Goal: Information Seeking & Learning: Learn about a topic

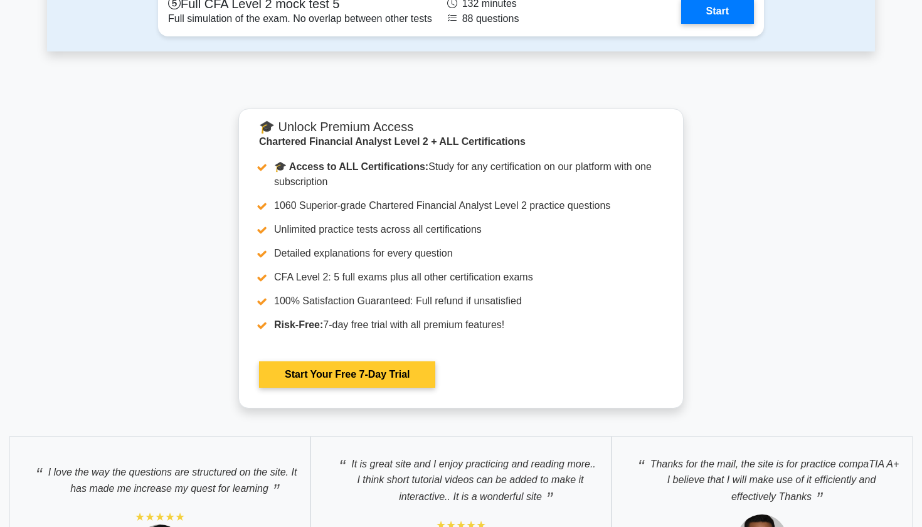
scroll to position [2073, 0]
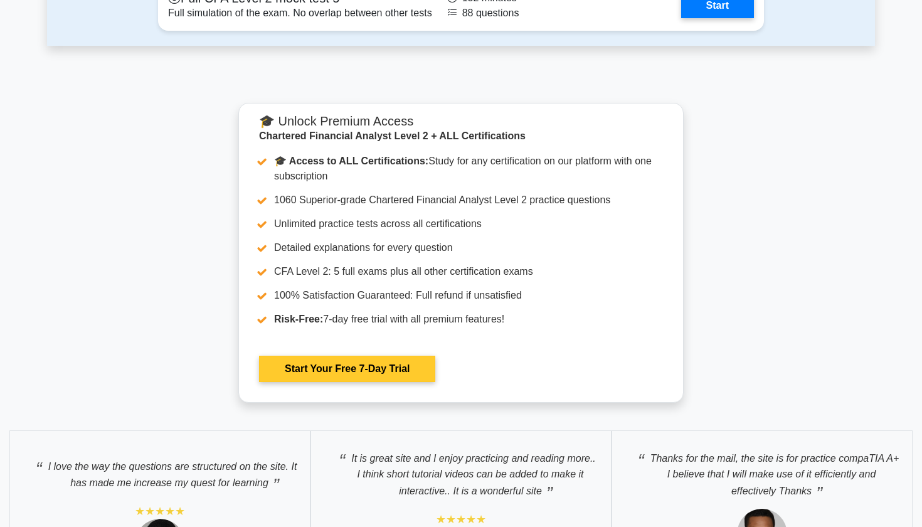
click at [335, 369] on link "Start Your Free 7-Day Trial" at bounding box center [347, 368] width 176 height 26
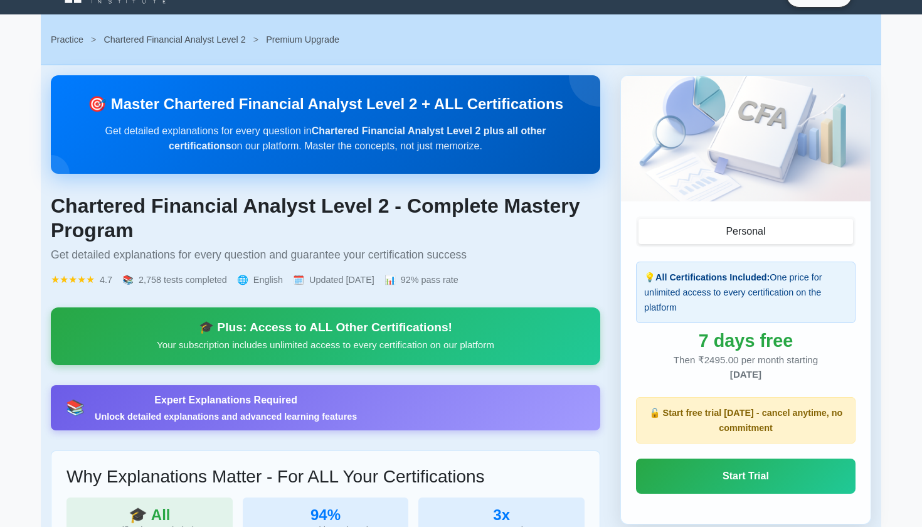
scroll to position [26, 0]
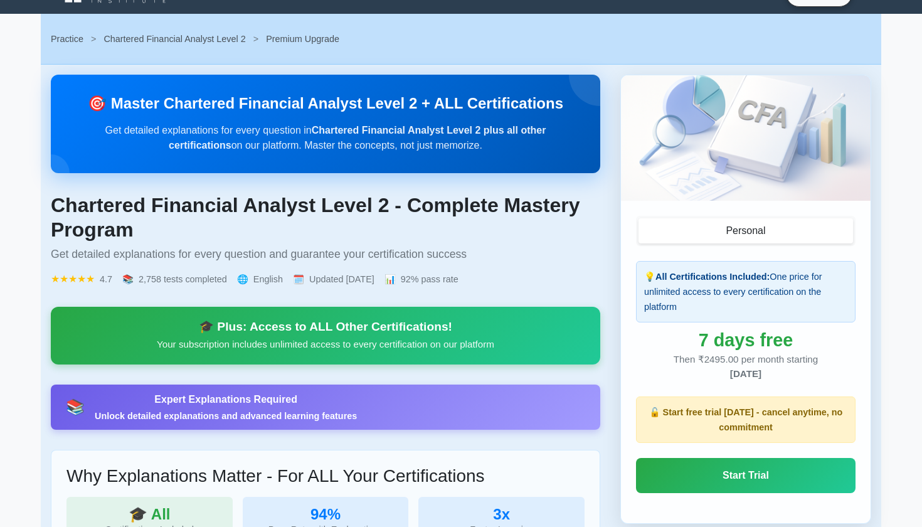
click at [371, 340] on p "Your subscription includes unlimited access to every certification on our platf…" at bounding box center [325, 344] width 519 height 15
click at [374, 323] on div "🎓 Plus: Access to ALL Other Certifications!" at bounding box center [325, 326] width 519 height 15
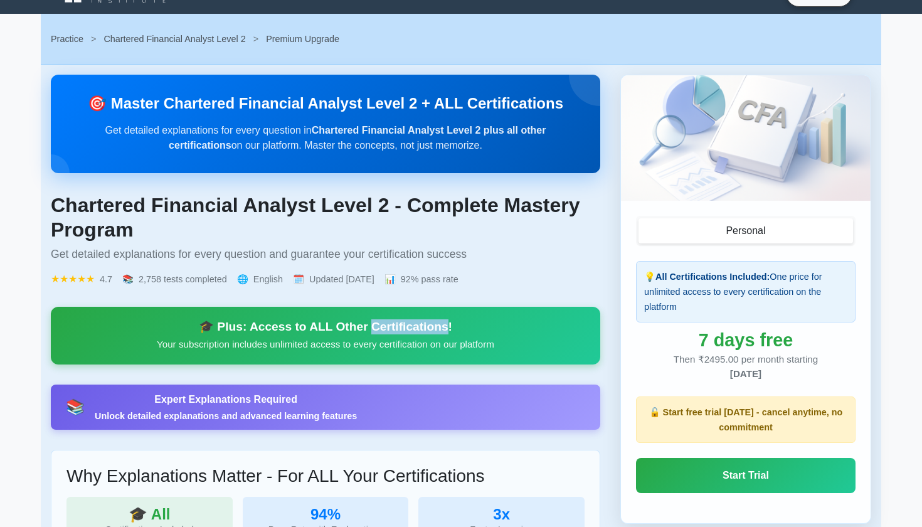
click at [374, 323] on div "🎓 Plus: Access to ALL Other Certifications!" at bounding box center [325, 326] width 519 height 15
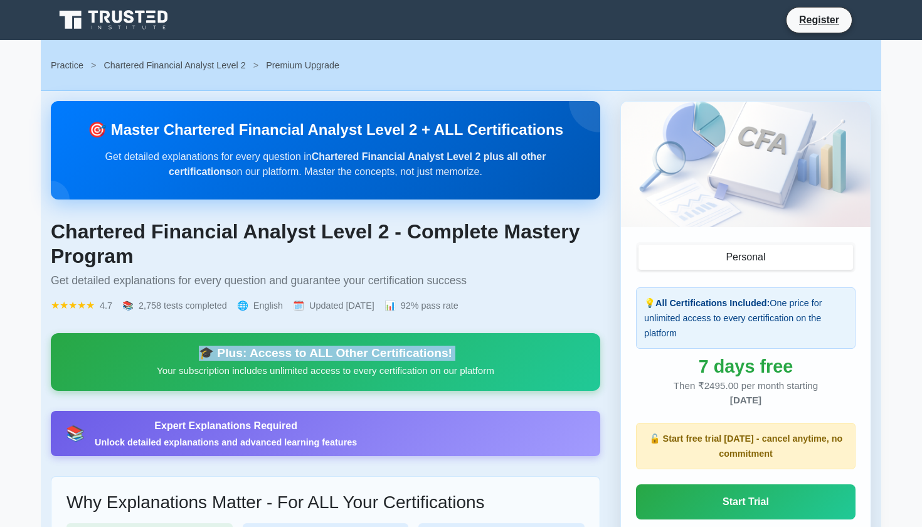
scroll to position [0, 0]
click at [372, 169] on p "Get detailed explanations for every question in Chartered Financial Analyst Lev…" at bounding box center [325, 164] width 509 height 30
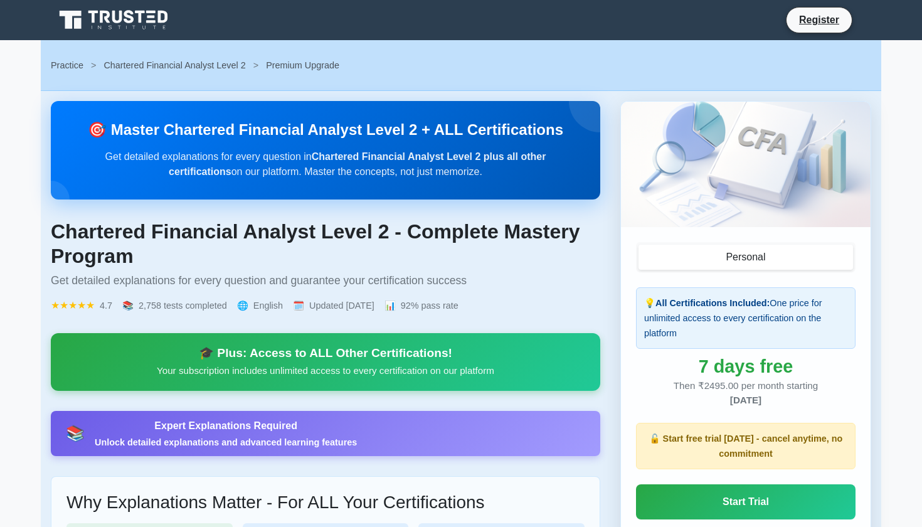
click at [372, 169] on p "Get detailed explanations for every question in Chartered Financial Analyst Lev…" at bounding box center [325, 164] width 509 height 30
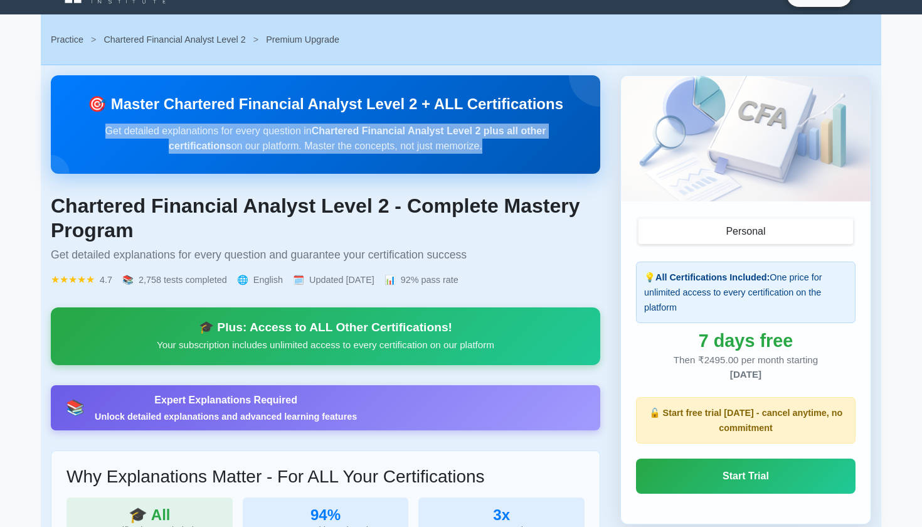
scroll to position [29, 0]
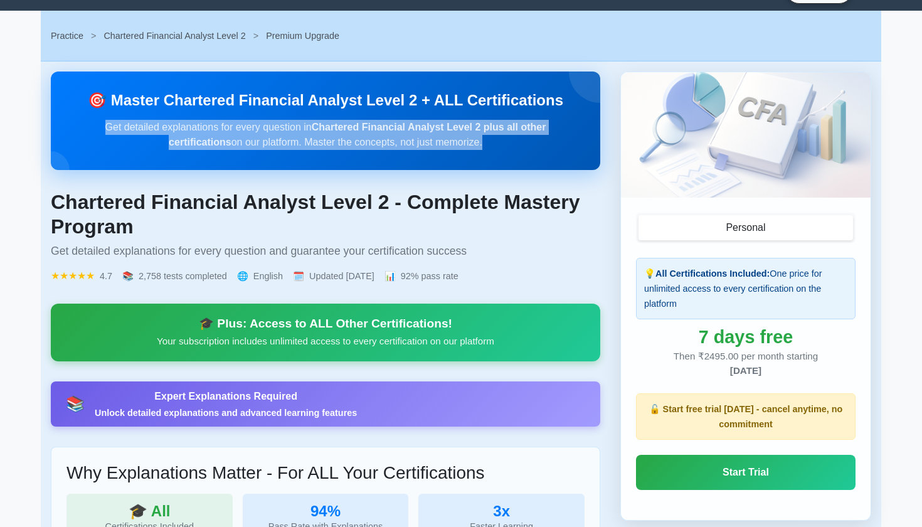
click at [355, 194] on h1 "Chartered Financial Analyst Level 2 - Complete Mastery Program" at bounding box center [325, 214] width 549 height 48
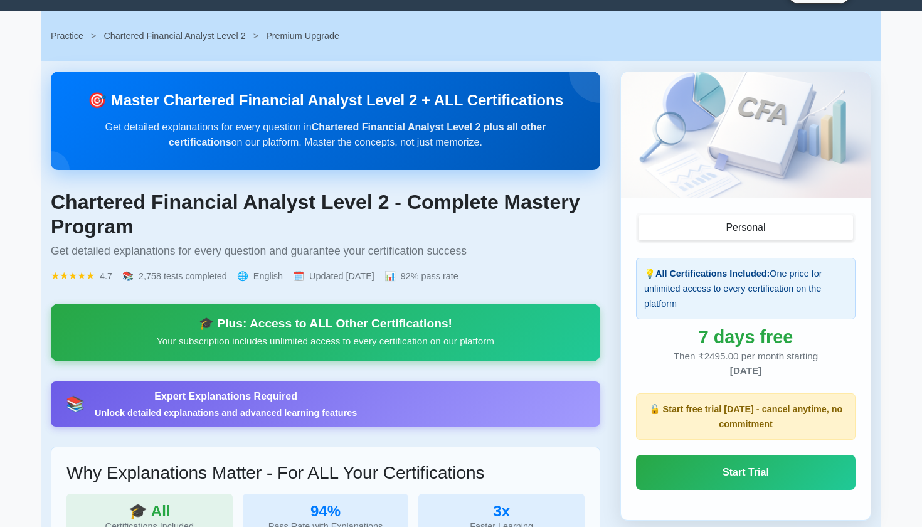
click at [355, 194] on h1 "Chartered Financial Analyst Level 2 - Complete Mastery Program" at bounding box center [325, 214] width 549 height 48
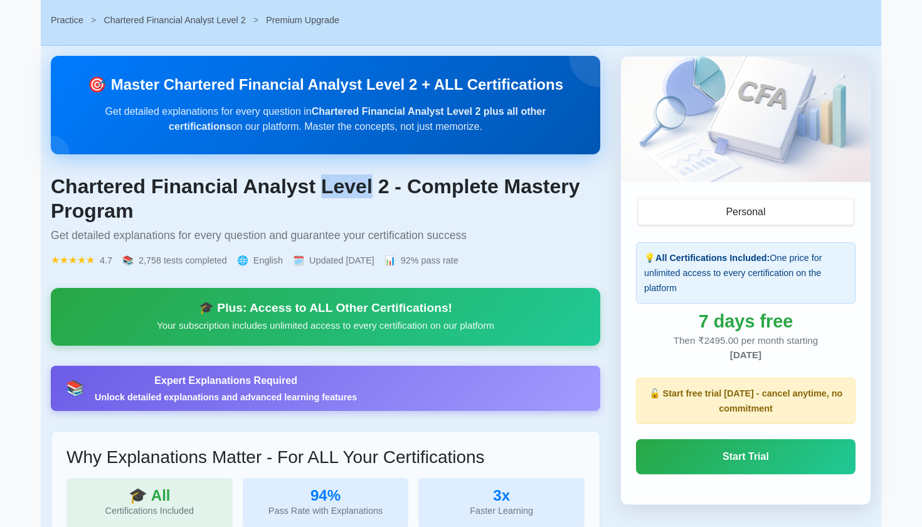
scroll to position [46, 0]
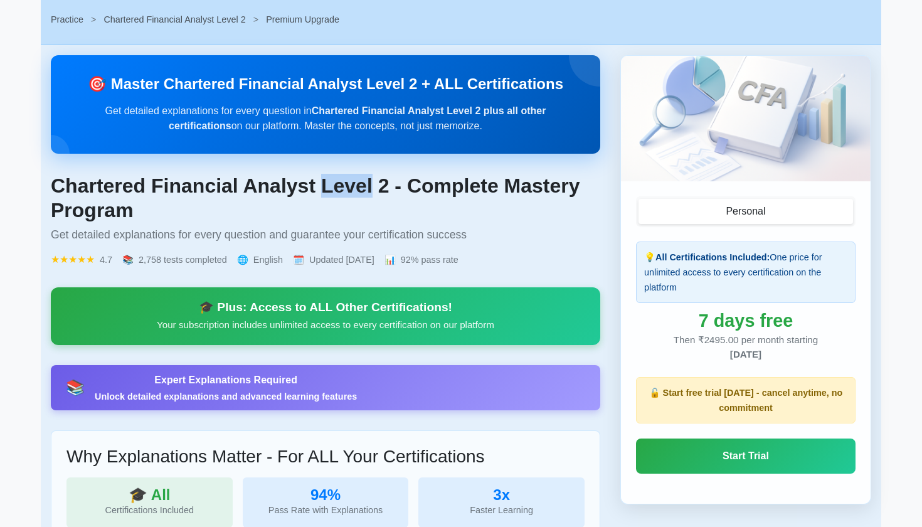
click at [334, 237] on p "Get detailed explanations for every question and guarantee your certification s…" at bounding box center [325, 234] width 549 height 15
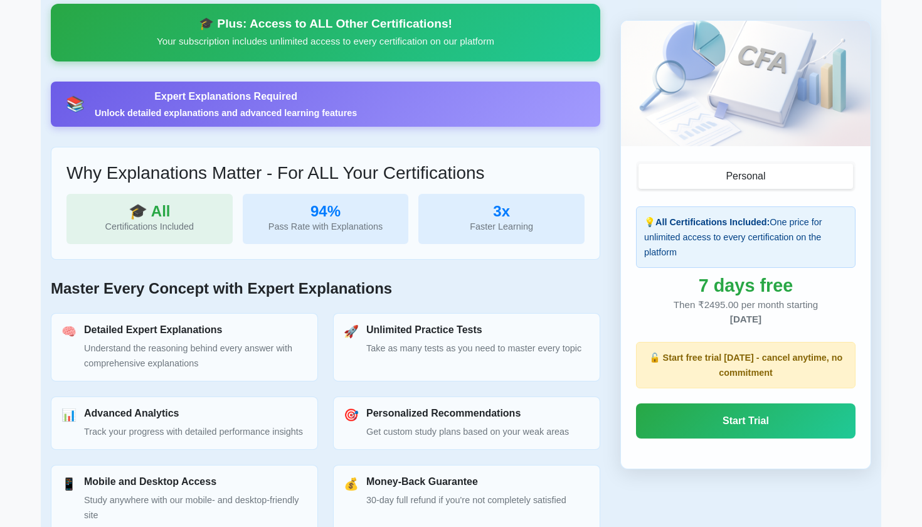
scroll to position [332, 0]
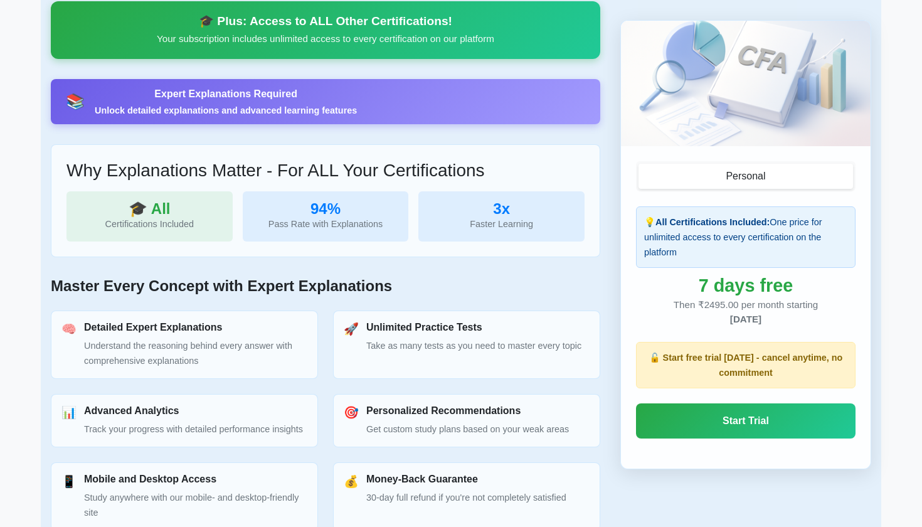
click at [169, 227] on div "Certifications Included" at bounding box center [149, 223] width 146 height 15
click at [333, 221] on div "Pass Rate with Explanations" at bounding box center [326, 223] width 146 height 15
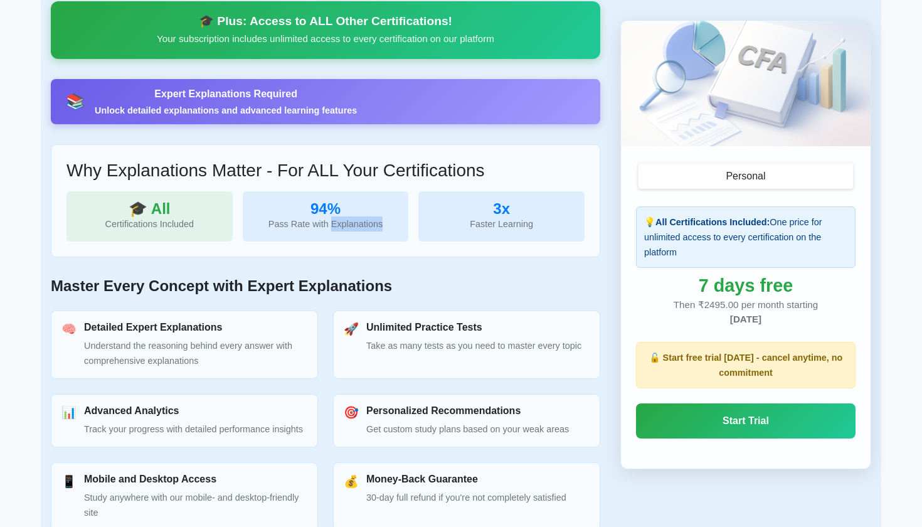
click at [333, 221] on div "Pass Rate with Explanations" at bounding box center [326, 223] width 146 height 15
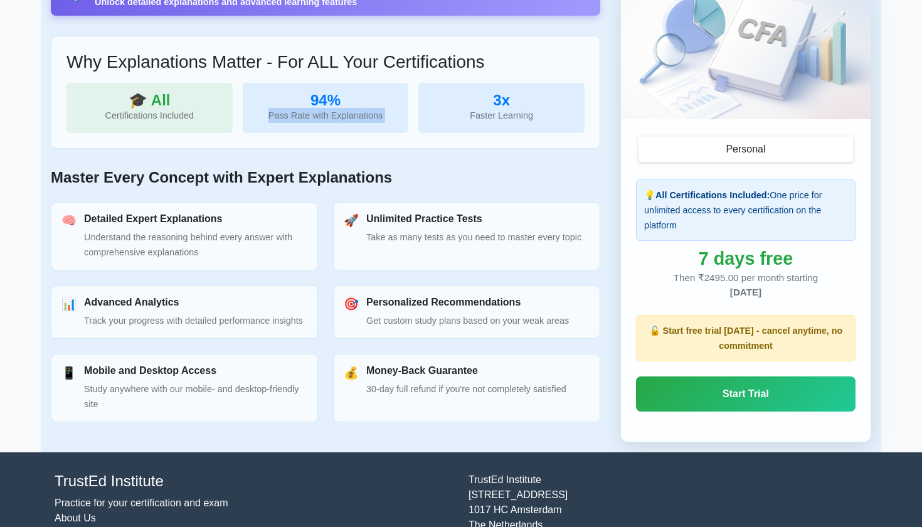
scroll to position [443, 0]
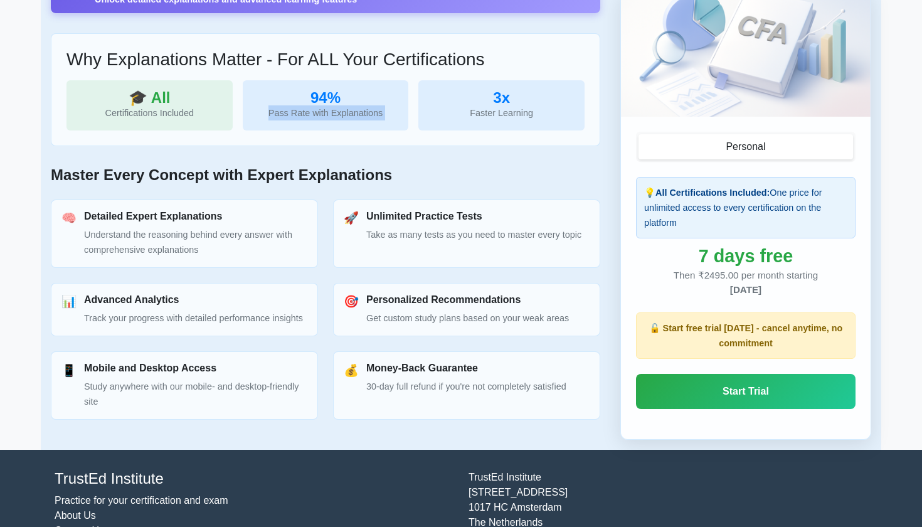
click at [387, 214] on h3 "Unlimited Practice Tests" at bounding box center [473, 216] width 215 height 12
click at [379, 298] on h3 "Personalized Recommendations" at bounding box center [467, 299] width 202 height 12
click at [381, 365] on h3 "Money-Back Guarantee" at bounding box center [466, 368] width 200 height 12
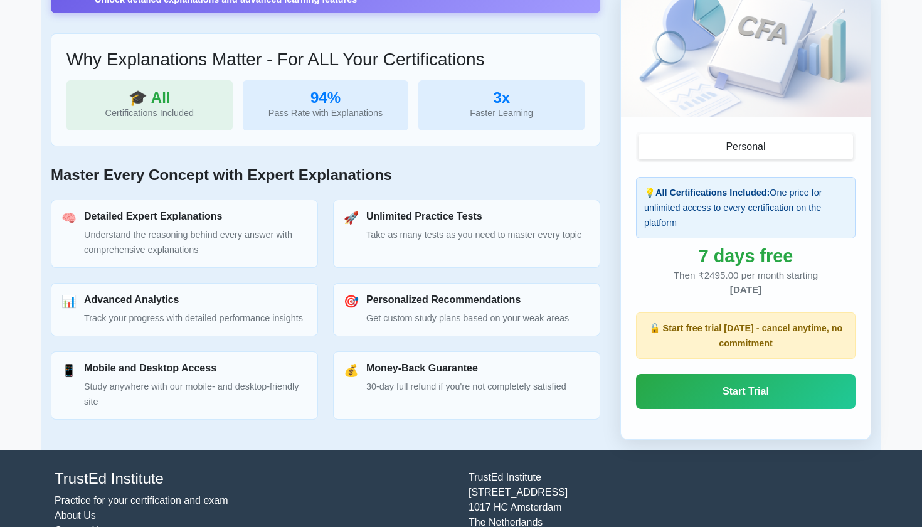
click at [381, 365] on h3 "Money-Back Guarantee" at bounding box center [466, 368] width 200 height 12
click at [160, 368] on h3 "Mobile and Desktop Access" at bounding box center [195, 368] width 223 height 12
click at [162, 297] on h3 "Advanced Analytics" at bounding box center [193, 299] width 219 height 12
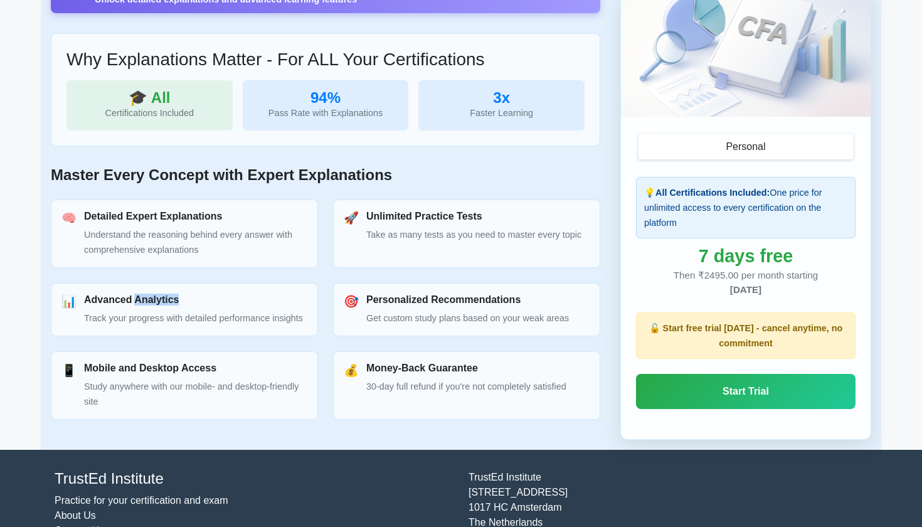
click at [201, 206] on div "🧠 Detailed Expert Explanations Understand the reasoning behind every answer wit…" at bounding box center [184, 233] width 267 height 68
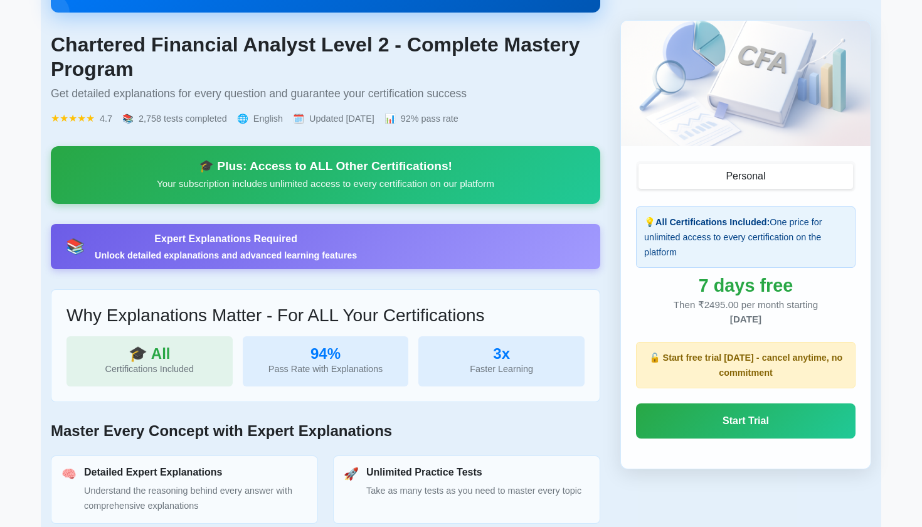
scroll to position [193, 0]
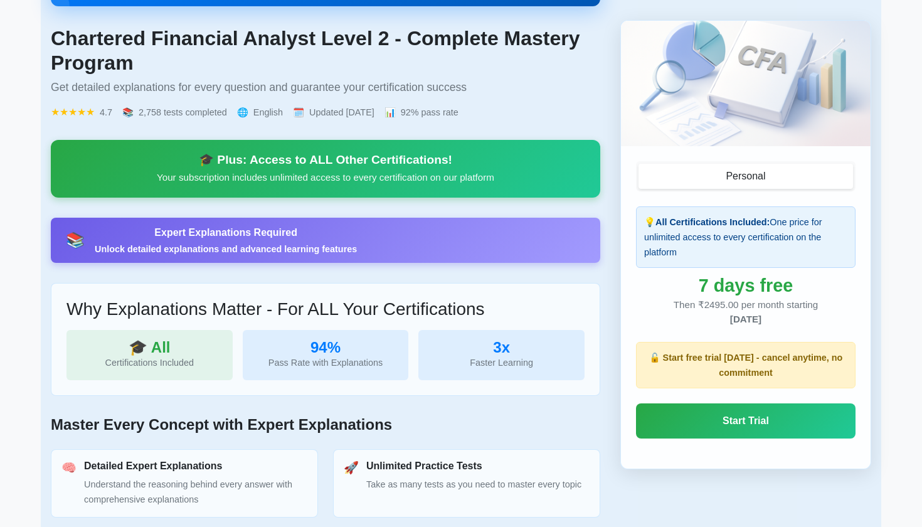
click at [708, 228] on div "💡 All Certifications Included: One price for unlimited access to every certific…" at bounding box center [745, 236] width 219 height 61
click at [698, 244] on div "💡 All Certifications Included: One price for unlimited access to every certific…" at bounding box center [745, 236] width 219 height 61
click at [708, 237] on div "💡 All Certifications Included: One price for unlimited access to every certific…" at bounding box center [745, 236] width 219 height 61
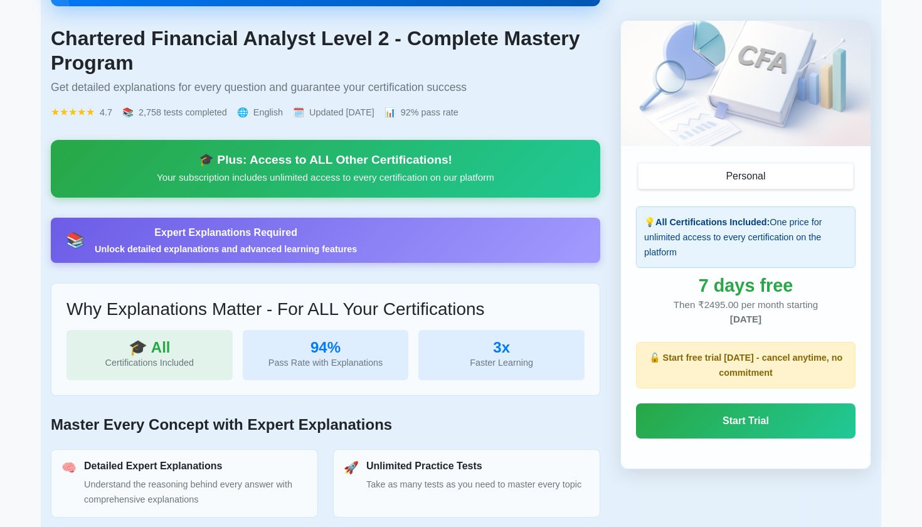
click at [708, 237] on div "💡 All Certifications Included: One price for unlimited access to every certific…" at bounding box center [745, 236] width 219 height 61
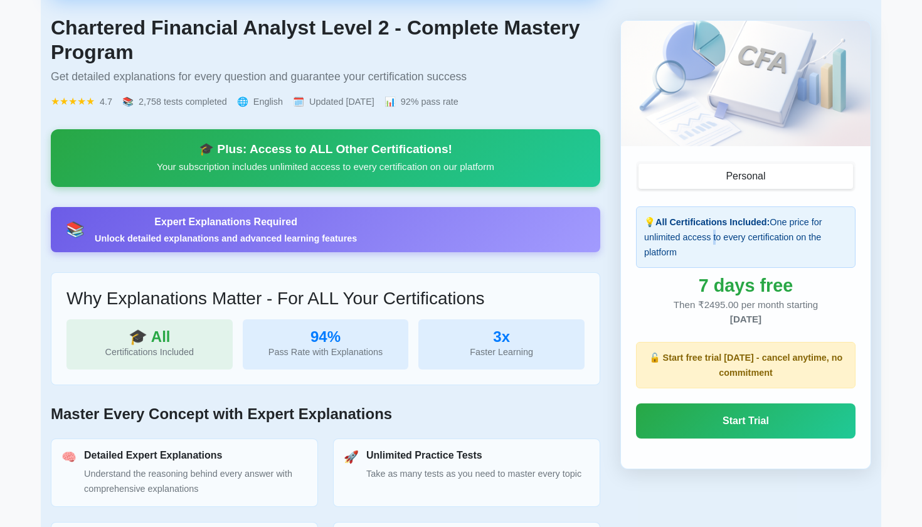
scroll to position [306, 0]
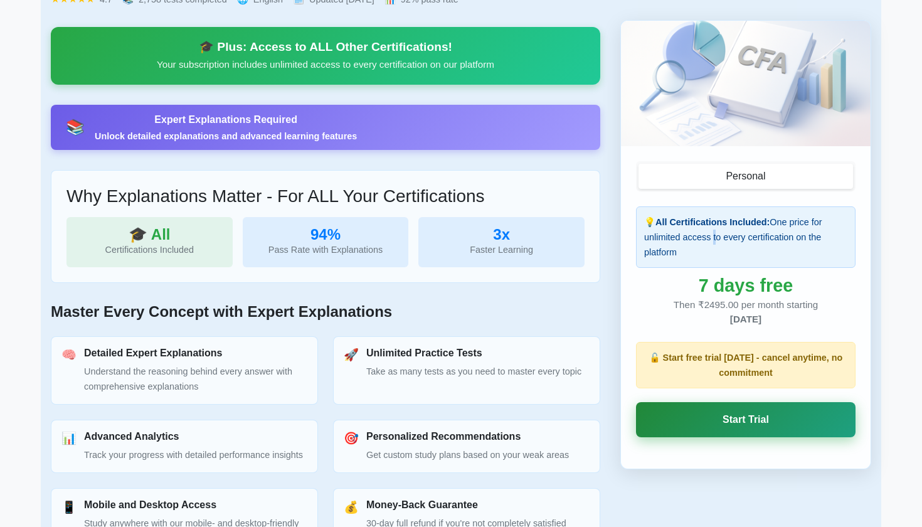
click at [680, 422] on link "Start Trial" at bounding box center [745, 419] width 219 height 35
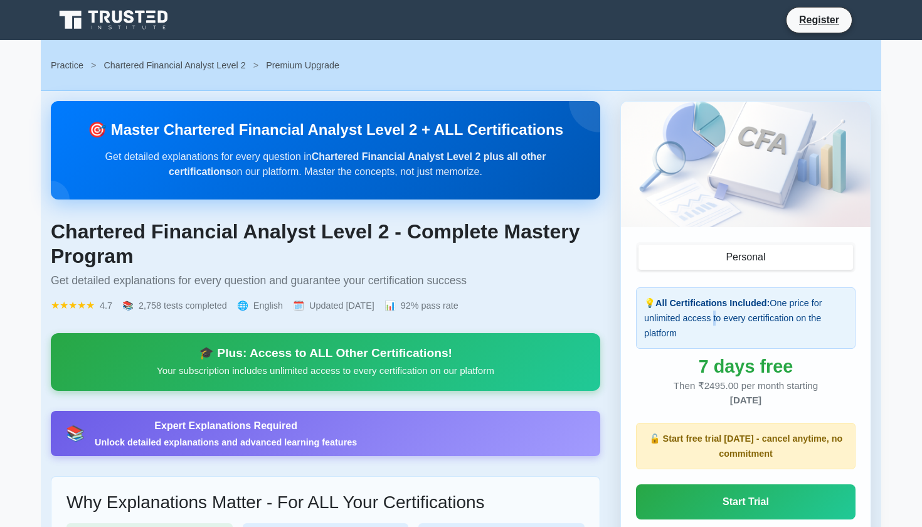
scroll to position [-19, 0]
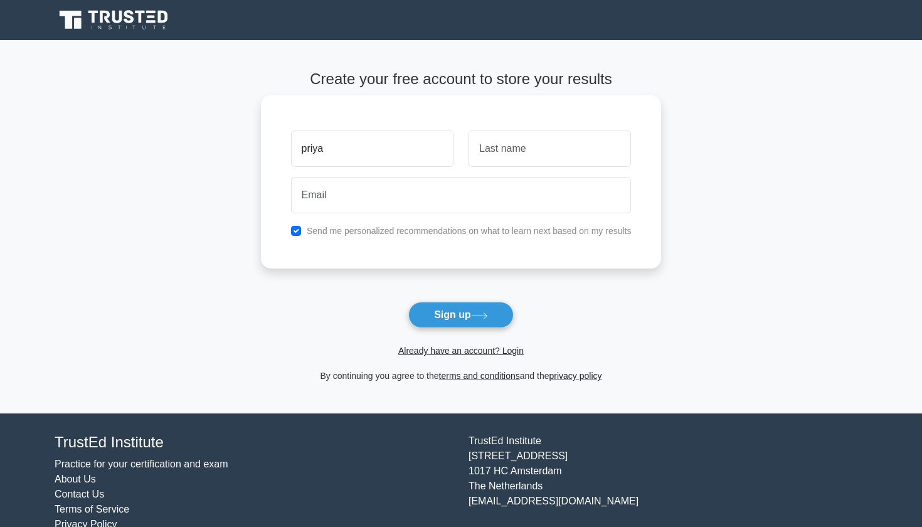
type input "priya"
type input "saini"
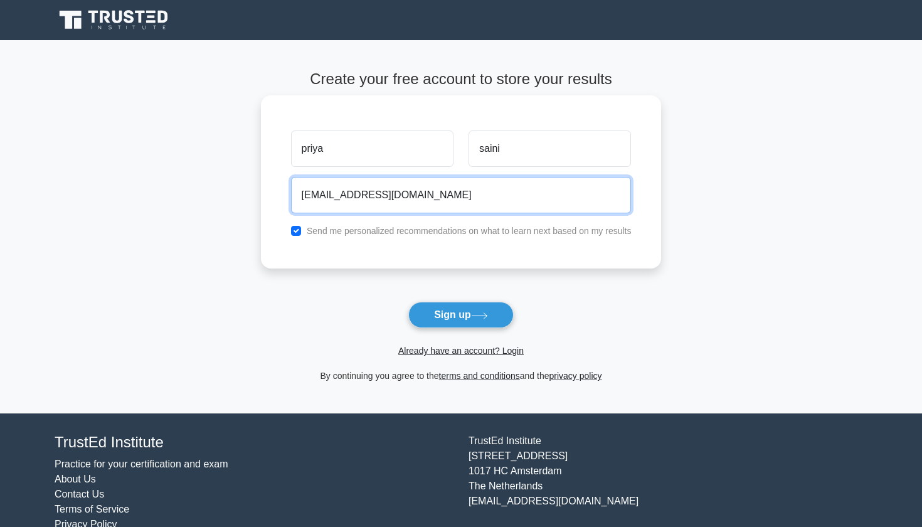
type input "priya564saini@gmail.com"
click at [417, 231] on label "Send me personalized recommendations on what to learn next based on my results" at bounding box center [469, 231] width 325 height 10
click at [296, 232] on input "checkbox" at bounding box center [296, 231] width 10 height 10
checkbox input "false"
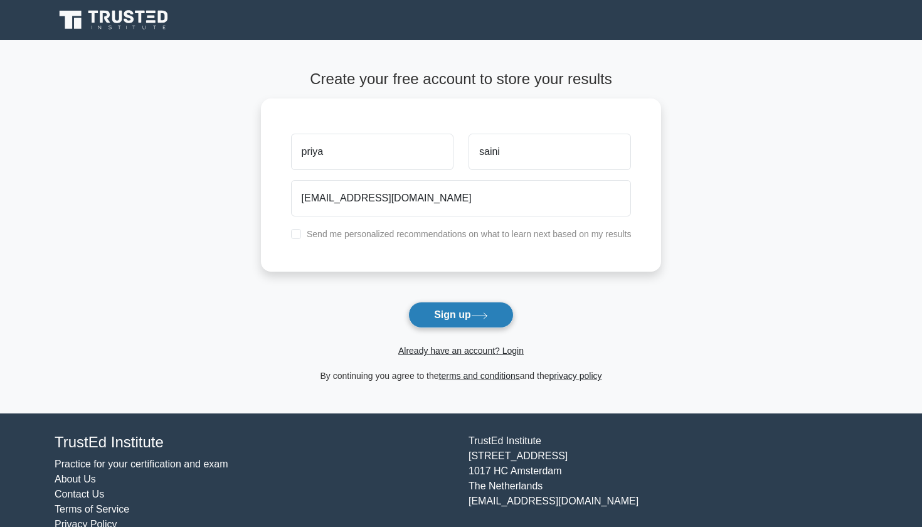
click at [446, 317] on button "Sign up" at bounding box center [460, 315] width 105 height 26
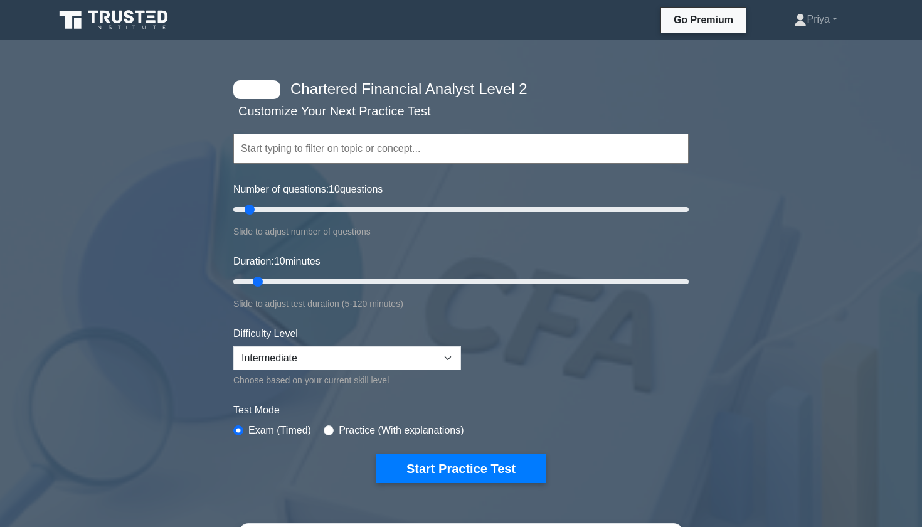
click at [342, 86] on h4 "Chartered Financial Analyst Level 2" at bounding box center [456, 89] width 342 height 18
click at [330, 116] on div "Topics Quantitative Methods Economics Financial Statement Analysis Corporate Is…" at bounding box center [460, 130] width 455 height 71
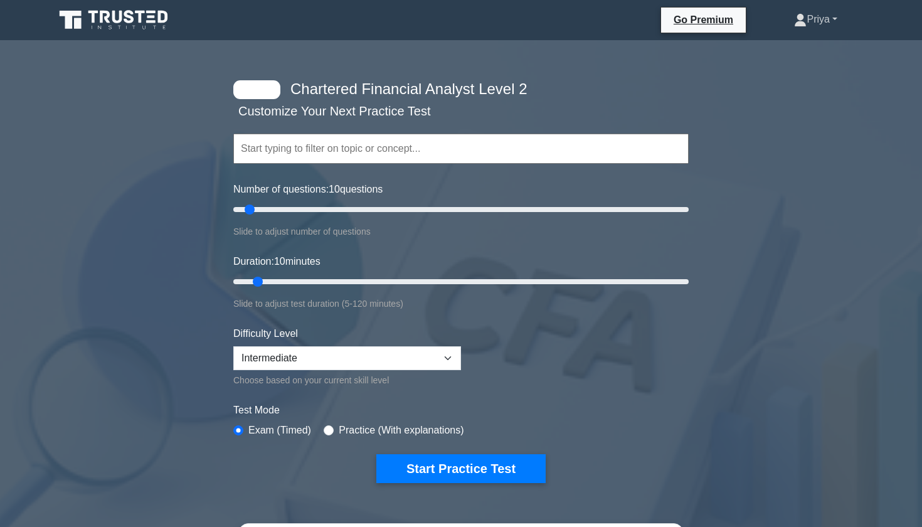
click at [797, 21] on link "Priya" at bounding box center [815, 19] width 103 height 25
click at [785, 50] on link "Profile" at bounding box center [813, 49] width 99 height 20
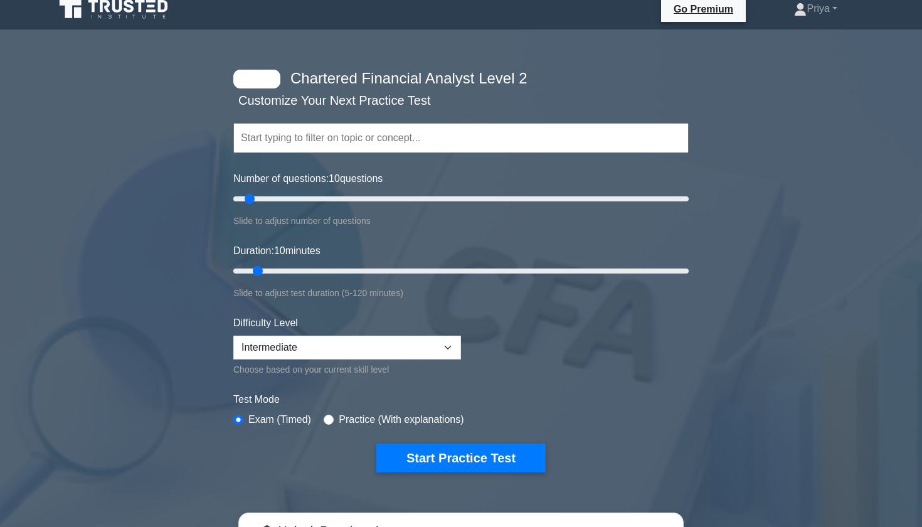
scroll to position [11, 0]
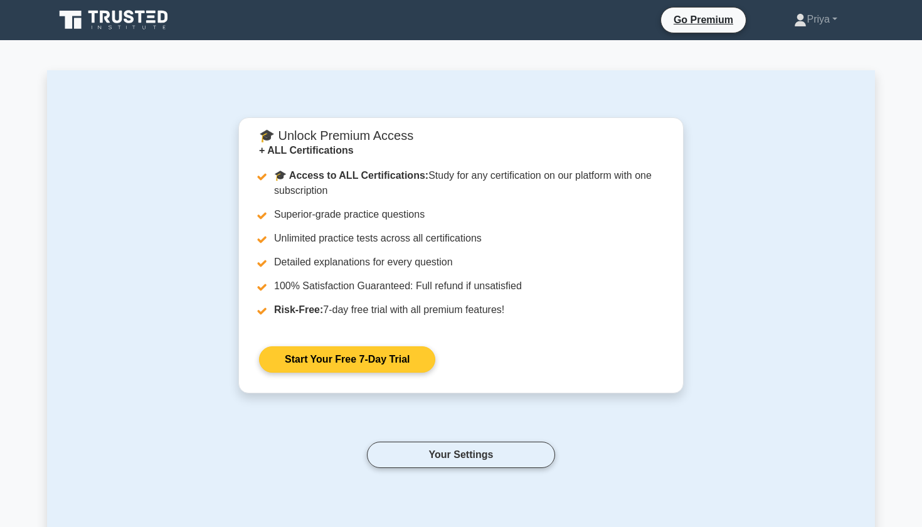
scroll to position [-9, 0]
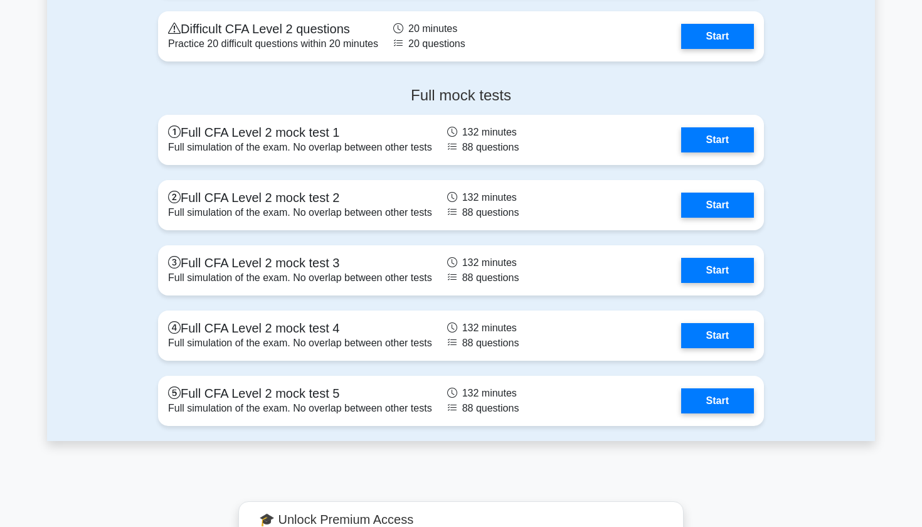
scroll to position [1968, 0]
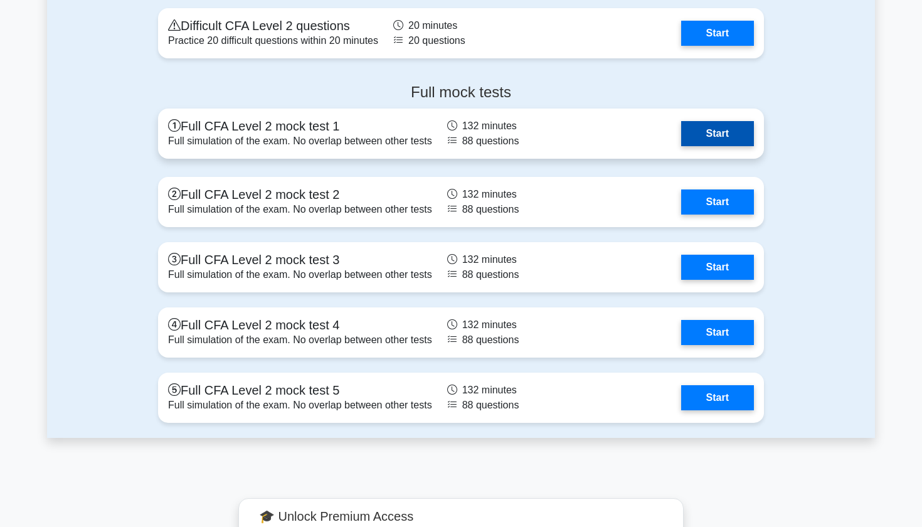
click at [732, 127] on link "Start" at bounding box center [717, 133] width 73 height 25
click at [715, 133] on link "Start" at bounding box center [717, 133] width 73 height 25
click at [681, 125] on link "Start" at bounding box center [717, 133] width 73 height 25
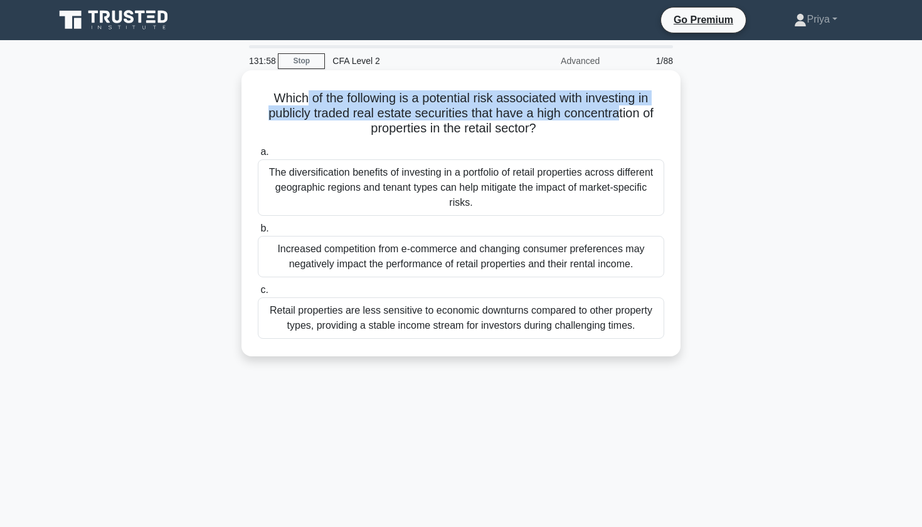
drag, startPoint x: 307, startPoint y: 98, endPoint x: 616, endPoint y: 111, distance: 309.3
click at [616, 111] on h5 "Which of the following is a potential risk associated with investing in publicl…" at bounding box center [460, 113] width 409 height 46
click at [616, 95] on h5 "Which of the following is a potential risk associated with investing in publicl…" at bounding box center [460, 113] width 409 height 46
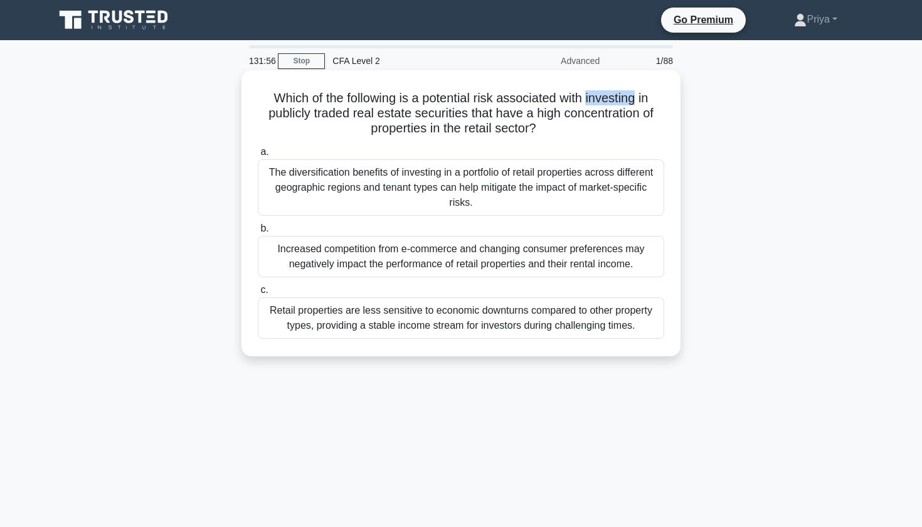
click at [616, 95] on h5 "Which of the following is a potential risk associated with investing in publicl…" at bounding box center [460, 113] width 409 height 46
click at [490, 97] on h5 "Which of the following is a potential risk associated with investing in publicl…" at bounding box center [460, 113] width 409 height 46
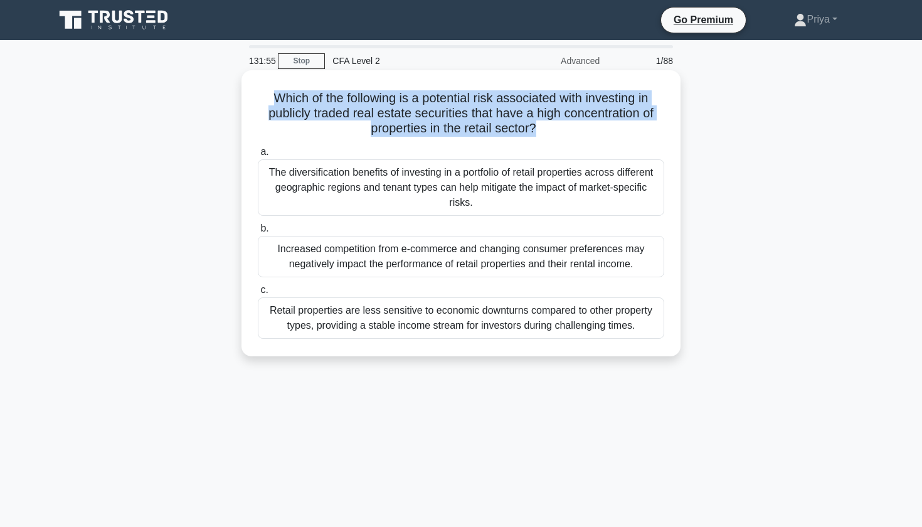
click at [479, 112] on h5 "Which of the following is a potential risk associated with investing in publicl…" at bounding box center [460, 113] width 409 height 46
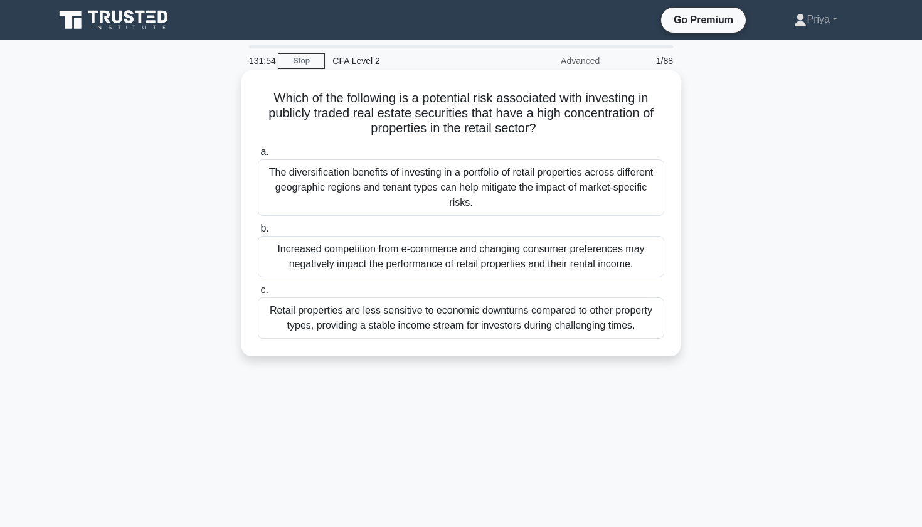
click at [479, 112] on h5 "Which of the following is a potential risk associated with investing in publicl…" at bounding box center [460, 113] width 409 height 46
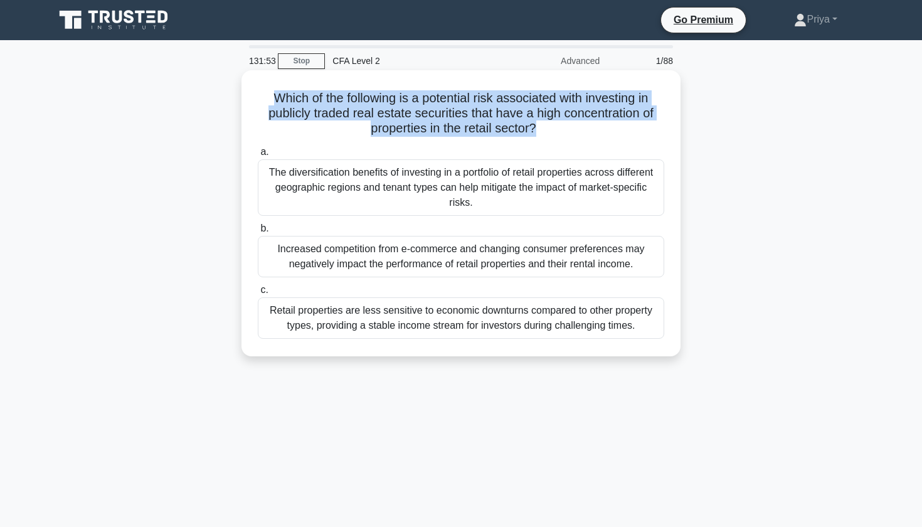
click at [379, 101] on h5 "Which of the following is a potential risk associated with investing in publicl…" at bounding box center [460, 113] width 409 height 46
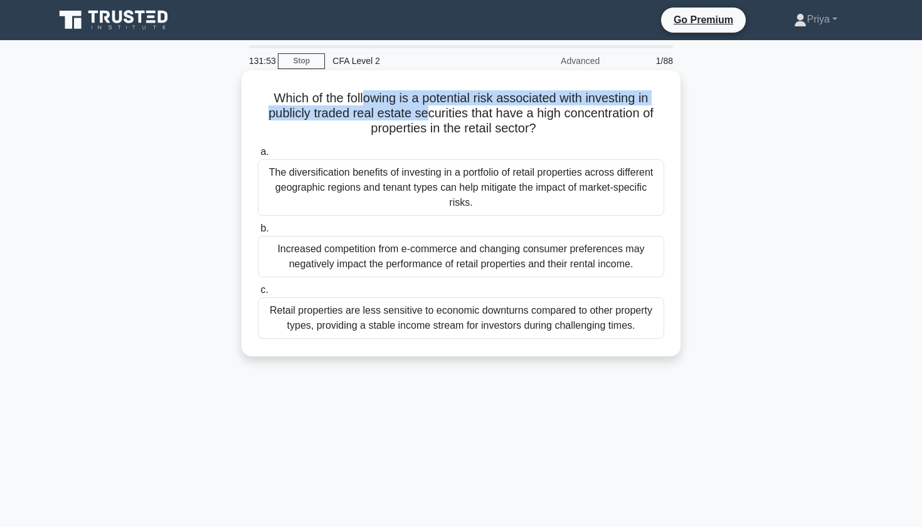
drag, startPoint x: 365, startPoint y: 101, endPoint x: 426, endPoint y: 117, distance: 63.0
click at [428, 118] on h5 "Which of the following is a potential risk associated with investing in publicl…" at bounding box center [460, 113] width 409 height 46
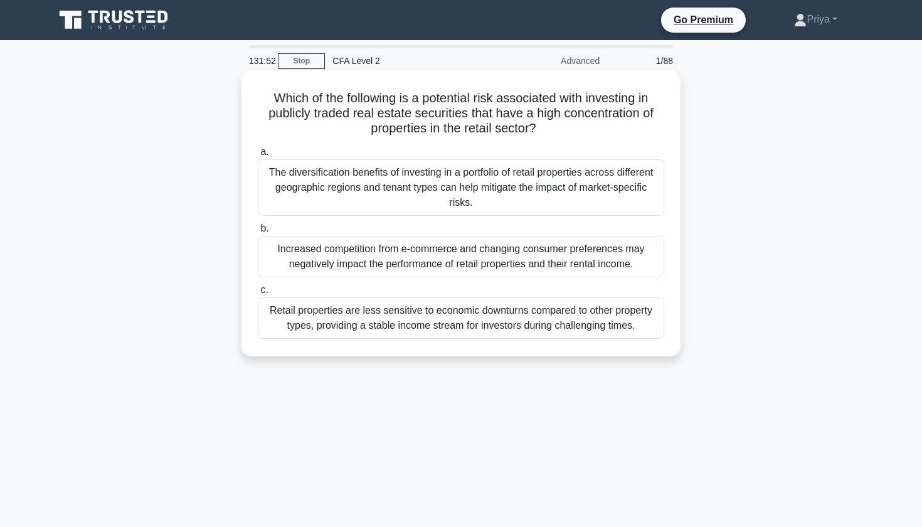
click at [450, 115] on h5 "Which of the following is a potential risk associated with investing in publicl…" at bounding box center [460, 113] width 409 height 46
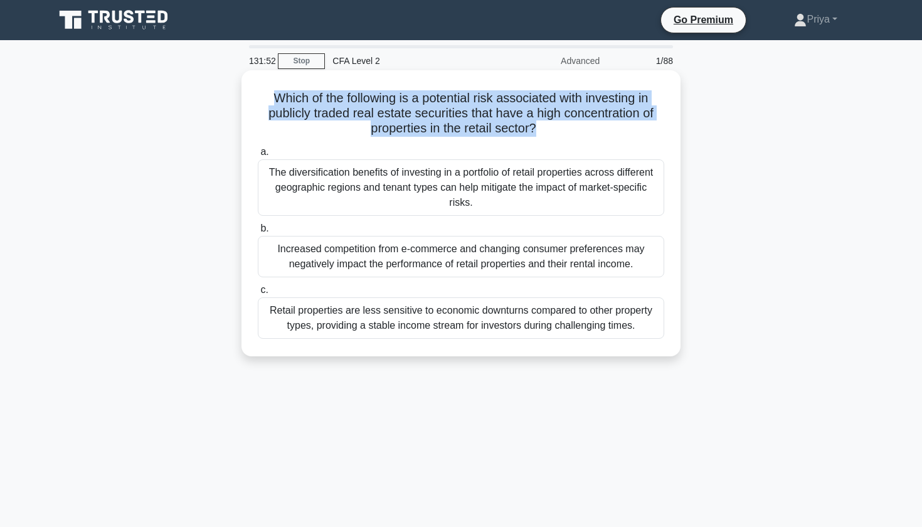
click at [450, 115] on h5 "Which of the following is a potential risk associated with investing in publicl…" at bounding box center [460, 113] width 409 height 46
click at [397, 244] on div "Increased competition from e-commerce and changing consumer preferences may neg…" at bounding box center [461, 256] width 406 height 41
click at [258, 233] on input "b. Increased competition from e-commerce and changing consumer preferences may …" at bounding box center [258, 228] width 0 height 8
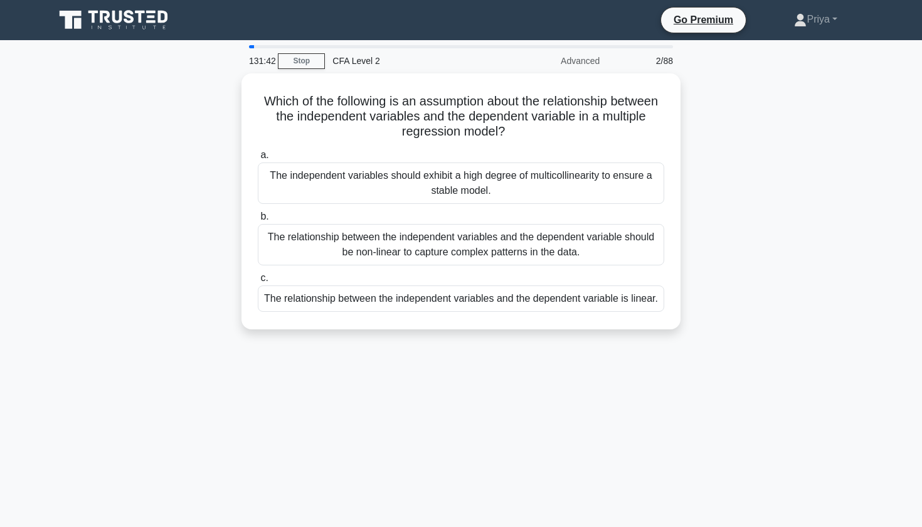
click at [666, 60] on div "2/88" at bounding box center [643, 60] width 73 height 25
click at [246, 46] on div at bounding box center [460, 46] width 439 height 3
click at [248, 46] on div at bounding box center [460, 46] width 439 height 3
click at [286, 50] on div "131:39 Stop CFA Level 2 Advanced 2/88" at bounding box center [460, 60] width 439 height 25
click at [286, 56] on link "Stop" at bounding box center [301, 61] width 47 height 16
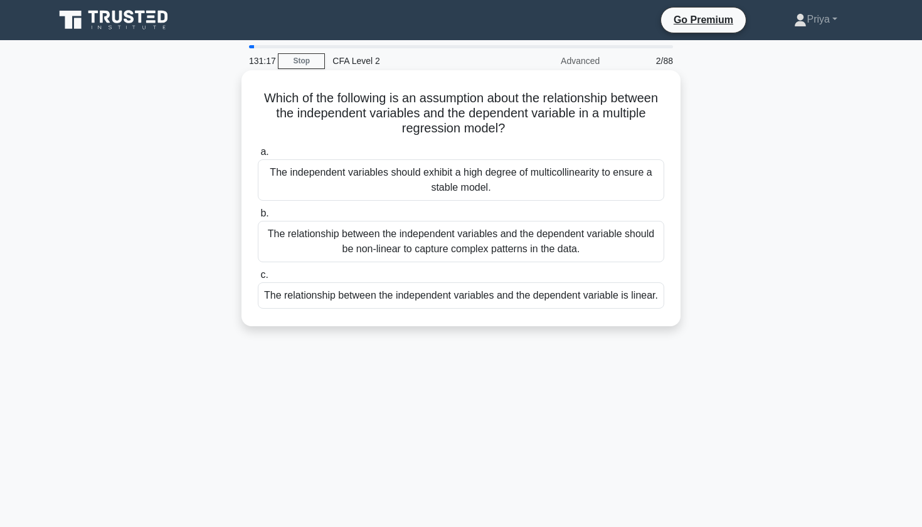
click at [577, 94] on h5 "Which of the following is an assumption about the relationship between the inde…" at bounding box center [460, 113] width 409 height 46
click at [631, 95] on h5 "Which of the following is an assumption about the relationship between the inde…" at bounding box center [460, 113] width 409 height 46
click at [468, 108] on h5 "Which of the following is an assumption about the relationship between the inde…" at bounding box center [460, 113] width 409 height 46
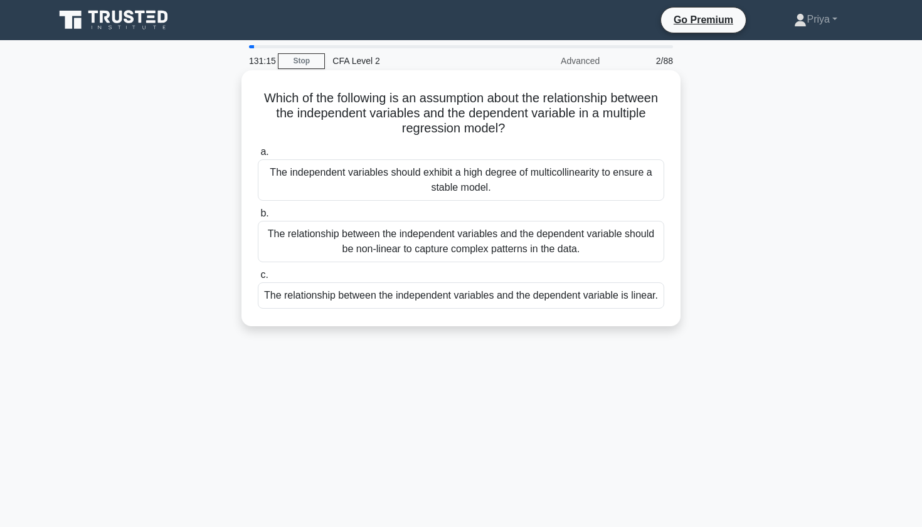
click at [468, 108] on h5 "Which of the following is an assumption about the relationship between the inde…" at bounding box center [460, 113] width 409 height 46
click at [335, 115] on h5 "Which of the following is an assumption about the relationship between the inde…" at bounding box center [460, 113] width 409 height 46
drag, startPoint x: 363, startPoint y: 115, endPoint x: 579, endPoint y: 115, distance: 216.3
click at [579, 115] on h5 "Which of the following is an assumption about the relationship between the inde…" at bounding box center [460, 113] width 409 height 46
click at [443, 295] on div "The relationship between the independent variables and the dependent variable i…" at bounding box center [461, 295] width 406 height 26
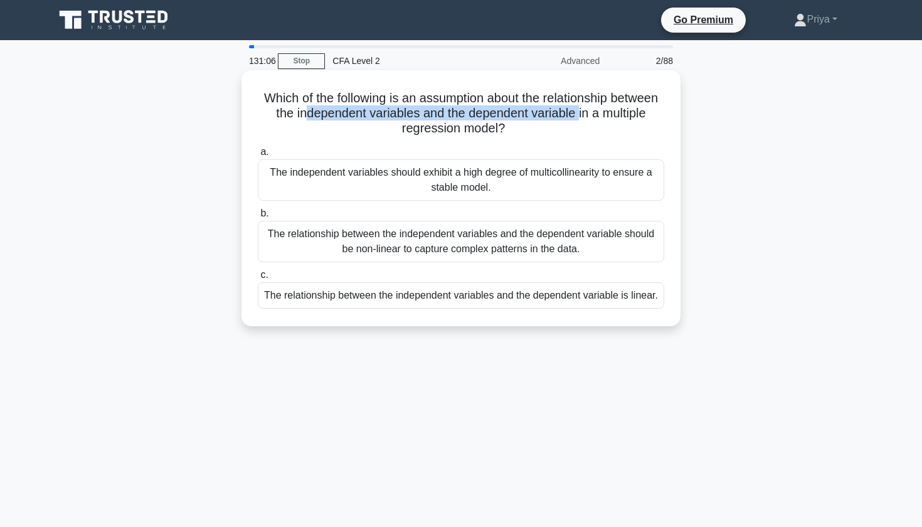
click at [258, 279] on input "c. The relationship between the independent variables and the dependent variabl…" at bounding box center [258, 275] width 0 height 8
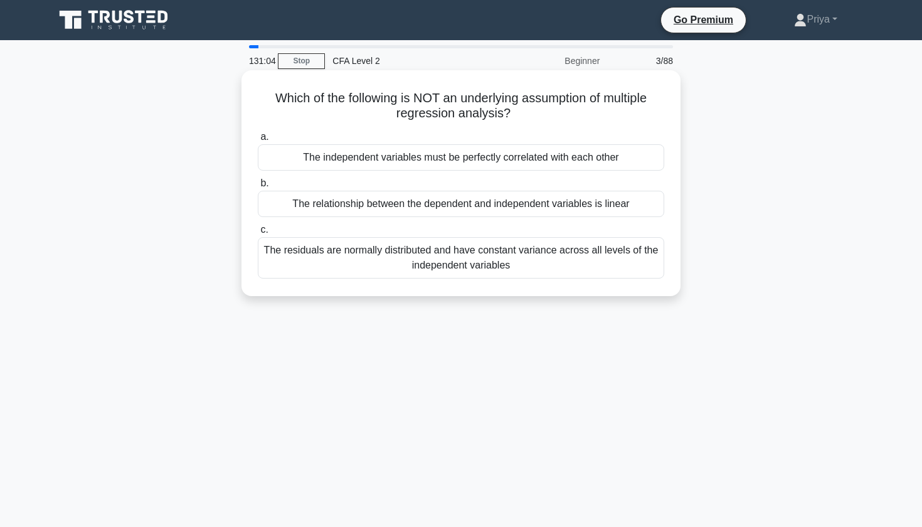
click at [483, 98] on h5 "Which of the following is NOT an underlying assumption of multiple regression a…" at bounding box center [460, 105] width 409 height 31
drag, startPoint x: 399, startPoint y: 102, endPoint x: 502, endPoint y: 110, distance: 103.8
click at [502, 110] on h5 "Which of the following is NOT an underlying assumption of multiple regression a…" at bounding box center [460, 105] width 409 height 31
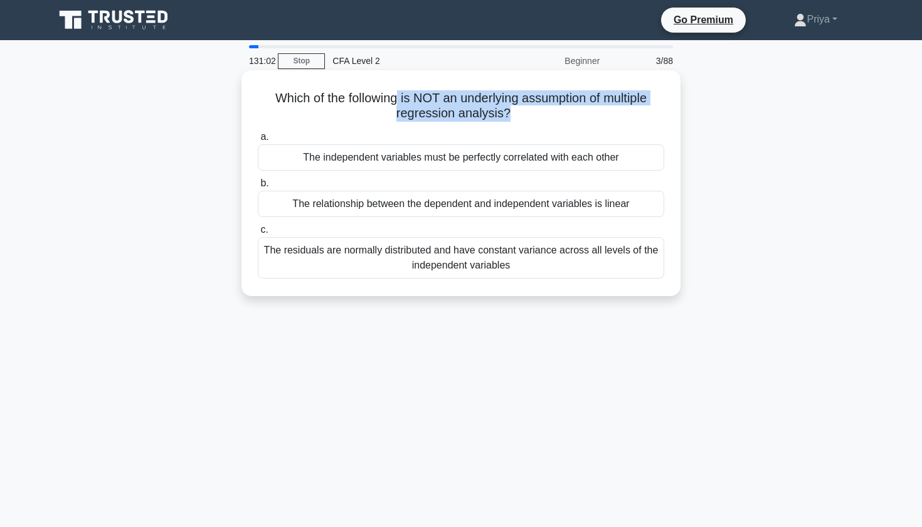
drag, startPoint x: 503, startPoint y: 113, endPoint x: 397, endPoint y: 98, distance: 107.0
click at [397, 98] on h5 "Which of the following is NOT an underlying assumption of multiple regression a…" at bounding box center [460, 105] width 409 height 31
click at [375, 155] on div "The independent variables must be perfectly correlated with each other" at bounding box center [461, 157] width 406 height 26
click at [258, 141] on input "a. The independent variables must be perfectly correlated with each other" at bounding box center [258, 137] width 0 height 8
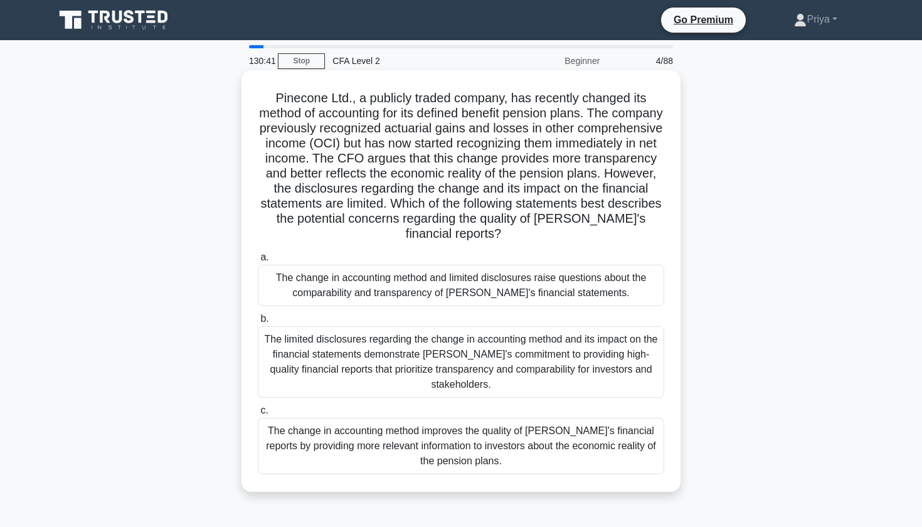
click at [402, 95] on h5 "Pinecone Ltd., a publicly traded company, has recently changed its method of ac…" at bounding box center [460, 166] width 409 height 152
click at [360, 110] on h5 "Pinecone Ltd., a publicly traded company, has recently changed its method of ac…" at bounding box center [460, 166] width 409 height 152
click at [513, 108] on h5 "Pinecone Ltd., a publicly traded company, has recently changed its method of ac…" at bounding box center [460, 166] width 409 height 152
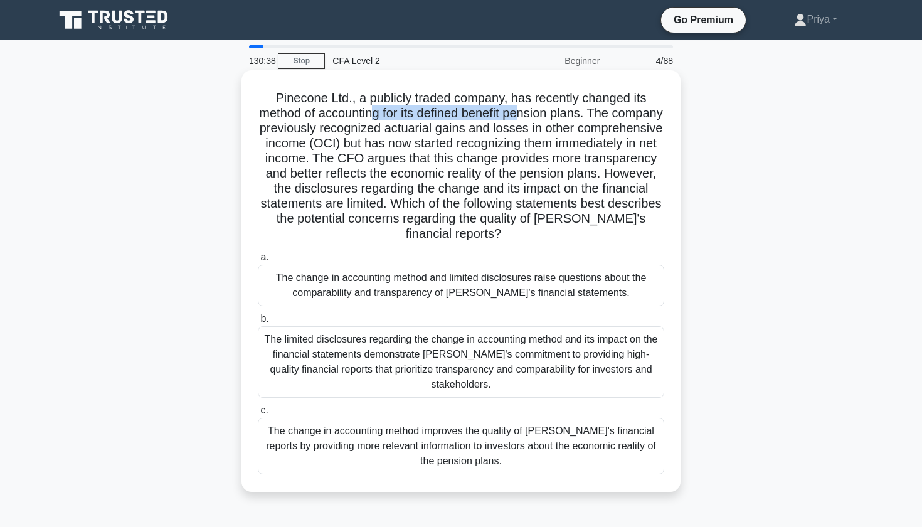
drag, startPoint x: 516, startPoint y: 108, endPoint x: 369, endPoint y: 106, distance: 147.3
click at [369, 106] on h5 "Pinecone Ltd., a publicly traded company, has recently changed its method of ac…" at bounding box center [460, 166] width 409 height 152
click at [394, 109] on h5 "Pinecone Ltd., a publicly traded company, has recently changed its method of ac…" at bounding box center [460, 166] width 409 height 152
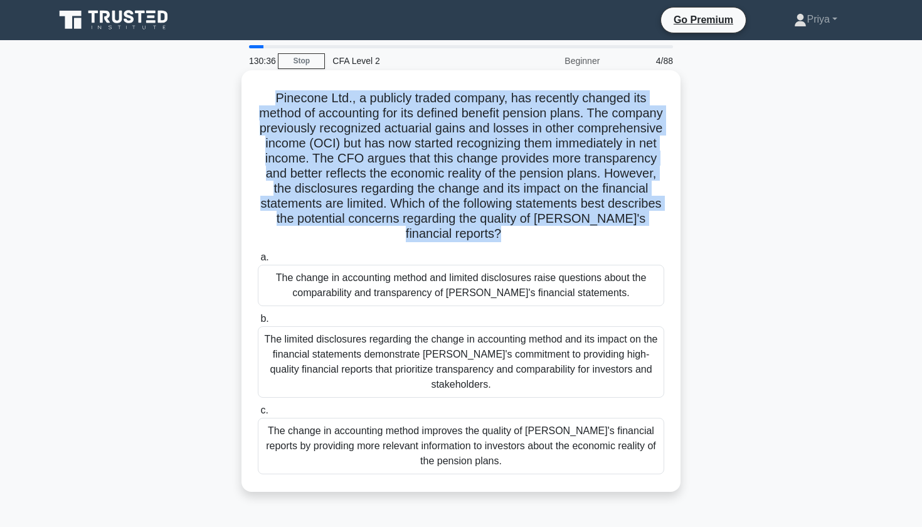
click at [389, 123] on h5 "Pinecone Ltd., a publicly traded company, has recently changed its method of ac…" at bounding box center [460, 166] width 409 height 152
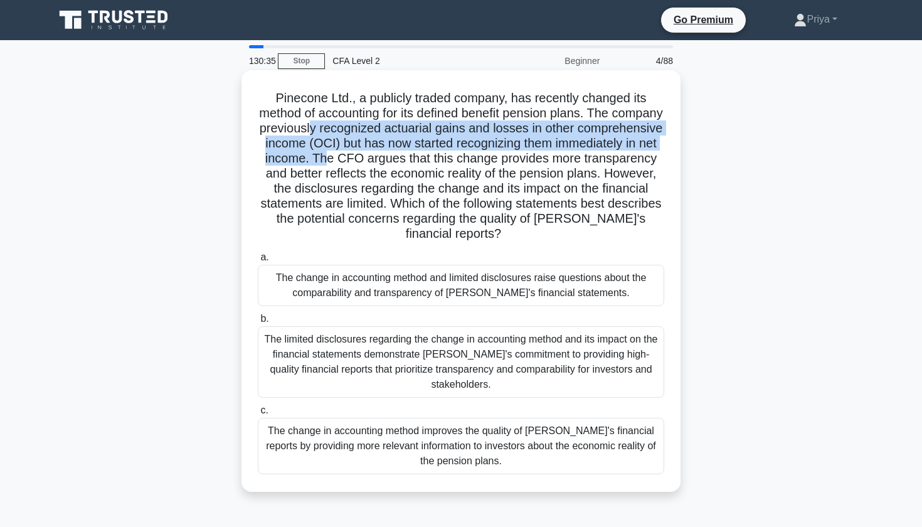
drag, startPoint x: 313, startPoint y: 132, endPoint x: 332, endPoint y: 154, distance: 28.5
click at [332, 154] on h5 "Pinecone Ltd., a publicly traded company, has recently changed its method of ac…" at bounding box center [460, 166] width 409 height 152
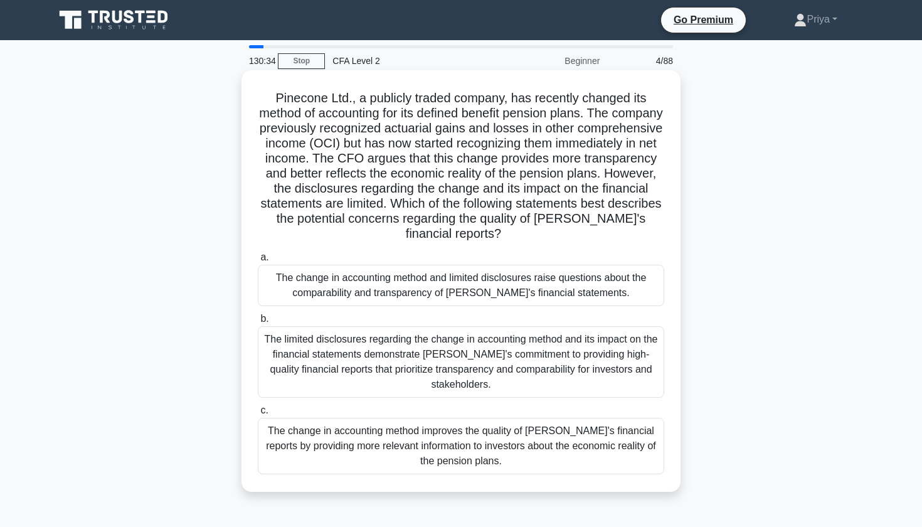
click at [347, 161] on h5 "Pinecone Ltd., a publicly traded company, has recently changed its method of ac…" at bounding box center [460, 166] width 409 height 152
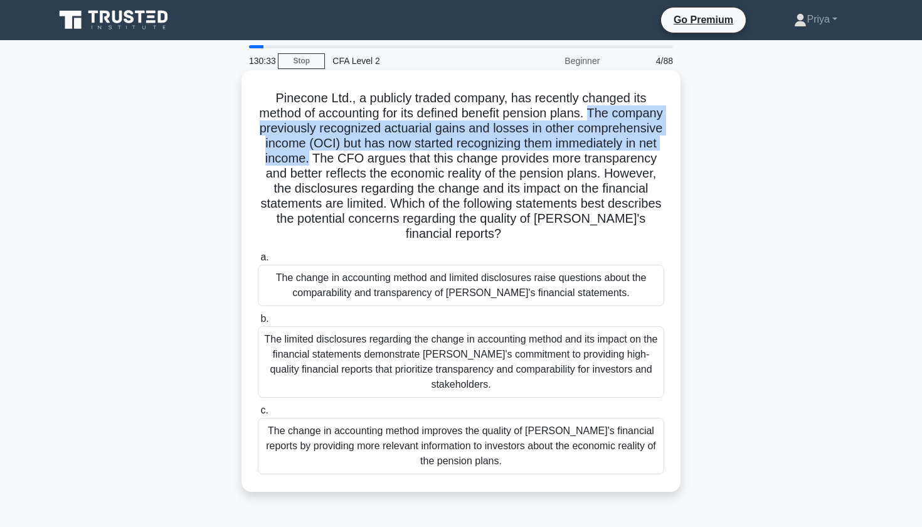
drag, startPoint x: 310, startPoint y: 159, endPoint x: 591, endPoint y: 113, distance: 284.6
click at [591, 113] on h5 "Pinecone Ltd., a publicly traded company, has recently changed its method of ac…" at bounding box center [460, 166] width 409 height 152
click at [411, 288] on div "The change in accounting method and limited disclosures raise questions about t…" at bounding box center [461, 285] width 406 height 41
click at [258, 261] on input "a. The change in accounting method and limited disclosures raise questions abou…" at bounding box center [258, 257] width 0 height 8
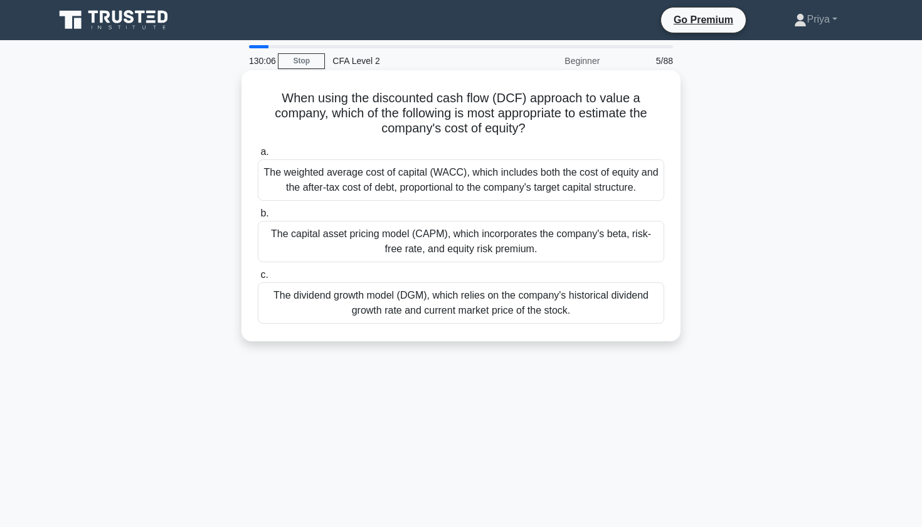
click at [407, 97] on h5 "When using the discounted cash flow (DCF) approach to value a company, which of…" at bounding box center [460, 113] width 409 height 46
click at [454, 100] on h5 "When using the discounted cash flow (DCF) approach to value a company, which of…" at bounding box center [460, 113] width 409 height 46
click at [528, 96] on h5 "When using the discounted cash flow (DCF) approach to value a company, which of…" at bounding box center [460, 113] width 409 height 46
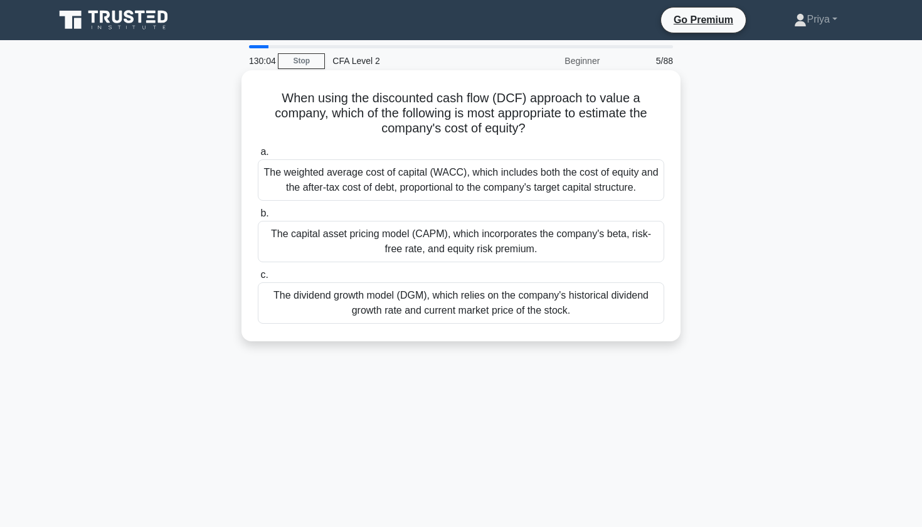
click at [528, 96] on h5 "When using the discounted cash flow (DCF) approach to value a company, which of…" at bounding box center [460, 113] width 409 height 46
click at [613, 98] on h5 "When using the discounted cash flow (DCF) approach to value a company, which of…" at bounding box center [460, 113] width 409 height 46
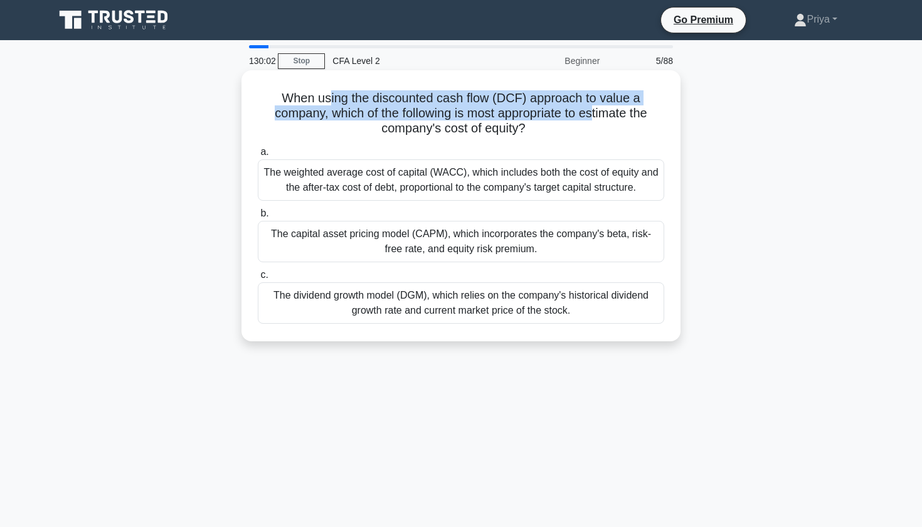
drag, startPoint x: 369, startPoint y: 99, endPoint x: 591, endPoint y: 110, distance: 222.2
click at [591, 110] on h5 "When using the discounted cash flow (DCF) approach to value a company, which of…" at bounding box center [460, 113] width 409 height 46
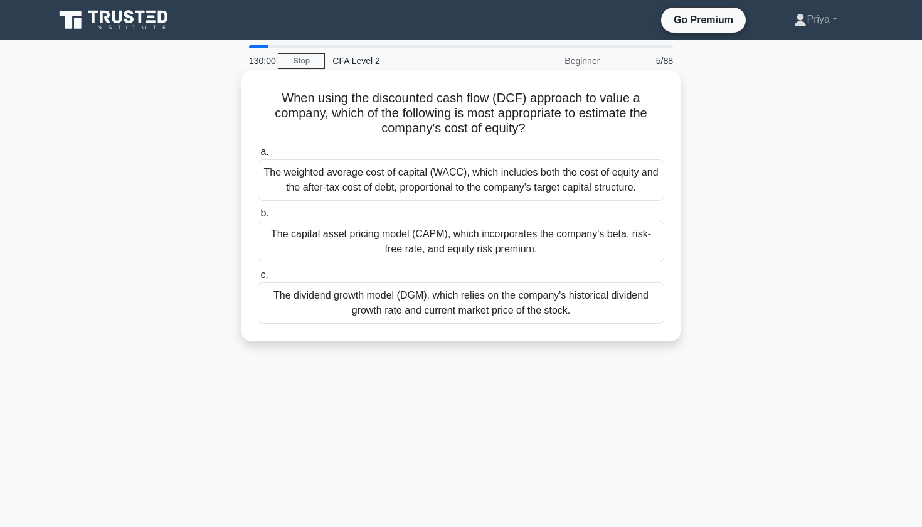
click at [450, 118] on h5 "When using the discounted cash flow (DCF) approach to value a company, which of…" at bounding box center [460, 113] width 409 height 46
click at [446, 132] on h5 "When using the discounted cash flow (DCF) approach to value a company, which of…" at bounding box center [460, 113] width 409 height 46
click at [419, 128] on h5 "When using the discounted cash flow (DCF) approach to value a company, which of…" at bounding box center [460, 113] width 409 height 46
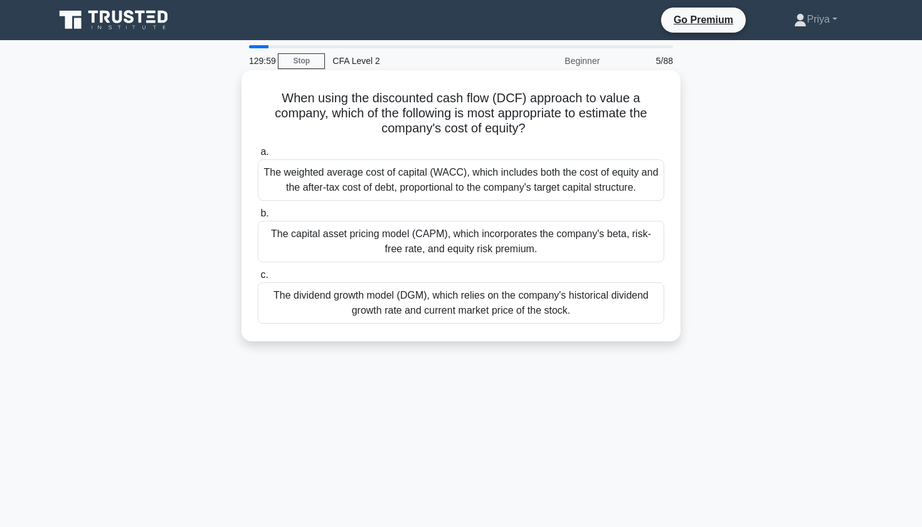
click at [419, 128] on h5 "When using the discounted cash flow (DCF) approach to value a company, which of…" at bounding box center [460, 113] width 409 height 46
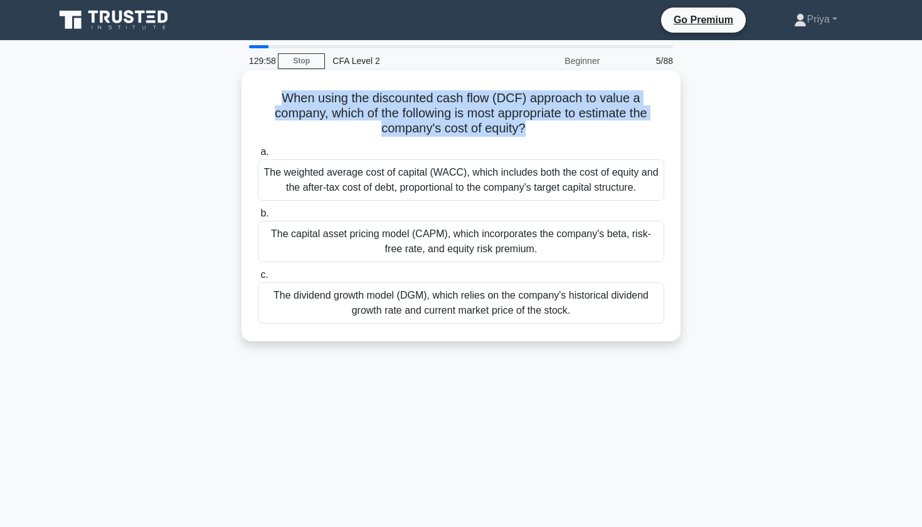
click at [434, 110] on h5 "When using the discounted cash flow (DCF) approach to value a company, which of…" at bounding box center [460, 113] width 409 height 46
drag, startPoint x: 387, startPoint y: 116, endPoint x: 526, endPoint y: 128, distance: 139.7
click at [526, 128] on h5 "When using the discounted cash flow (DCF) approach to value a company, which of…" at bounding box center [460, 113] width 409 height 46
click at [411, 233] on div "The capital asset pricing model (CAPM), which incorporates the company's beta, …" at bounding box center [461, 241] width 406 height 41
click at [258, 218] on input "b. The capital asset pricing model (CAPM), which incorporates the company's bet…" at bounding box center [258, 213] width 0 height 8
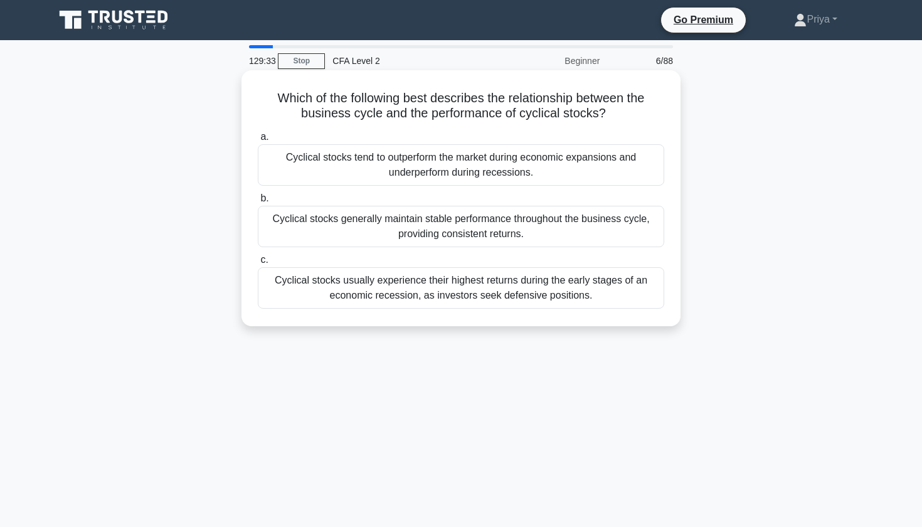
click at [449, 113] on h5 "Which of the following best describes the relationship between the business cyc…" at bounding box center [460, 105] width 409 height 31
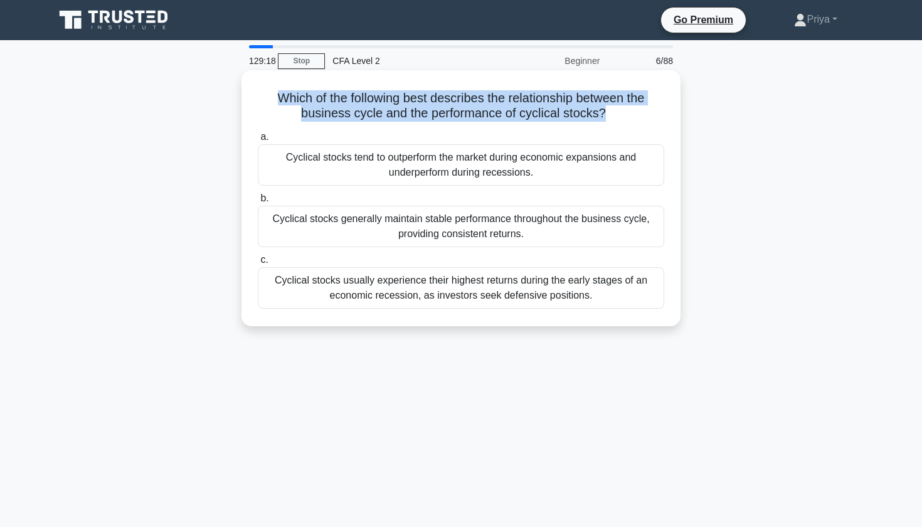
click at [416, 164] on div "Cyclical stocks tend to outperform the market during economic expansions and un…" at bounding box center [461, 164] width 406 height 41
click at [258, 141] on input "a. Cyclical stocks tend to outperform the market during economic expansions and…" at bounding box center [258, 137] width 0 height 8
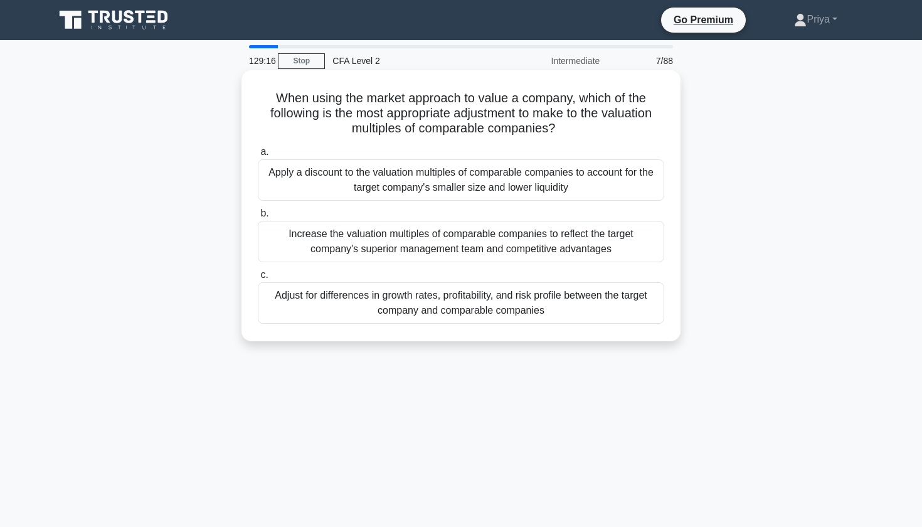
click at [428, 99] on h5 "When using the market approach to value a company, which of the following is th…" at bounding box center [460, 113] width 409 height 46
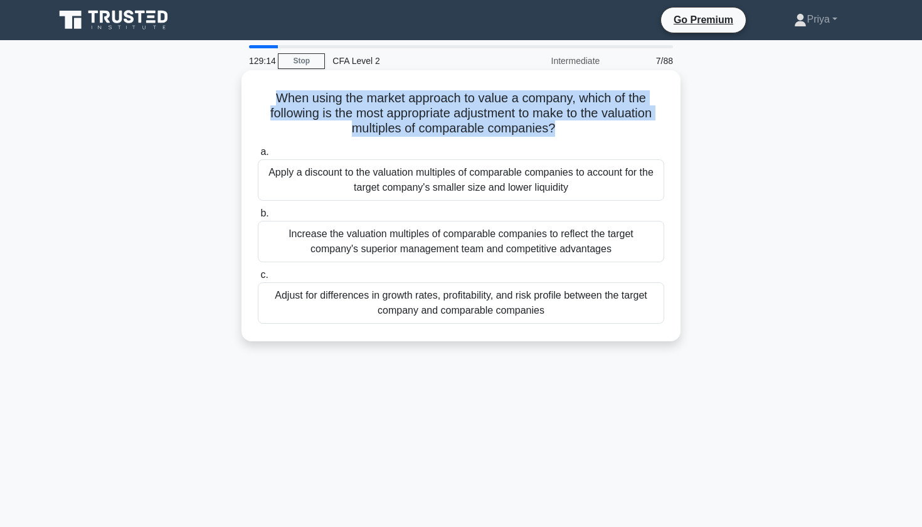
click at [432, 102] on h5 "When using the market approach to value a company, which of the following is th…" at bounding box center [460, 113] width 409 height 46
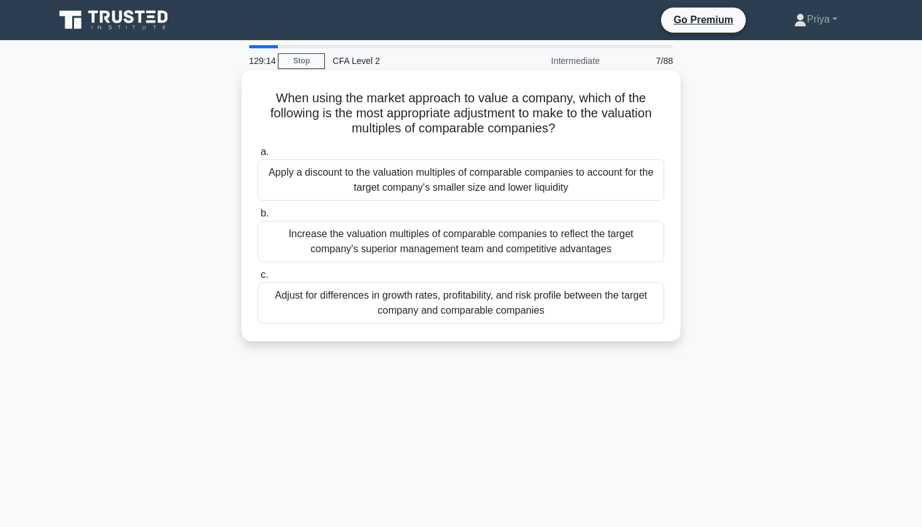
click at [432, 102] on h5 "When using the market approach to value a company, which of the following is th…" at bounding box center [460, 113] width 409 height 46
click at [416, 124] on h5 "When using the market approach to value a company, which of the following is th…" at bounding box center [460, 113] width 409 height 46
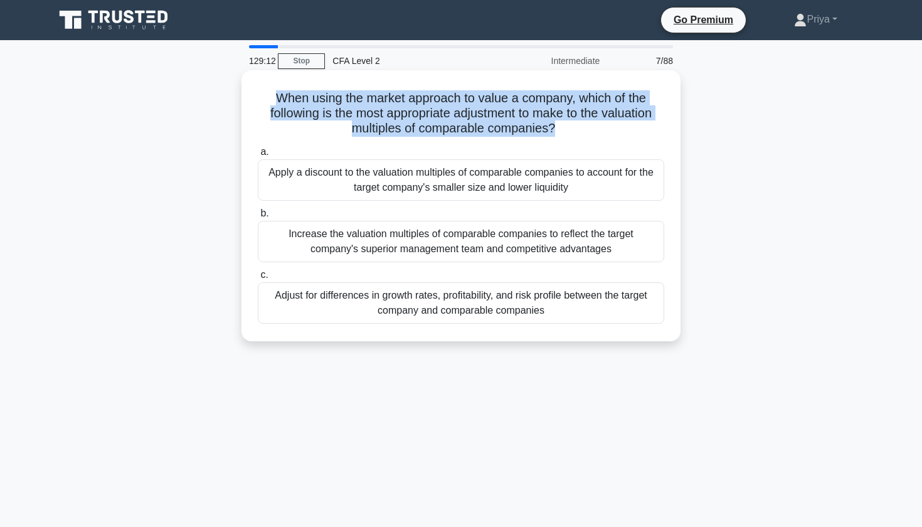
click at [352, 99] on h5 "When using the market approach to value a company, which of the following is th…" at bounding box center [460, 113] width 409 height 46
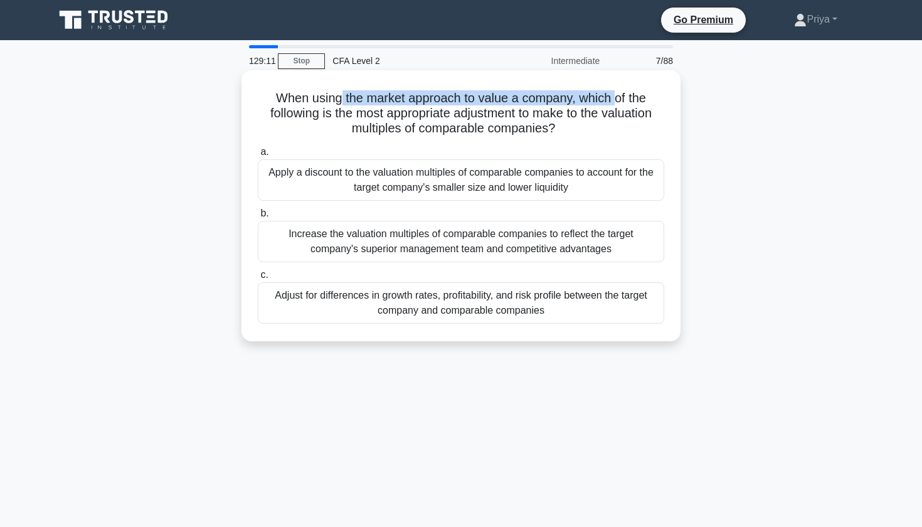
drag, startPoint x: 342, startPoint y: 99, endPoint x: 616, endPoint y: 98, distance: 274.0
click at [617, 99] on h5 "When using the market approach to value a company, which of the following is th…" at bounding box center [460, 113] width 409 height 46
click at [616, 98] on h5 "When using the market approach to value a company, which of the following is th…" at bounding box center [460, 113] width 409 height 46
click at [382, 102] on h5 "When using the market approach to value a company, which of the following is th…" at bounding box center [460, 113] width 409 height 46
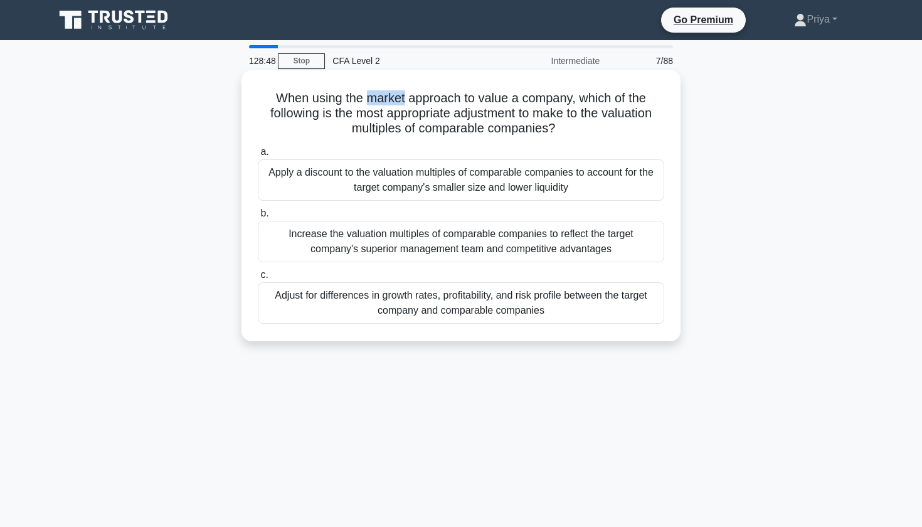
click at [359, 170] on div "Apply a discount to the valuation multiples of comparable companies to account …" at bounding box center [461, 179] width 406 height 41
click at [258, 156] on input "a. Apply a discount to the valuation multiples of comparable companies to accou…" at bounding box center [258, 152] width 0 height 8
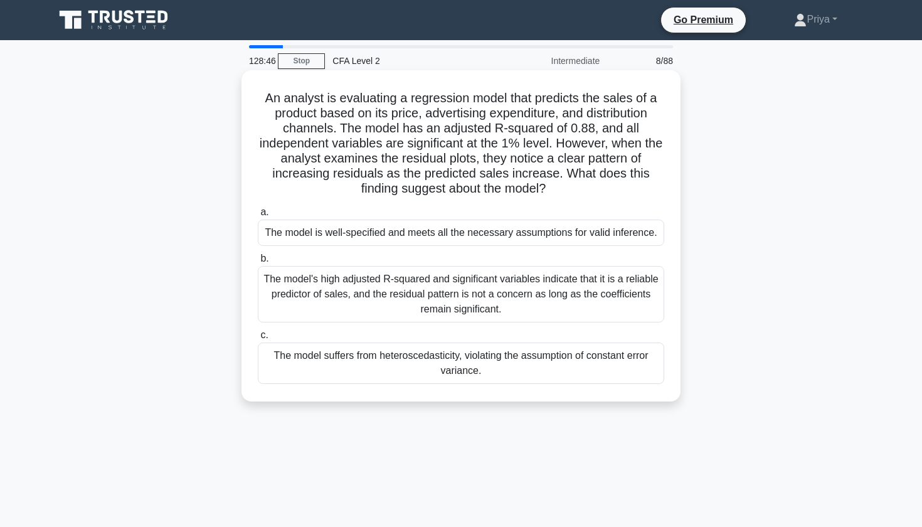
click at [410, 101] on h5 "An analyst is evaluating a regression model that predicts the sales of a produc…" at bounding box center [460, 143] width 409 height 107
click at [553, 98] on h5 "An analyst is evaluating a regression model that predicts the sales of a produc…" at bounding box center [460, 143] width 409 height 107
click at [595, 107] on h5 "An analyst is evaluating a regression model that predicts the sales of a produc…" at bounding box center [460, 143] width 409 height 107
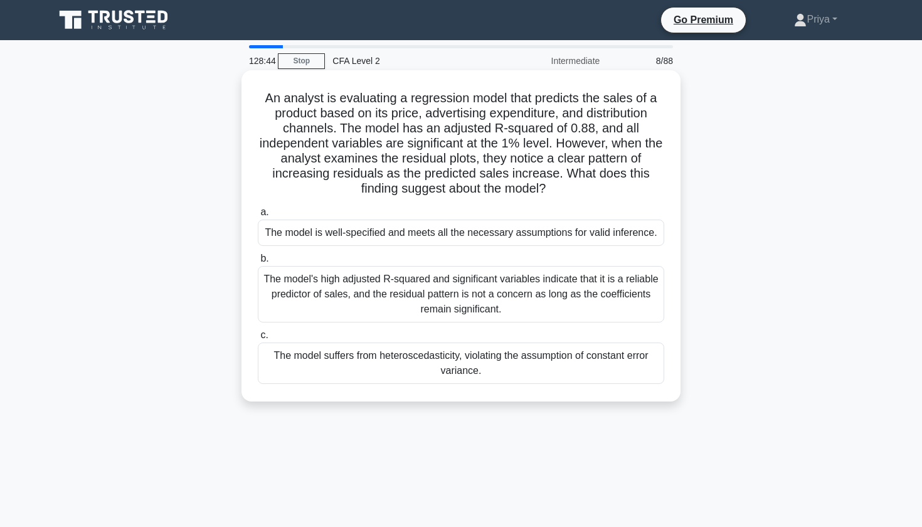
click at [595, 107] on h5 "An analyst is evaluating a regression model that predicts the sales of a produc…" at bounding box center [460, 143] width 409 height 107
click at [476, 100] on h5 "An analyst is evaluating a regression model that predicts the sales of a produc…" at bounding box center [460, 143] width 409 height 107
drag, startPoint x: 310, startPoint y: 118, endPoint x: 567, endPoint y: 120, distance: 257.0
click at [567, 120] on h5 "An analyst is evaluating a regression model that predicts the sales of a produc…" at bounding box center [460, 143] width 409 height 107
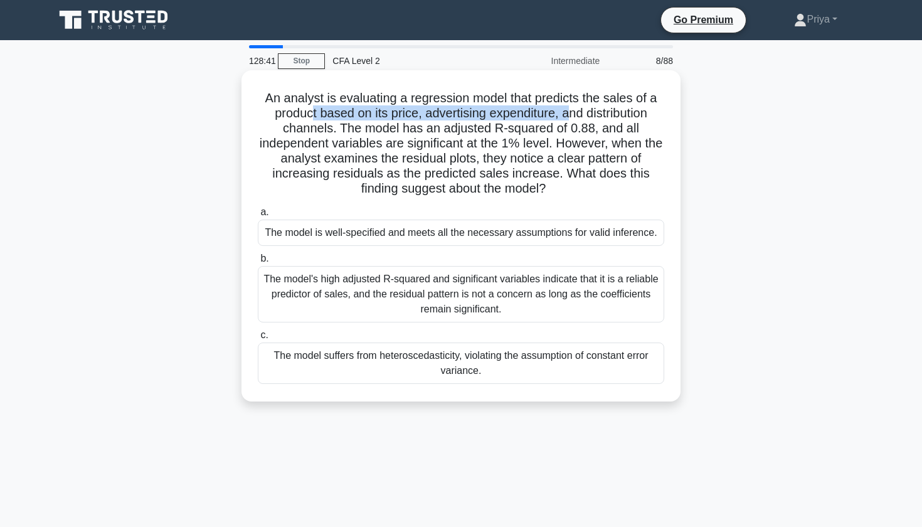
click at [567, 120] on h5 "An analyst is evaluating a regression model that predicts the sales of a produc…" at bounding box center [460, 143] width 409 height 107
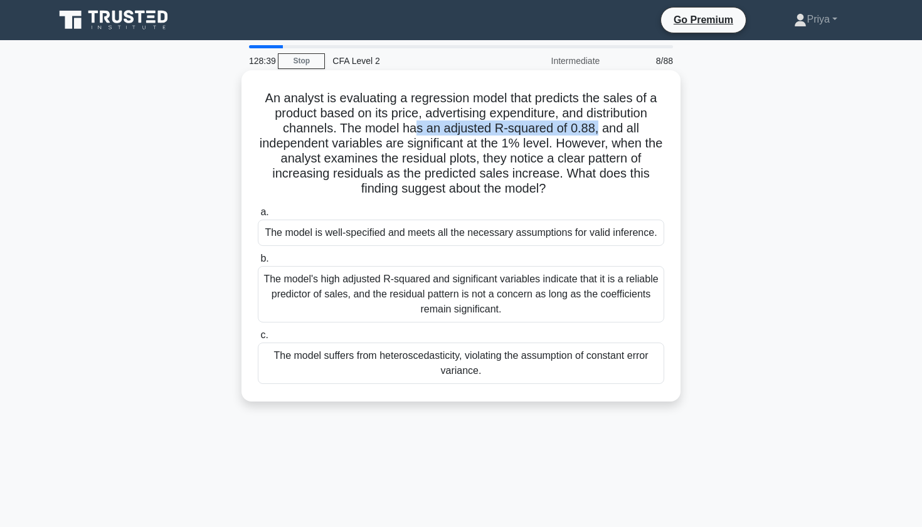
drag, startPoint x: 560, startPoint y: 132, endPoint x: 418, endPoint y: 133, distance: 141.7
click at [418, 133] on h5 "An analyst is evaluating a regression model that predicts the sales of a produc…" at bounding box center [460, 143] width 409 height 107
click at [406, 145] on h5 "An analyst is evaluating a regression model that predicts the sales of a produc…" at bounding box center [460, 143] width 409 height 107
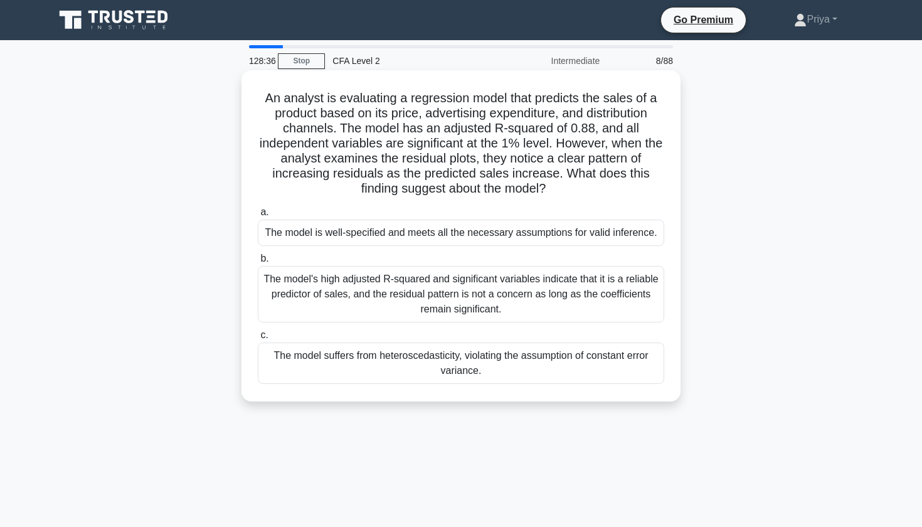
click at [322, 144] on h5 "An analyst is evaluating a regression model that predicts the sales of a produc…" at bounding box center [460, 143] width 409 height 107
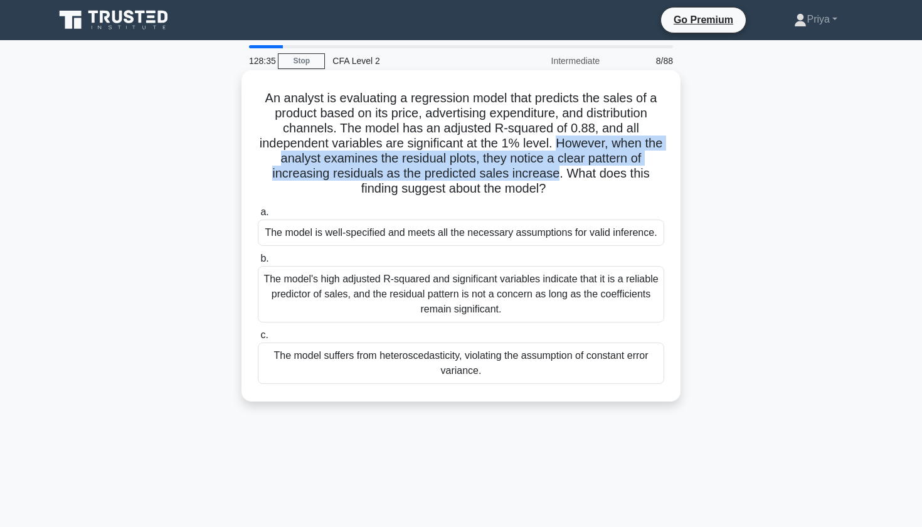
drag, startPoint x: 557, startPoint y: 150, endPoint x: 557, endPoint y: 169, distance: 19.4
click at [557, 169] on h5 "An analyst is evaluating a regression model that predicts the sales of a produc…" at bounding box center [460, 143] width 409 height 107
click at [554, 169] on h5 "An analyst is evaluating a regression model that predicts the sales of a produc…" at bounding box center [460, 143] width 409 height 107
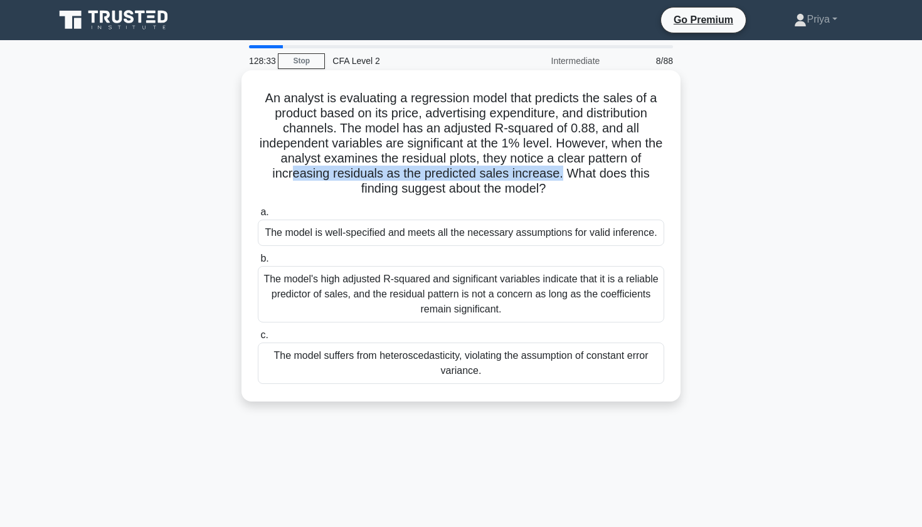
drag, startPoint x: 560, startPoint y: 169, endPoint x: 297, endPoint y: 168, distance: 263.3
click at [297, 168] on h5 "An analyst is evaluating a regression model that predicts the sales of a produc…" at bounding box center [460, 143] width 409 height 107
click at [310, 367] on div "The model suffers from heteroscedasticity, violating the assumption of constant…" at bounding box center [461, 362] width 406 height 41
click at [258, 339] on input "c. The model suffers from heteroscedasticity, violating the assumption of const…" at bounding box center [258, 335] width 0 height 8
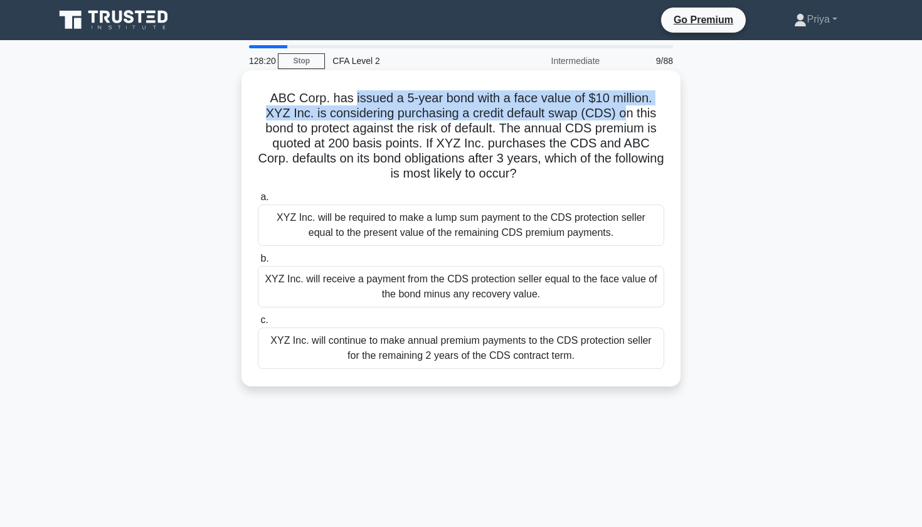
drag, startPoint x: 341, startPoint y: 101, endPoint x: 585, endPoint y: 104, distance: 243.9
click at [585, 105] on h5 "ABC Corp. has issued a 5-year bond with a face value of $10 million. XYZ Inc. i…" at bounding box center [460, 136] width 409 height 92
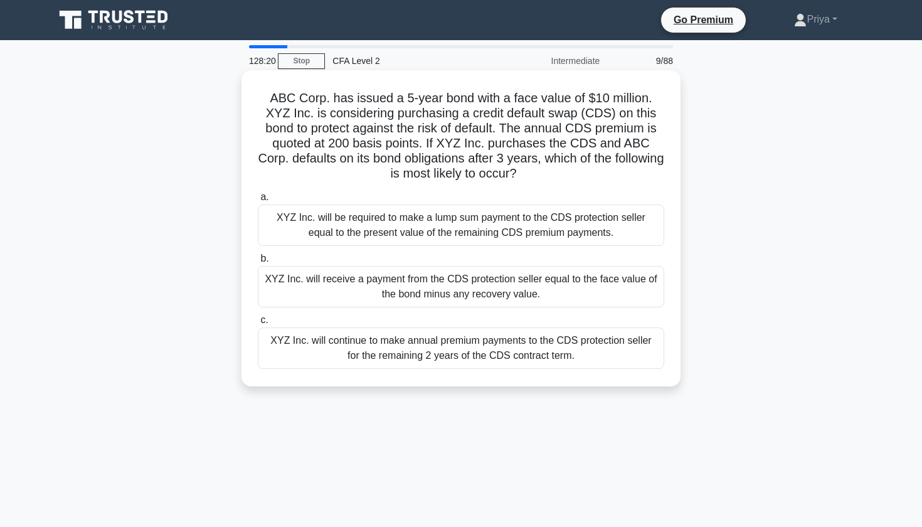
drag, startPoint x: 581, startPoint y: 103, endPoint x: 628, endPoint y: 103, distance: 46.4
click at [599, 103] on h5 "ABC Corp. has issued a 5-year bond with a face value of $10 million. XYZ Inc. i…" at bounding box center [460, 136] width 409 height 92
drag, startPoint x: 637, startPoint y: 101, endPoint x: 366, endPoint y: 101, distance: 270.8
click at [366, 101] on h5 "ABC Corp. has issued a 5-year bond with a face value of $10 million. XYZ Inc. i…" at bounding box center [460, 136] width 409 height 92
click at [360, 109] on h5 "ABC Corp. has issued a 5-year bond with a face value of $10 million. XYZ Inc. i…" at bounding box center [460, 136] width 409 height 92
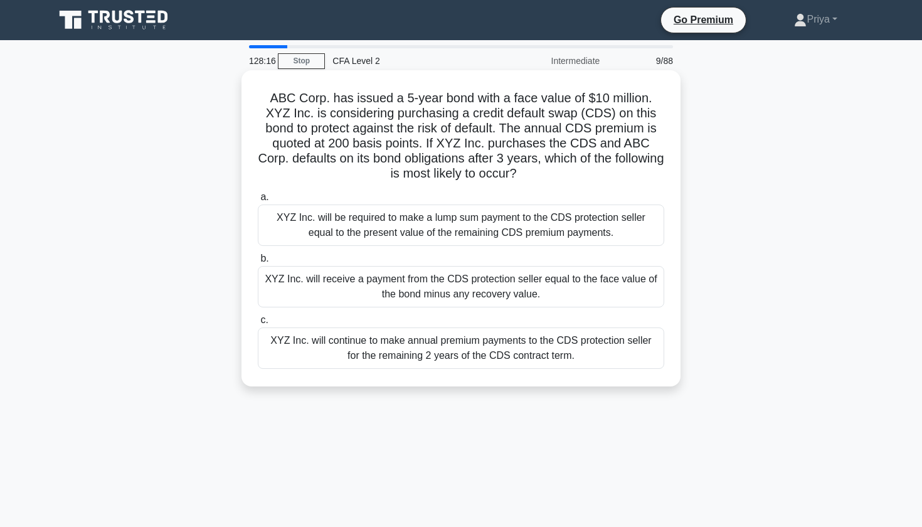
click at [360, 109] on h5 "ABC Corp. has issued a 5-year bond with a face value of $10 million. XYZ Inc. i…" at bounding box center [460, 136] width 409 height 92
click at [426, 121] on h5 "ABC Corp. has issued a 5-year bond with a face value of $10 million. XYZ Inc. i…" at bounding box center [460, 136] width 409 height 92
click at [437, 132] on h5 "ABC Corp. has issued a 5-year bond with a face value of $10 million. XYZ Inc. i…" at bounding box center [460, 136] width 409 height 92
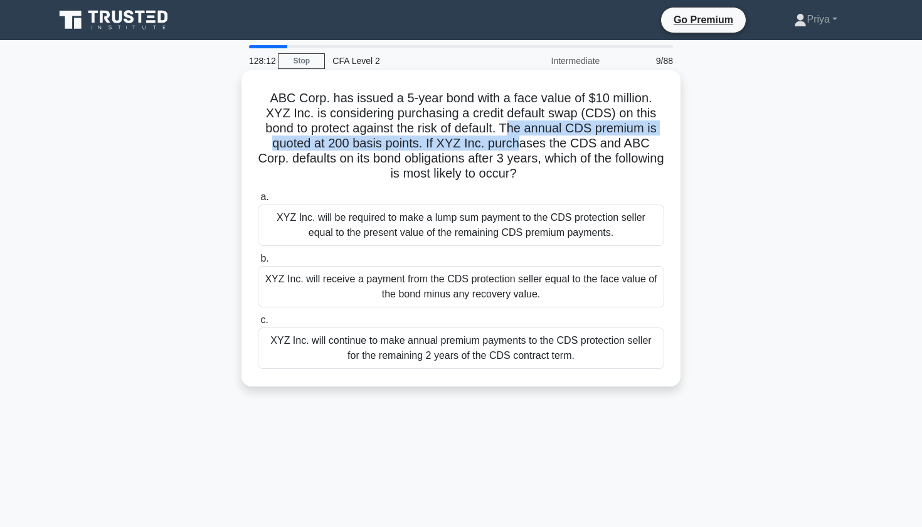
drag, startPoint x: 456, startPoint y: 132, endPoint x: 453, endPoint y: 141, distance: 9.3
click at [453, 141] on h5 "ABC Corp. has issued a 5-year bond with a face value of $10 million. XYZ Inc. i…" at bounding box center [460, 136] width 409 height 92
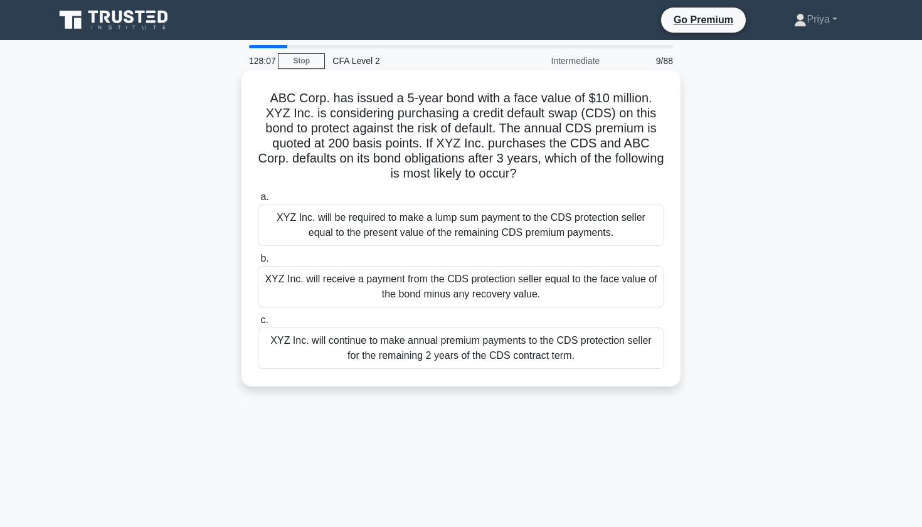
click at [454, 129] on h5 "ABC Corp. has issued a 5-year bond with a face value of $10 million. XYZ Inc. i…" at bounding box center [460, 136] width 409 height 92
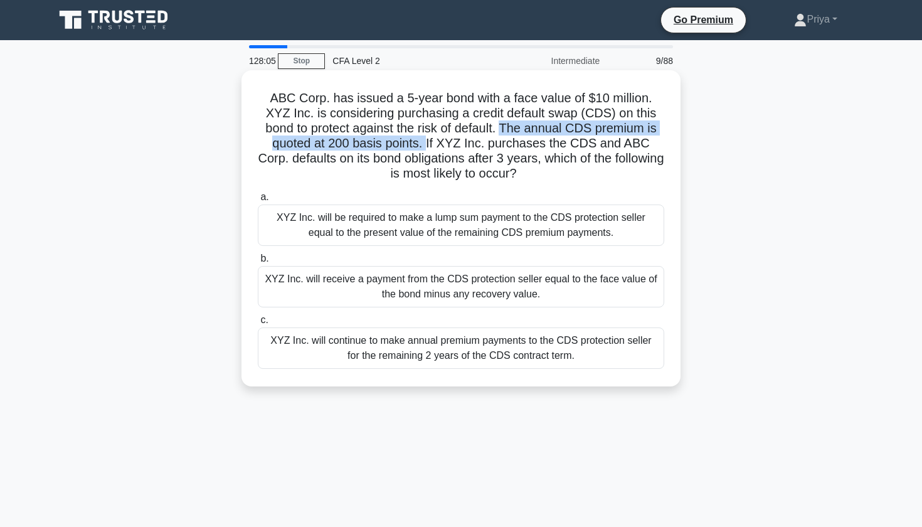
drag, startPoint x: 454, startPoint y: 129, endPoint x: 357, endPoint y: 145, distance: 98.4
click at [357, 145] on h5 "ABC Corp. has issued a 5-year bond with a face value of $10 million. XYZ Inc. i…" at bounding box center [460, 136] width 409 height 92
click at [320, 280] on div "XYZ Inc. will receive a payment from the CDS protection seller equal to the fac…" at bounding box center [461, 286] width 406 height 41
click at [258, 263] on input "b. XYZ Inc. will receive a payment from the CDS protection seller equal to the …" at bounding box center [258, 259] width 0 height 8
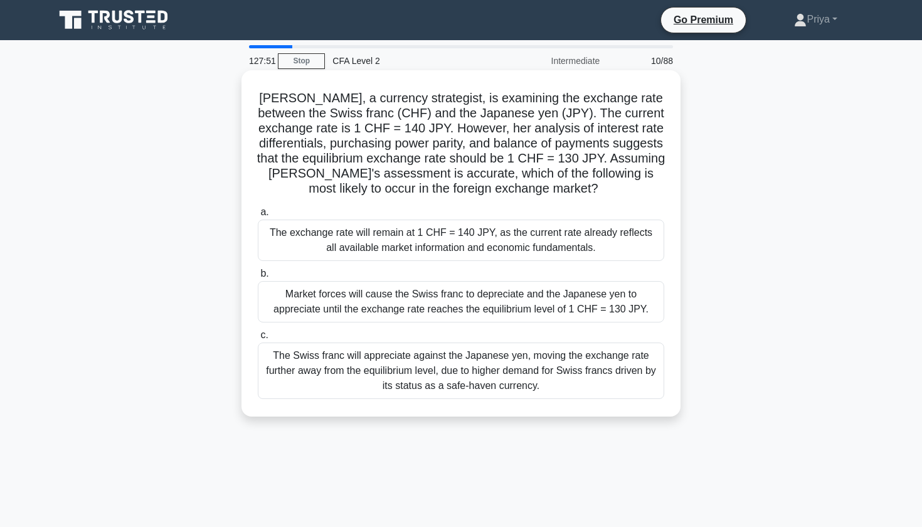
click at [340, 97] on h5 "Olivia, a currency strategist, is examining the exchange rate between the Swiss…" at bounding box center [460, 143] width 409 height 107
click at [428, 104] on h5 "Olivia, a currency strategist, is examining the exchange rate between the Swiss…" at bounding box center [460, 143] width 409 height 107
click at [416, 119] on h5 "Olivia, a currency strategist, is examining the exchange rate between the Swiss…" at bounding box center [460, 143] width 409 height 107
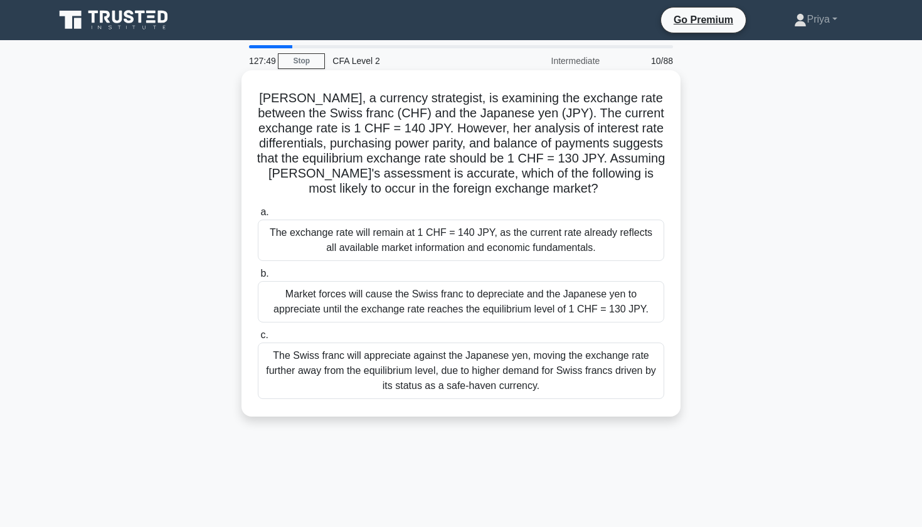
click at [416, 119] on h5 "Olivia, a currency strategist, is examining the exchange rate between the Swiss…" at bounding box center [460, 143] width 409 height 107
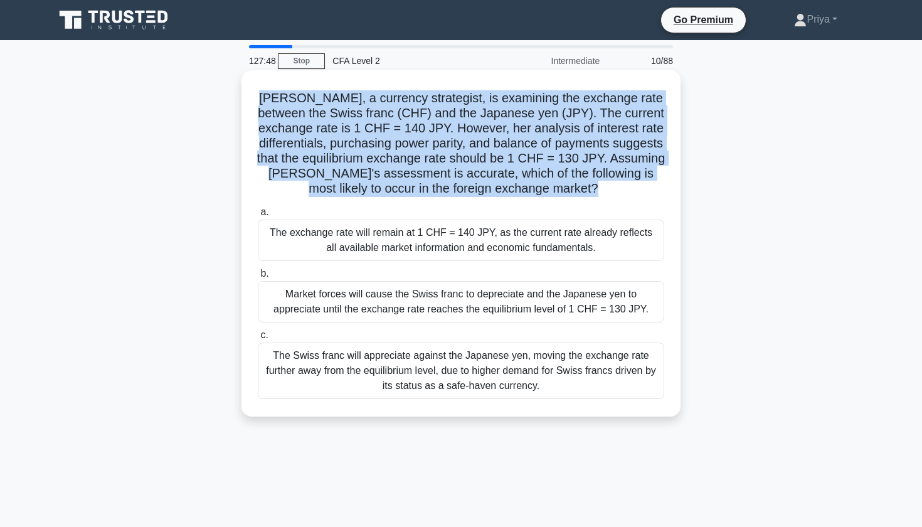
click at [401, 129] on h5 "Olivia, a currency strategist, is examining the exchange rate between the Swiss…" at bounding box center [460, 143] width 409 height 107
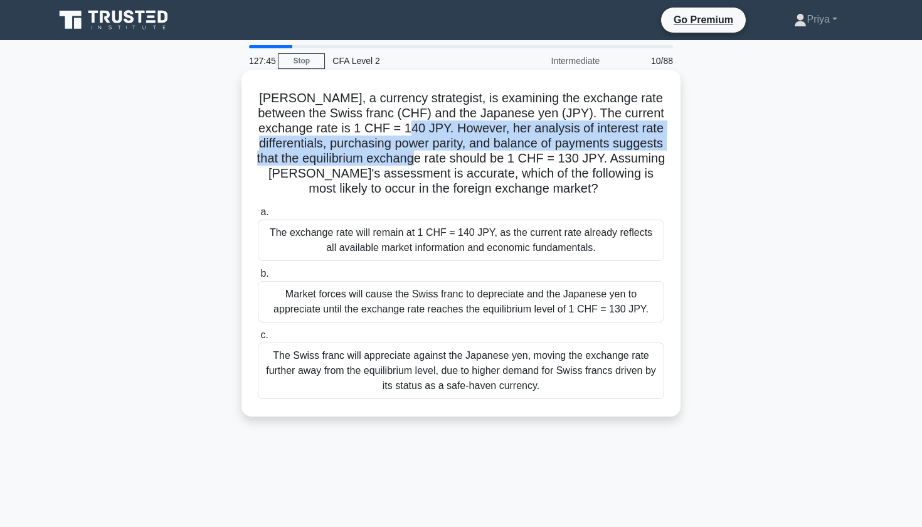
drag, startPoint x: 423, startPoint y: 133, endPoint x: 451, endPoint y: 150, distance: 32.9
click at [451, 150] on h5 "Olivia, a currency strategist, is examining the exchange rate between the Swiss…" at bounding box center [460, 143] width 409 height 107
drag, startPoint x: 539, startPoint y: 147, endPoint x: 509, endPoint y: 147, distance: 29.5
click at [539, 147] on h5 "Olivia, a currency strategist, is examining the exchange rate between the Swiss…" at bounding box center [460, 143] width 409 height 107
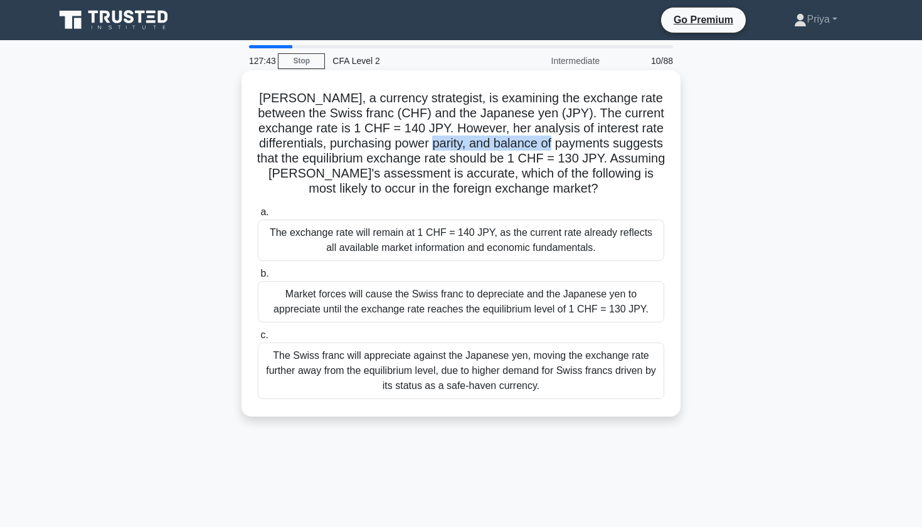
drag, startPoint x: 466, startPoint y: 149, endPoint x: 601, endPoint y: 149, distance: 134.8
click at [601, 149] on h5 "Olivia, a currency strategist, is examining the exchange rate between the Swiss…" at bounding box center [460, 143] width 409 height 107
drag, startPoint x: 606, startPoint y: 160, endPoint x: 513, endPoint y: 160, distance: 92.8
click at [513, 160] on h5 "Olivia, a currency strategist, is examining the exchange rate between the Swiss…" at bounding box center [460, 143] width 409 height 107
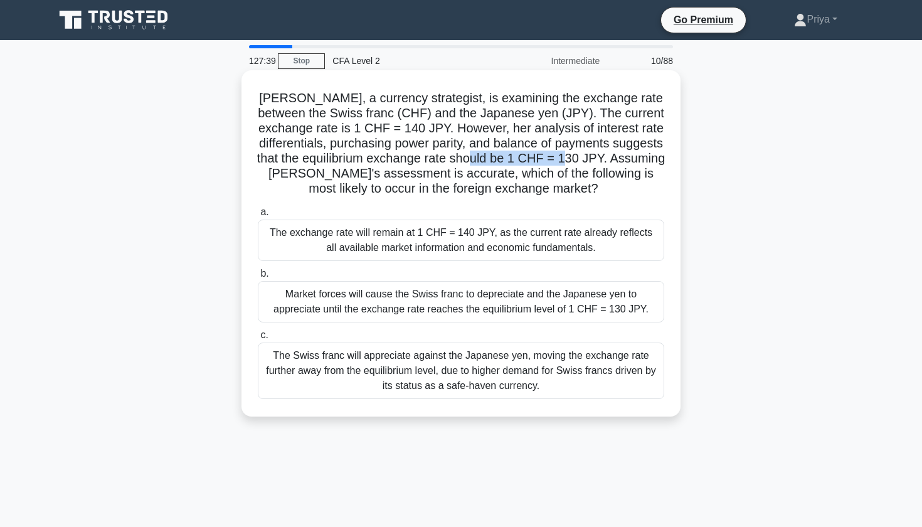
click at [559, 162] on h5 "Olivia, a currency strategist, is examining the exchange rate between the Swiss…" at bounding box center [460, 143] width 409 height 107
click at [515, 305] on div "Market forces will cause the Swiss franc to depreciate and the Japanese yen to …" at bounding box center [461, 301] width 406 height 41
click at [258, 278] on input "b. Market forces will cause the Swiss franc to depreciate and the Japanese yen …" at bounding box center [258, 274] width 0 height 8
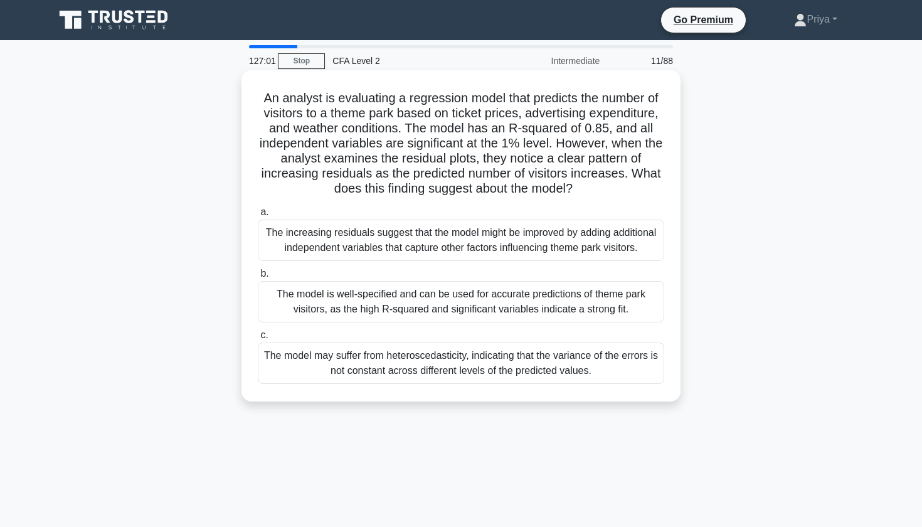
click at [438, 95] on h5 "An analyst is evaluating a regression model that predicts the number of visitor…" at bounding box center [460, 143] width 409 height 107
click at [572, 97] on h5 "An analyst is evaluating a regression model that predicts the number of visitor…" at bounding box center [460, 143] width 409 height 107
click at [339, 113] on h5 "An analyst is evaluating a regression model that predicts the number of visitor…" at bounding box center [460, 143] width 409 height 107
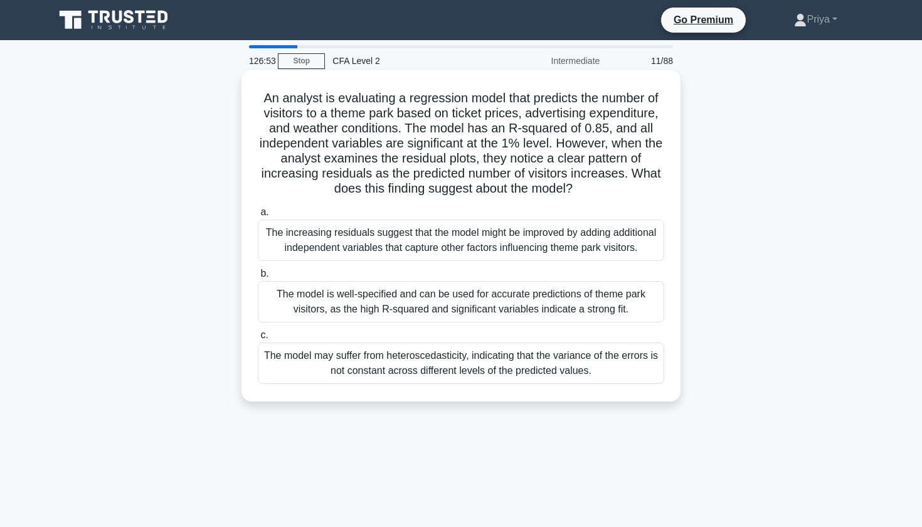
click at [339, 113] on h5 "An analyst is evaluating a regression model that predicts the number of visitor…" at bounding box center [460, 143] width 409 height 107
click at [406, 118] on h5 "An analyst is evaluating a regression model that predicts the number of visitor…" at bounding box center [460, 143] width 409 height 107
click at [465, 120] on h5 "An analyst is evaluating a regression model that predicts the number of visitor…" at bounding box center [460, 143] width 409 height 107
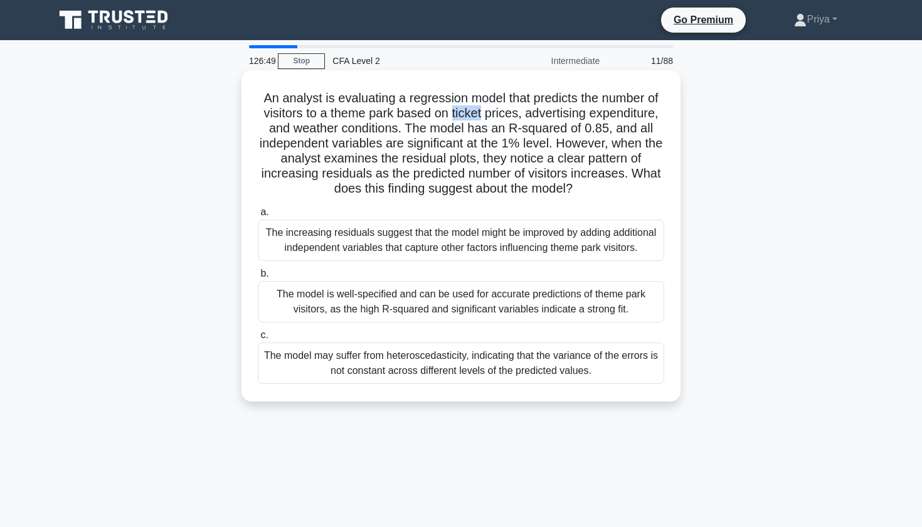
click at [301, 98] on h5 "An analyst is evaluating a regression model that predicts the number of visitor…" at bounding box center [460, 143] width 409 height 107
click at [389, 100] on h5 "An analyst is evaluating a regression model that predicts the number of visitor…" at bounding box center [460, 143] width 409 height 107
click at [406, 115] on h5 "An analyst is evaluating a regression model that predicts the number of visitor…" at bounding box center [460, 143] width 409 height 107
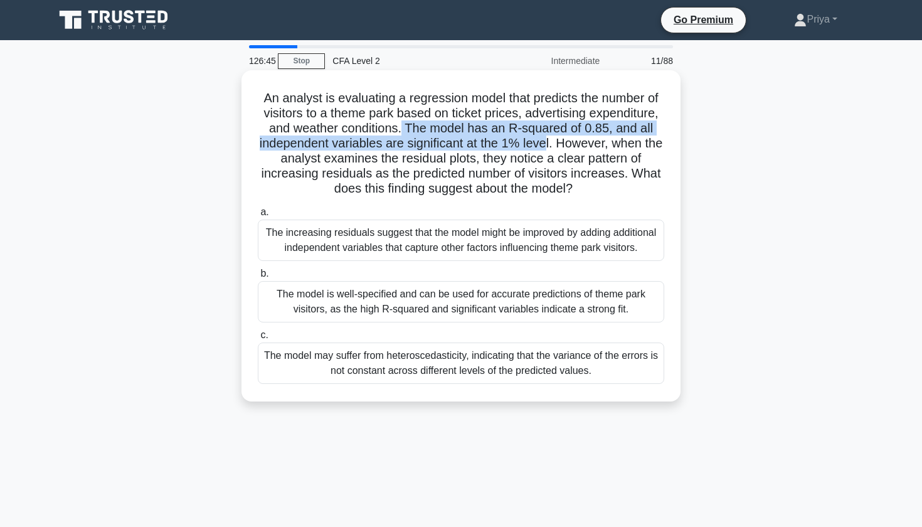
drag, startPoint x: 403, startPoint y: 127, endPoint x: 547, endPoint y: 144, distance: 145.2
click at [547, 144] on h5 "An analyst is evaluating a regression model that predicts the number of visitor…" at bounding box center [460, 143] width 409 height 107
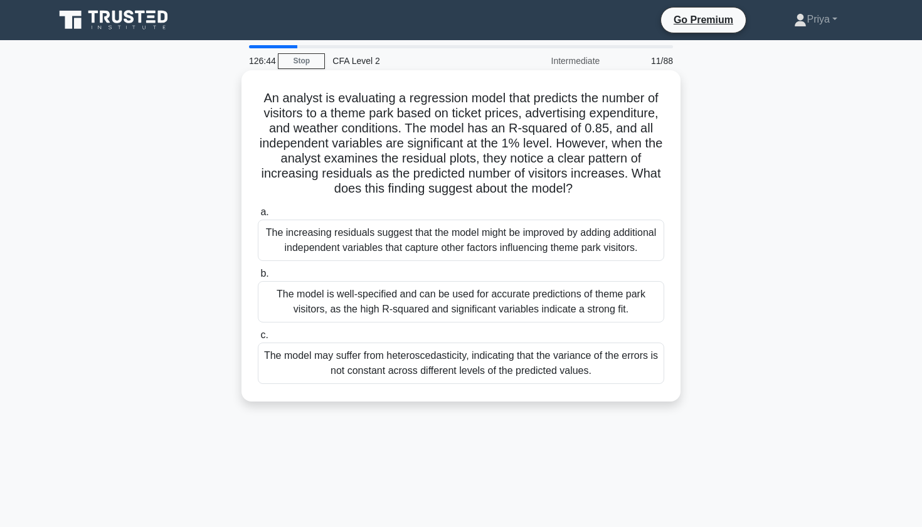
click at [538, 158] on h5 "An analyst is evaluating a regression model that predicts the number of visitor…" at bounding box center [460, 143] width 409 height 107
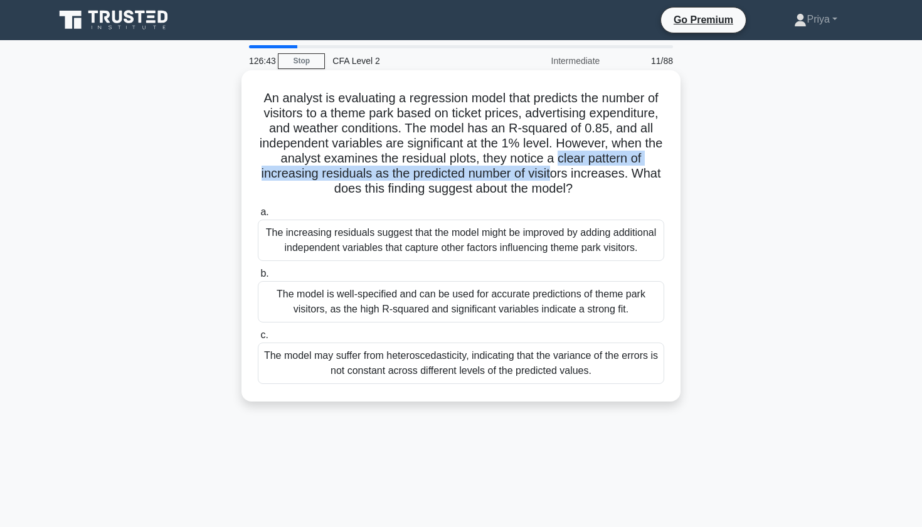
drag, startPoint x: 555, startPoint y: 152, endPoint x: 549, endPoint y: 175, distance: 24.2
click at [549, 175] on h5 "An analyst is evaluating a regression model that predicts the number of visitor…" at bounding box center [460, 143] width 409 height 107
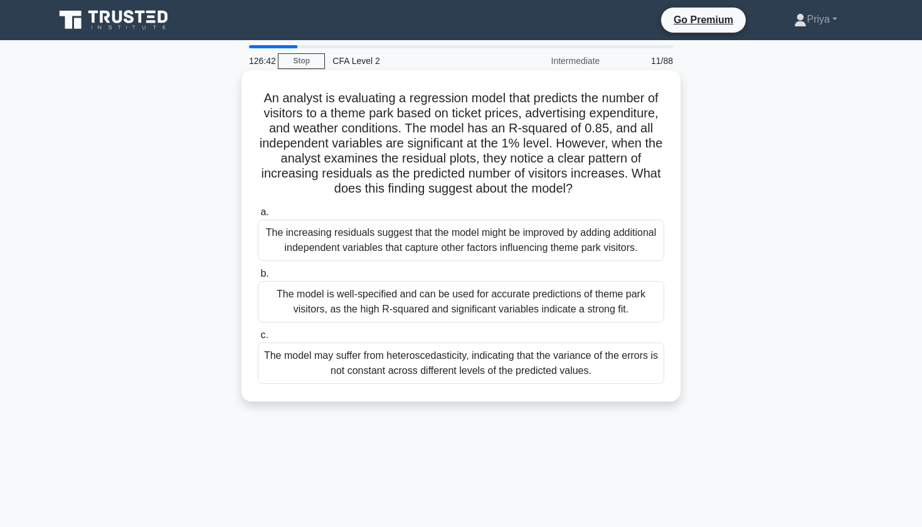
click at [522, 175] on h5 "An analyst is evaluating a regression model that predicts the number of visitor…" at bounding box center [460, 143] width 409 height 107
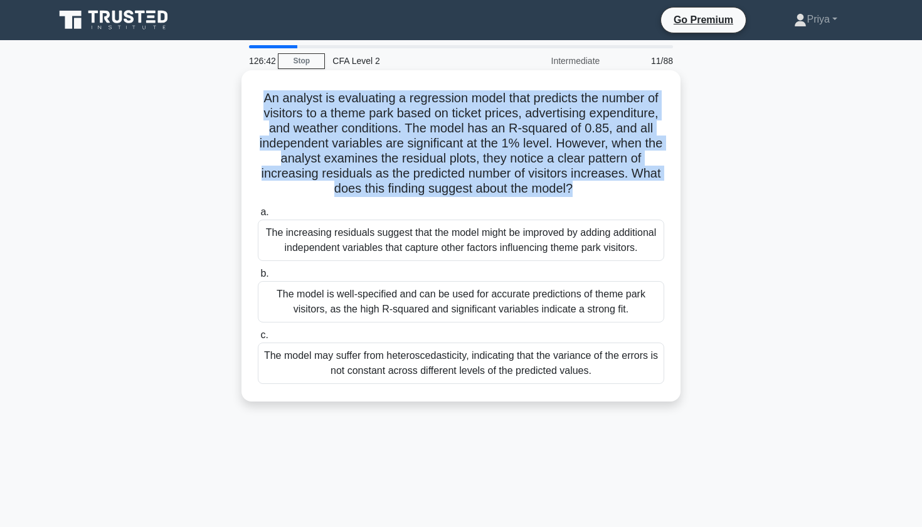
click at [522, 175] on h5 "An analyst is evaluating a regression model that predicts the number of visitor…" at bounding box center [460, 143] width 409 height 107
click at [434, 353] on div "The model may suffer from heteroscedasticity, indicating that the variance of t…" at bounding box center [461, 362] width 406 height 41
click at [258, 339] on input "c. The model may suffer from heteroscedasticity, indicating that the variance o…" at bounding box center [258, 335] width 0 height 8
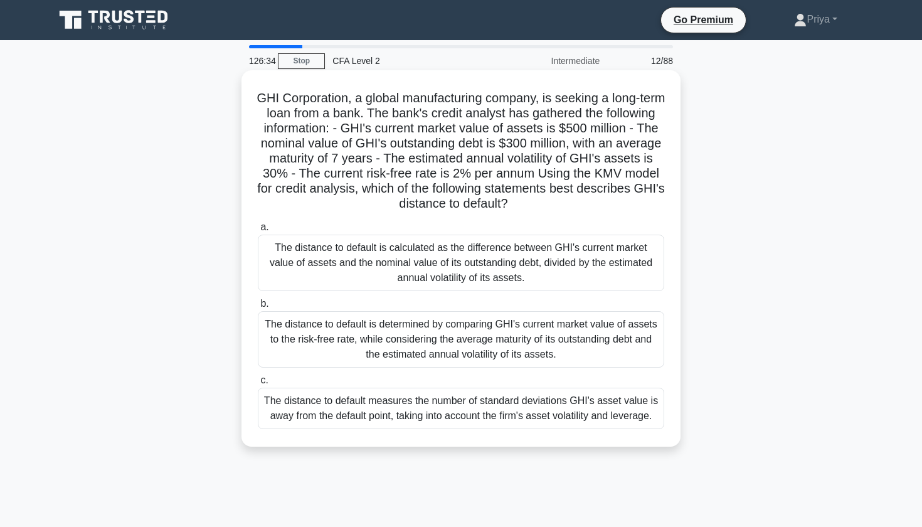
click at [349, 120] on h5 "GHI Corporation, a global manufacturing company, is seeking a long-term loan fr…" at bounding box center [460, 151] width 409 height 122
click at [369, 123] on h5 "GHI Corporation, a global manufacturing company, is seeking a long-term loan fr…" at bounding box center [460, 151] width 409 height 122
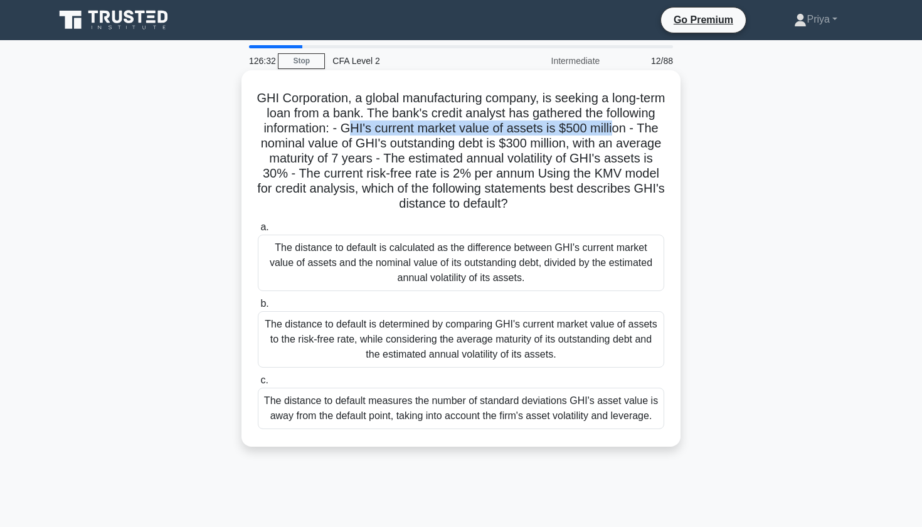
drag, startPoint x: 348, startPoint y: 129, endPoint x: 614, endPoint y: 130, distance: 266.4
click at [614, 130] on h5 "GHI Corporation, a global manufacturing company, is seeking a long-term loan fr…" at bounding box center [460, 151] width 409 height 122
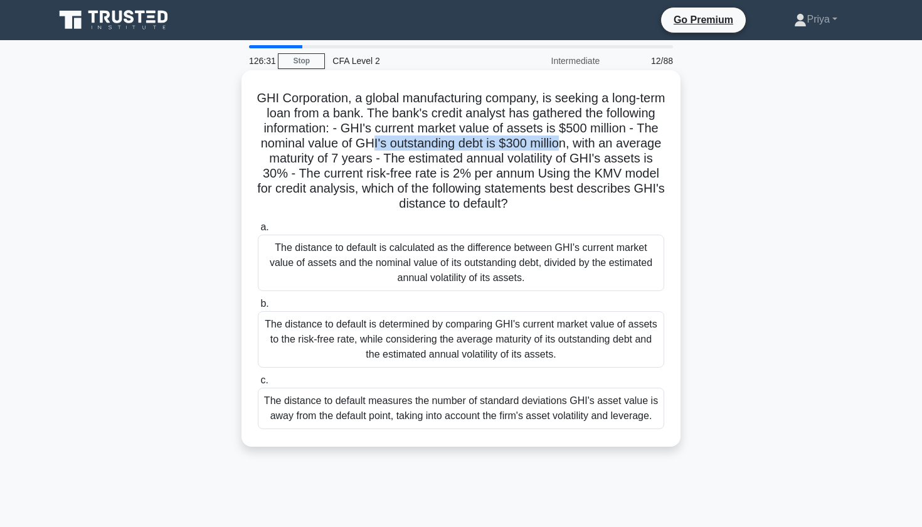
drag, startPoint x: 369, startPoint y: 150, endPoint x: 557, endPoint y: 150, distance: 187.4
click at [557, 150] on h5 "GHI Corporation, a global manufacturing company, is seeking a long-term loan fr…" at bounding box center [460, 151] width 409 height 122
click at [553, 149] on h5 "GHI Corporation, a global manufacturing company, is seeking a long-term loan fr…" at bounding box center [460, 151] width 409 height 122
click at [581, 141] on h5 "GHI Corporation, a global manufacturing company, is seeking a long-term loan fr…" at bounding box center [460, 151] width 409 height 122
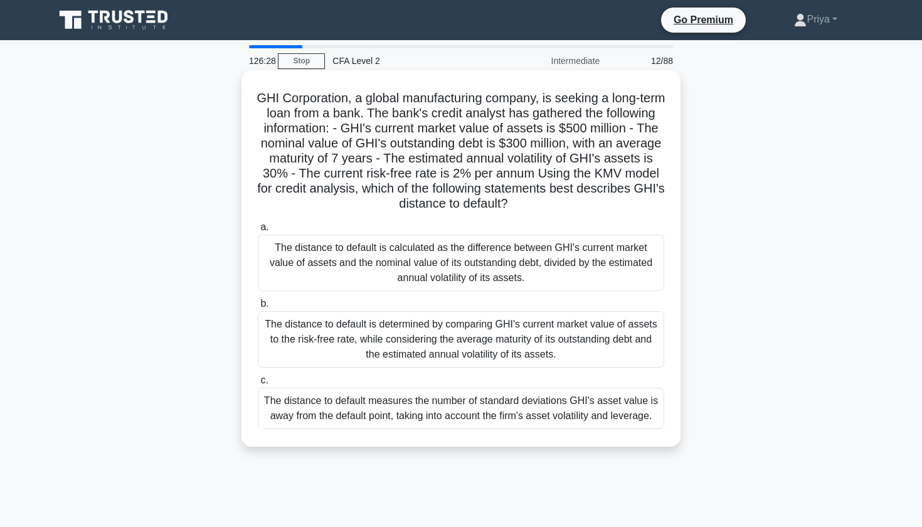
click at [395, 139] on h5 "GHI Corporation, a global manufacturing company, is seeking a long-term loan fr…" at bounding box center [460, 151] width 409 height 122
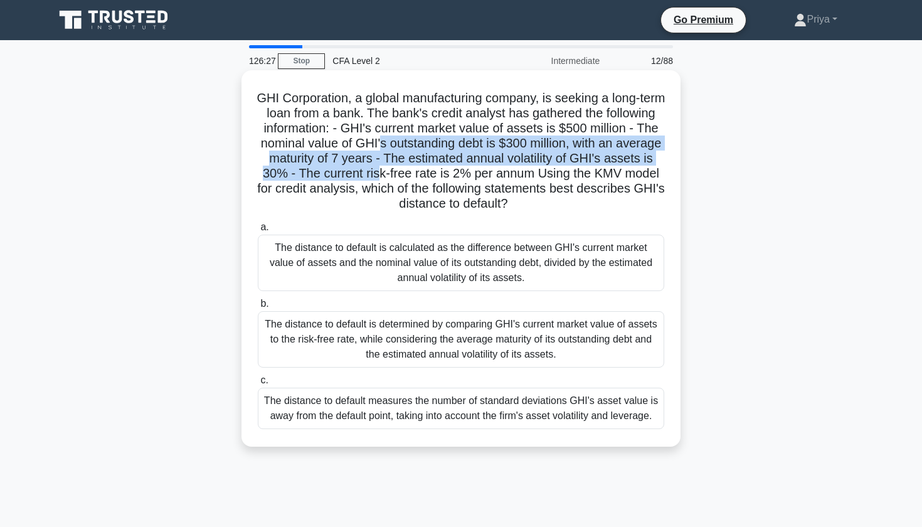
drag, startPoint x: 381, startPoint y: 164, endPoint x: 381, endPoint y: 150, distance: 13.8
click at [381, 150] on h5 "GHI Corporation, a global manufacturing company, is seeking a long-term loan fr…" at bounding box center [460, 151] width 409 height 122
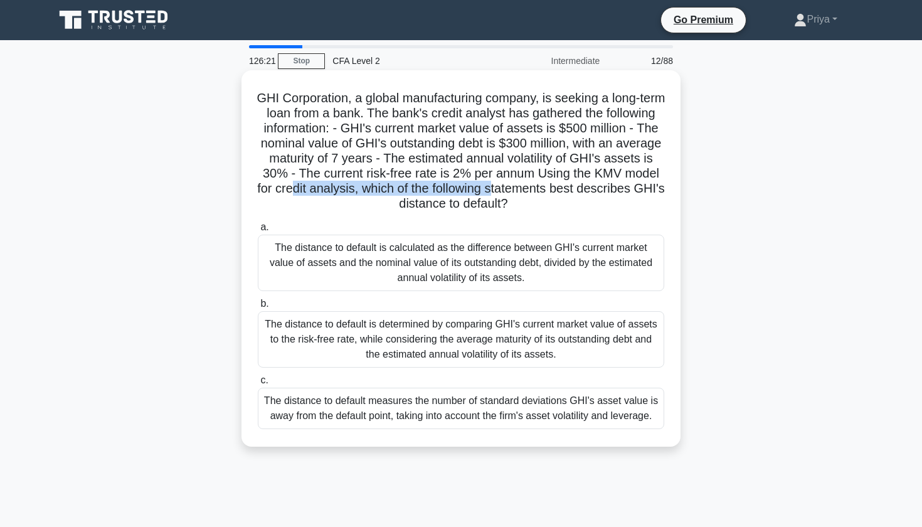
drag, startPoint x: 296, startPoint y: 181, endPoint x: 495, endPoint y: 194, distance: 199.2
click at [495, 195] on h5 "GHI Corporation, a global manufacturing company, is seeking a long-term loan fr…" at bounding box center [460, 151] width 409 height 122
click at [495, 194] on h5 "GHI Corporation, a global manufacturing company, is seeking a long-term loan fr…" at bounding box center [460, 151] width 409 height 122
click at [479, 194] on h5 "GHI Corporation, a global manufacturing company, is seeking a long-term loan fr…" at bounding box center [460, 151] width 409 height 122
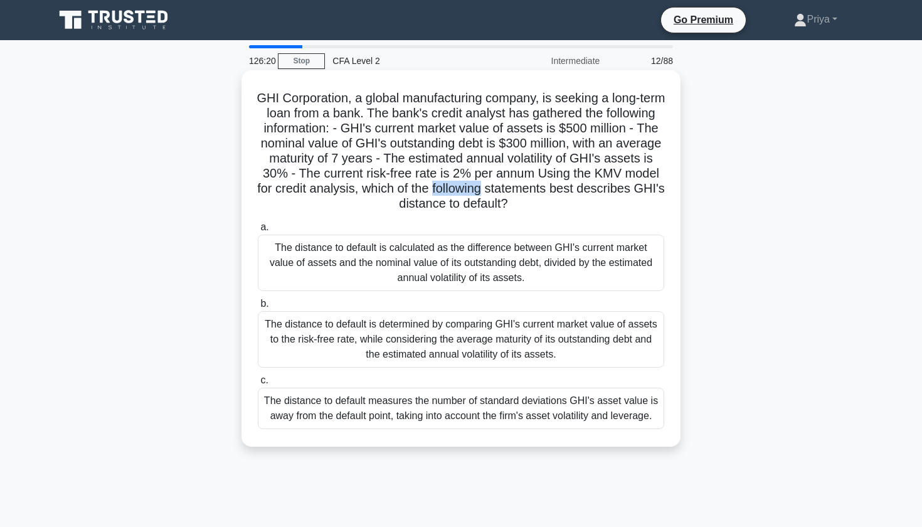
click at [479, 194] on h5 "GHI Corporation, a global manufacturing company, is seeking a long-term loan fr…" at bounding box center [460, 151] width 409 height 122
drag, startPoint x: 503, startPoint y: 204, endPoint x: 375, endPoint y: 202, distance: 128.5
click at [376, 202] on h5 "GHI Corporation, a global manufacturing company, is seeking a long-term loan fr…" at bounding box center [460, 151] width 409 height 122
click at [346, 411] on div "The distance to default measures the number of standard deviations GHI's asset …" at bounding box center [461, 407] width 406 height 41
click at [258, 384] on input "c. The distance to default measures the number of standard deviations GHI's ass…" at bounding box center [258, 380] width 0 height 8
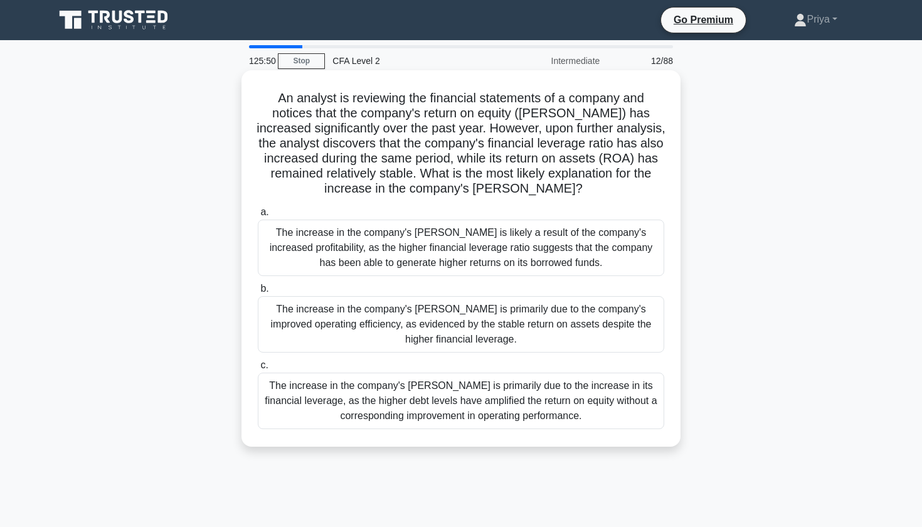
click at [331, 107] on h5 "An analyst is reviewing the financial statements of a company and notices that …" at bounding box center [460, 143] width 409 height 107
click at [456, 111] on h5 "An analyst is reviewing the financial statements of a company and notices that …" at bounding box center [460, 143] width 409 height 107
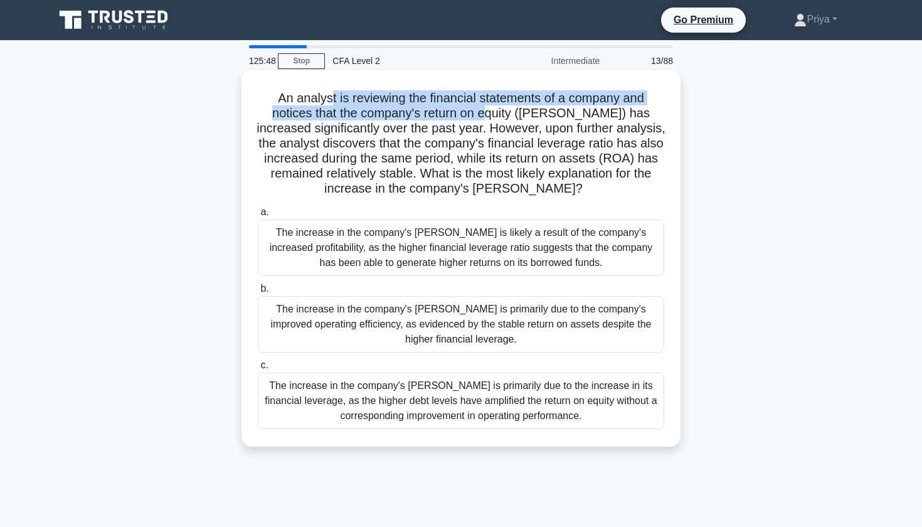
drag, startPoint x: 396, startPoint y: 102, endPoint x: 495, endPoint y: 108, distance: 99.3
click at [495, 108] on h5 "An analyst is reviewing the financial statements of a company and notices that …" at bounding box center [460, 143] width 409 height 107
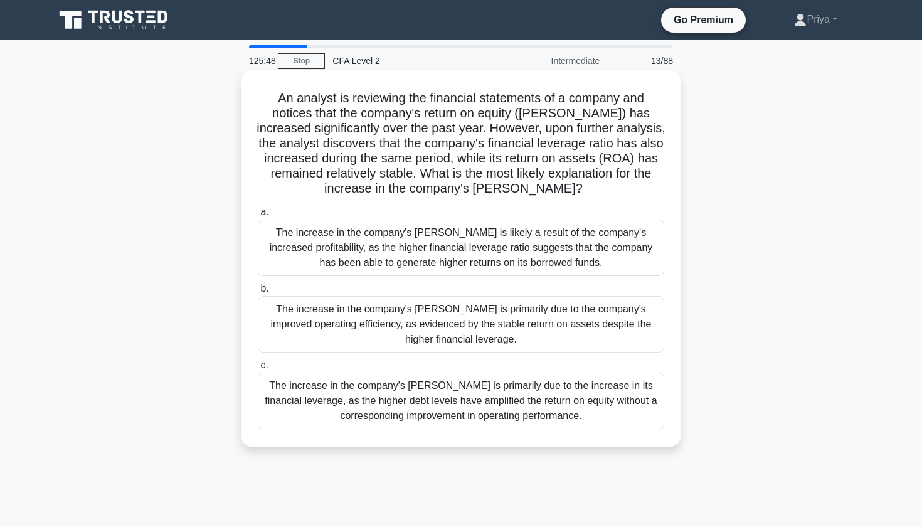
click at [525, 108] on h5 "An analyst is reviewing the financial statements of a company and notices that …" at bounding box center [460, 143] width 409 height 107
click at [548, 113] on h5 "An analyst is reviewing the financial statements of a company and notices that …" at bounding box center [460, 143] width 409 height 107
click at [422, 128] on h5 "An analyst is reviewing the financial statements of a company and notices that …" at bounding box center [460, 143] width 409 height 107
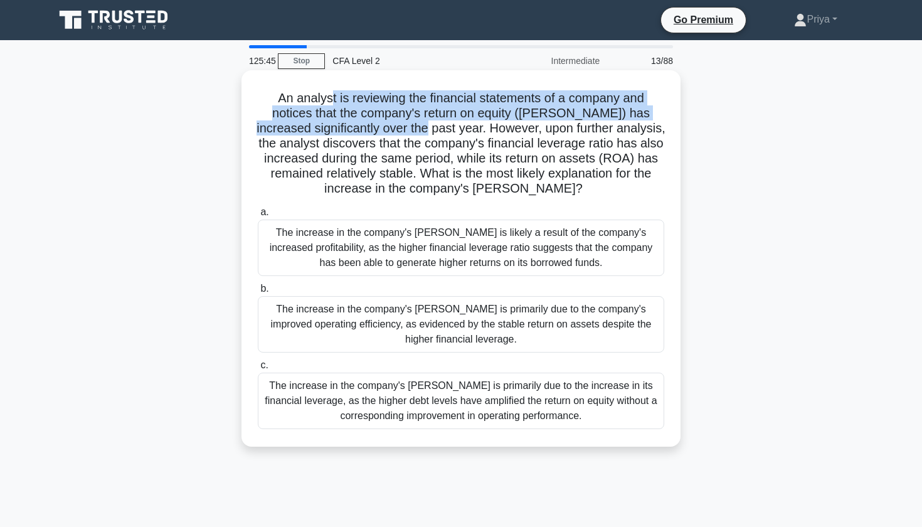
drag, startPoint x: 443, startPoint y: 131, endPoint x: 331, endPoint y: 97, distance: 116.6
click at [331, 97] on h5 "An analyst is reviewing the financial statements of a company and notices that …" at bounding box center [460, 143] width 409 height 107
click at [470, 134] on h5 "An analyst is reviewing the financial statements of a company and notices that …" at bounding box center [460, 143] width 409 height 107
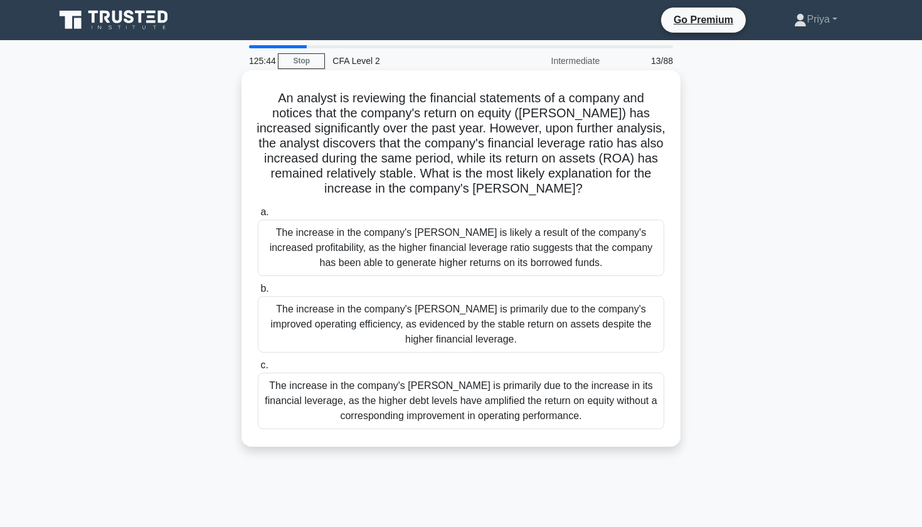
click at [470, 134] on h5 "An analyst is reviewing the financial statements of a company and notices that …" at bounding box center [460, 143] width 409 height 107
click at [456, 150] on h5 "An analyst is reviewing the financial statements of a company and notices that …" at bounding box center [460, 143] width 409 height 107
click at [461, 137] on h5 "An analyst is reviewing the financial statements of a company and notices that …" at bounding box center [460, 143] width 409 height 107
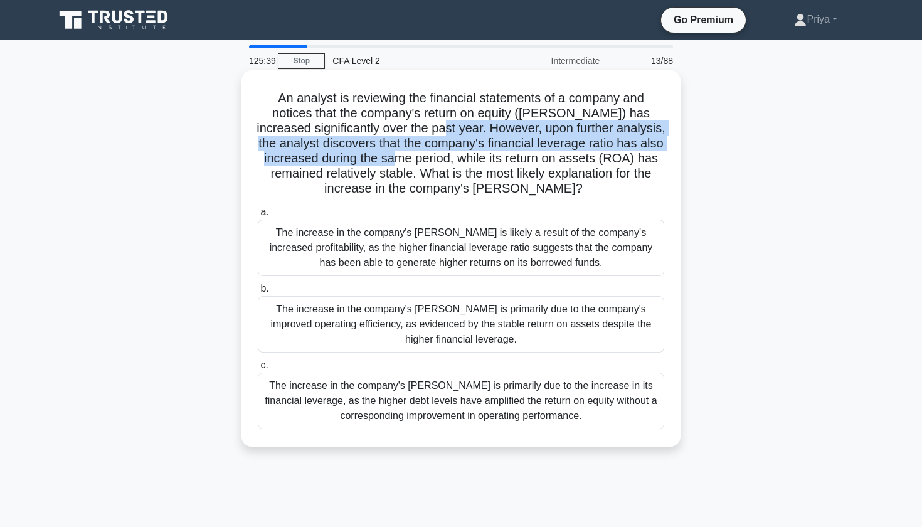
drag, startPoint x: 460, startPoint y: 129, endPoint x: 454, endPoint y: 155, distance: 26.9
click at [454, 155] on h5 "An analyst is reviewing the financial statements of a company and notices that …" at bounding box center [460, 143] width 409 height 107
click at [374, 408] on div "The increase in the company's ROE is primarily due to the increase in its finan…" at bounding box center [461, 400] width 406 height 56
click at [258, 369] on input "c. The increase in the company's ROE is primarily due to the increase in its fi…" at bounding box center [258, 365] width 0 height 8
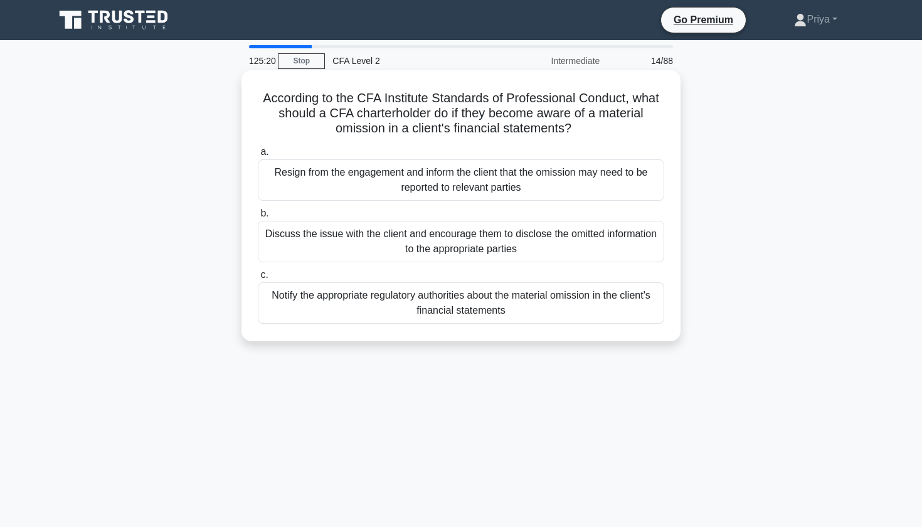
click at [375, 97] on h5 "According to the CFA Institute Standards of Professional Conduct, what should a…" at bounding box center [460, 113] width 409 height 46
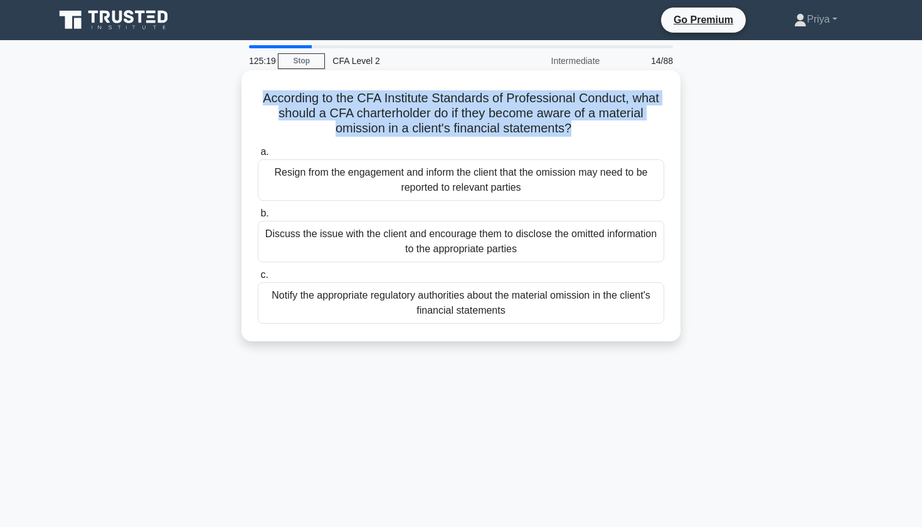
click at [371, 113] on h5 "According to the CFA Institute Standards of Professional Conduct, what should a…" at bounding box center [460, 113] width 409 height 46
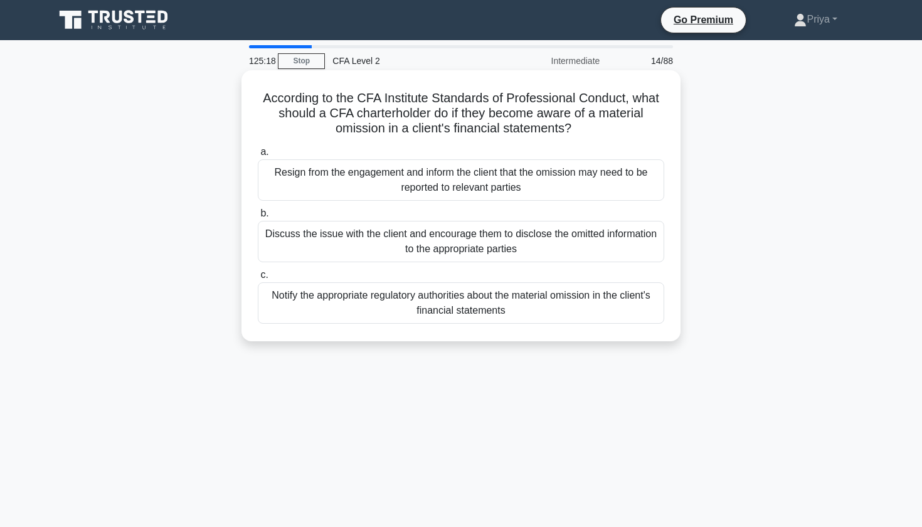
click at [371, 113] on h5 "According to the CFA Institute Standards of Professional Conduct, what should a…" at bounding box center [460, 113] width 409 height 46
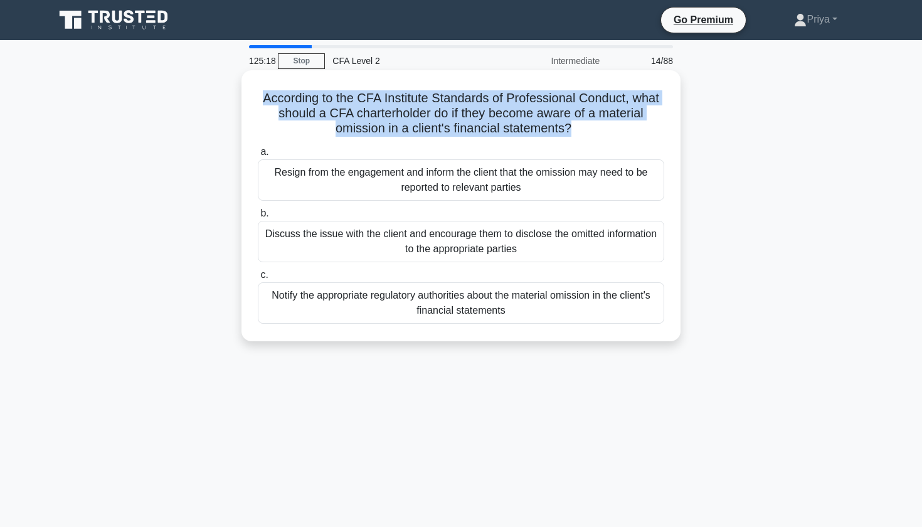
click at [364, 134] on h5 "According to the CFA Institute Standards of Professional Conduct, what should a…" at bounding box center [460, 113] width 409 height 46
drag, startPoint x: 458, startPoint y: 112, endPoint x: 592, endPoint y: 125, distance: 134.1
click at [592, 125] on h5 "According to the CFA Institute Standards of Professional Conduct, what should a…" at bounding box center [460, 113] width 409 height 46
click at [448, 237] on div "Discuss the issue with the client and encourage them to disclose the omitted in…" at bounding box center [461, 241] width 406 height 41
click at [258, 218] on input "b. Discuss the issue with the client and encourage them to disclose the omitted…" at bounding box center [258, 213] width 0 height 8
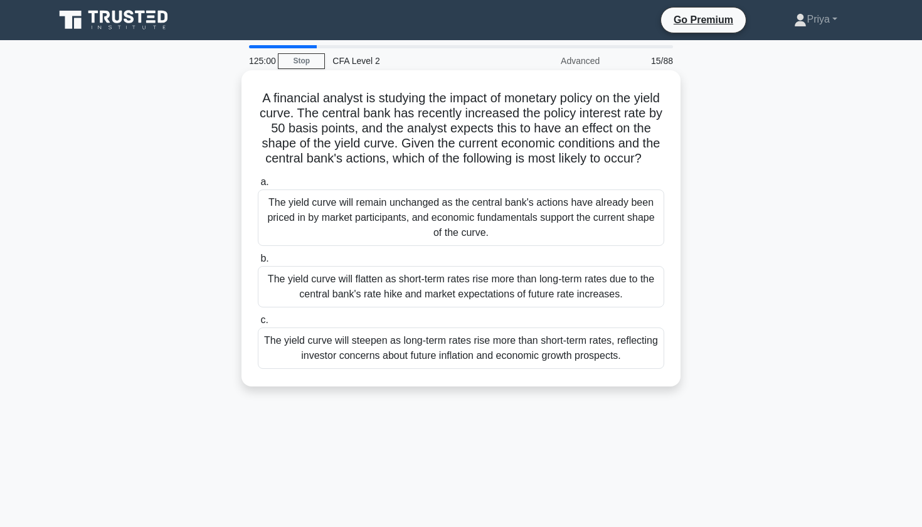
click at [294, 101] on h5 "A financial analyst is studying the impact of monetary policy on the yield curv…" at bounding box center [460, 128] width 409 height 76
click at [444, 103] on h5 "A financial analyst is studying the impact of monetary policy on the yield curv…" at bounding box center [460, 128] width 409 height 76
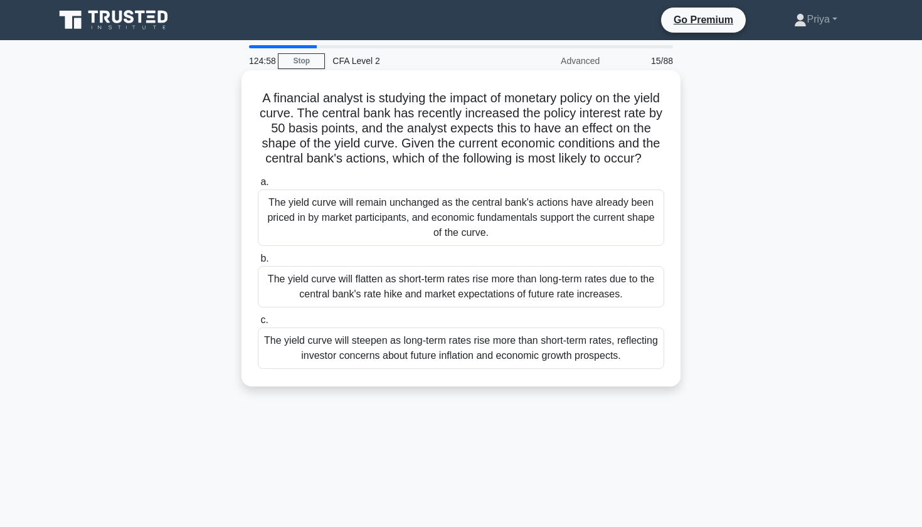
click at [304, 113] on h5 "A financial analyst is studying the impact of monetary policy on the yield curv…" at bounding box center [460, 128] width 409 height 76
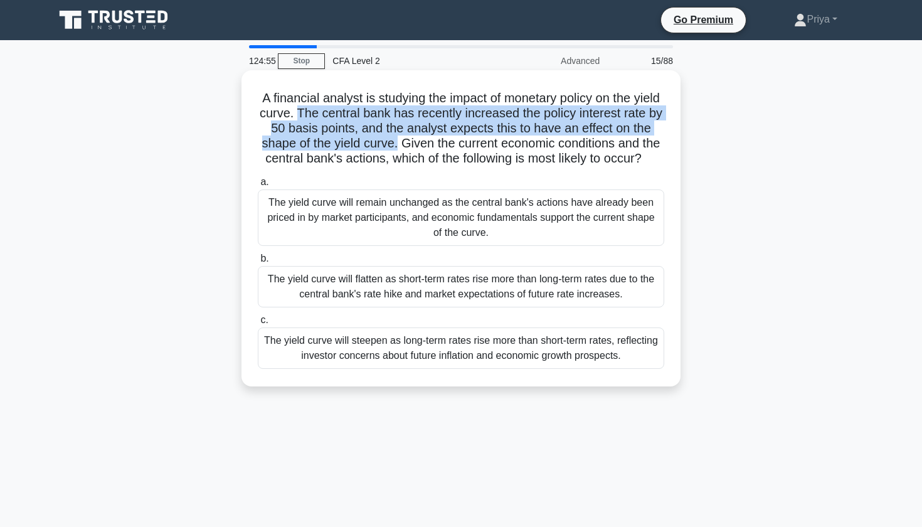
drag, startPoint x: 300, startPoint y: 113, endPoint x: 398, endPoint y: 142, distance: 102.6
click at [398, 142] on h5 "A financial analyst is studying the impact of monetary policy on the yield curv…" at bounding box center [460, 128] width 409 height 76
click at [377, 286] on div "The yield curve will flatten as short-term rates rise more than long-term rates…" at bounding box center [461, 286] width 406 height 41
click at [258, 263] on input "b. The yield curve will flatten as short-term rates rise more than long-term ra…" at bounding box center [258, 259] width 0 height 8
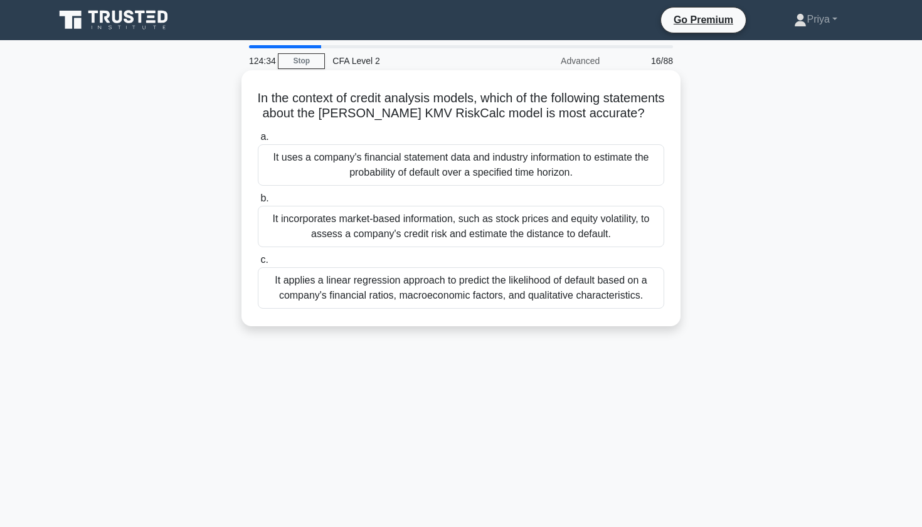
click at [347, 99] on h5 "In the context of credit analysis models, which of the following statements abo…" at bounding box center [460, 105] width 409 height 31
click at [398, 105] on h5 "In the context of credit analysis models, which of the following statements abo…" at bounding box center [460, 105] width 409 height 31
click at [401, 114] on h5 "In the context of credit analysis models, which of the following statements abo…" at bounding box center [460, 105] width 409 height 31
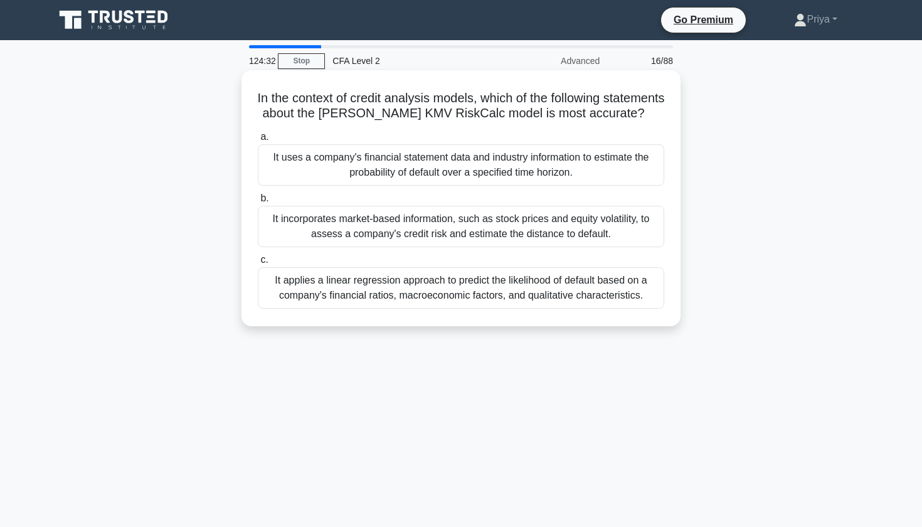
click at [401, 114] on h5 "In the context of credit analysis models, which of the following statements abo…" at bounding box center [460, 105] width 409 height 31
click at [425, 117] on h5 "In the context of credit analysis models, which of the following statements abo…" at bounding box center [460, 105] width 409 height 31
click at [441, 115] on h5 "In the context of credit analysis models, which of the following statements abo…" at bounding box center [460, 105] width 409 height 31
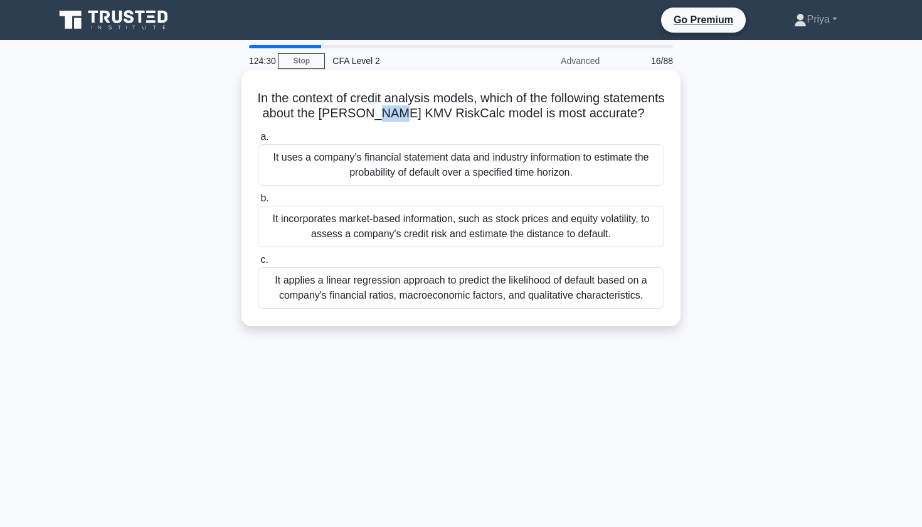
click at [441, 115] on h5 "In the context of credit analysis models, which of the following statements abo…" at bounding box center [460, 105] width 409 height 31
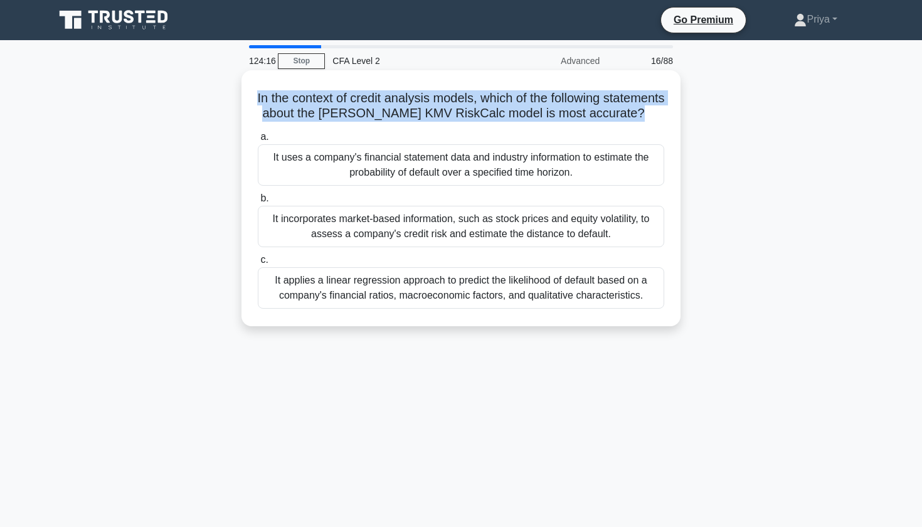
click at [394, 283] on div "It applies a linear regression approach to predict the likelihood of default ba…" at bounding box center [461, 287] width 406 height 41
click at [258, 264] on input "c. It applies a linear regression approach to predict the likelihood of default…" at bounding box center [258, 260] width 0 height 8
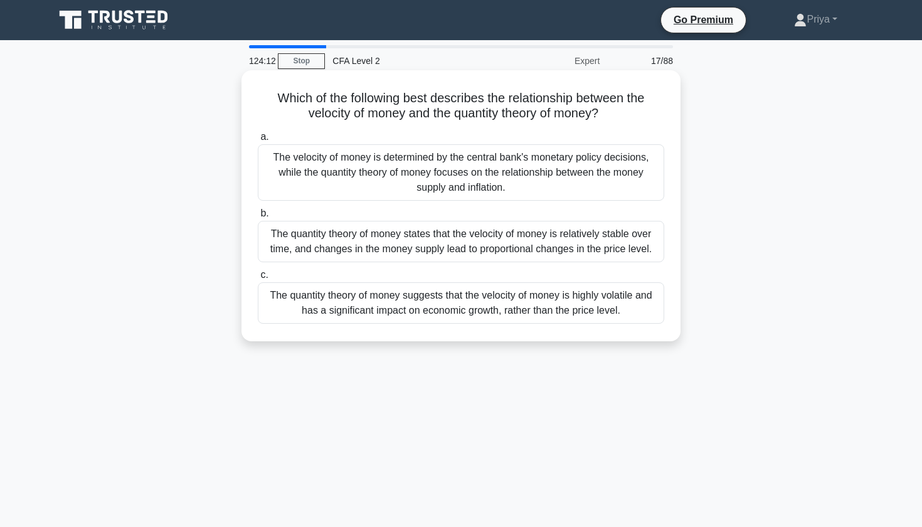
click at [443, 99] on h5 "Which of the following best describes the relationship between the velocity of …" at bounding box center [460, 105] width 409 height 31
click at [510, 102] on h5 "Which of the following best describes the relationship between the velocity of …" at bounding box center [460, 105] width 409 height 31
click at [477, 114] on h5 "Which of the following best describes the relationship between the velocity of …" at bounding box center [460, 105] width 409 height 31
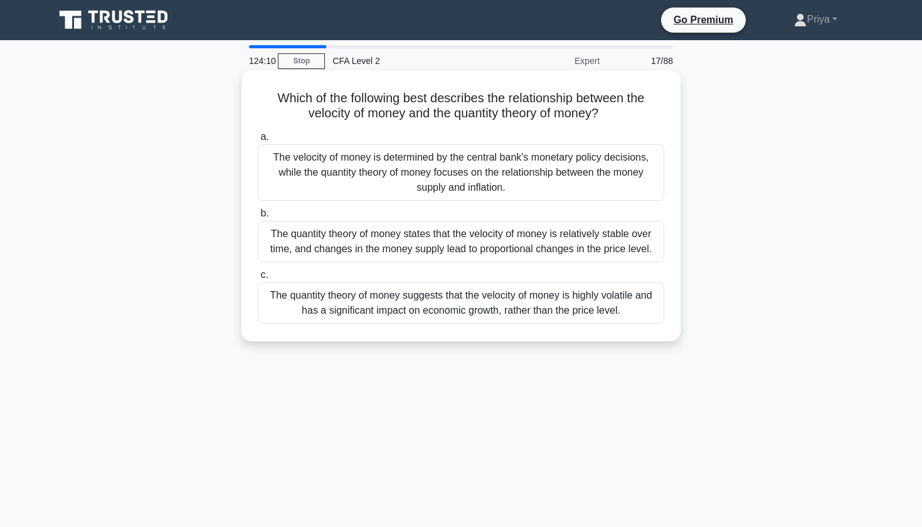
click at [477, 114] on h5 "Which of the following best describes the relationship between the velocity of …" at bounding box center [460, 105] width 409 height 31
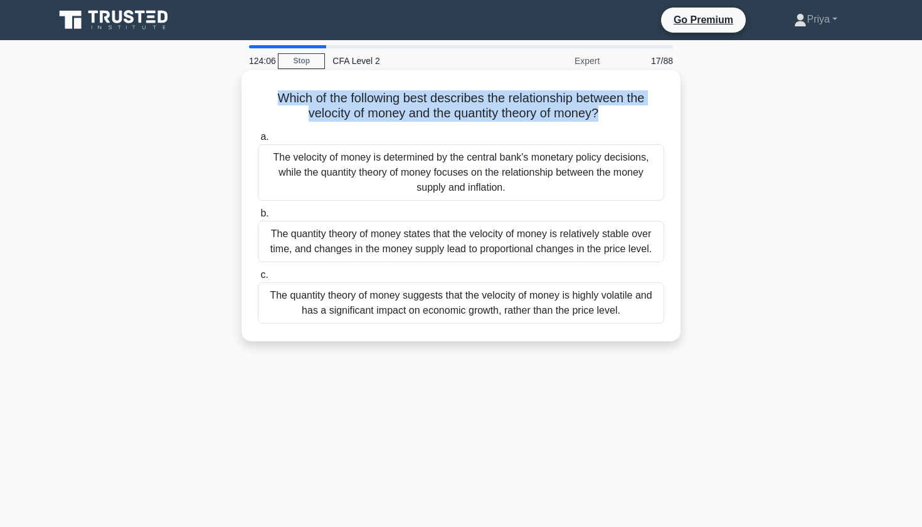
click at [426, 244] on div "The quantity theory of money states that the velocity of money is relatively st…" at bounding box center [461, 241] width 406 height 41
click at [258, 218] on input "b. The quantity theory of money states that the velocity of money is relatively…" at bounding box center [258, 213] width 0 height 8
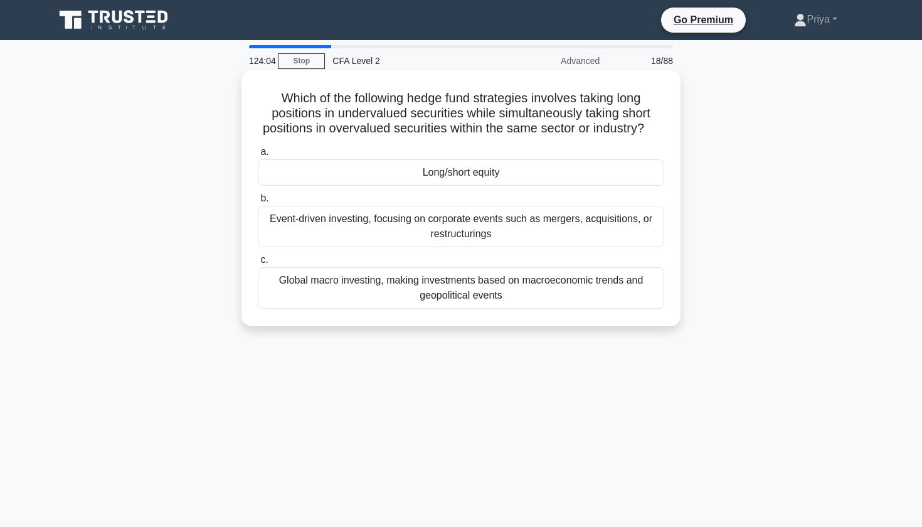
click at [394, 92] on h5 "Which of the following hedge fund strategies involves taking long positions in …" at bounding box center [460, 113] width 409 height 46
click at [412, 100] on h5 "Which of the following hedge fund strategies involves taking long positions in …" at bounding box center [460, 113] width 409 height 46
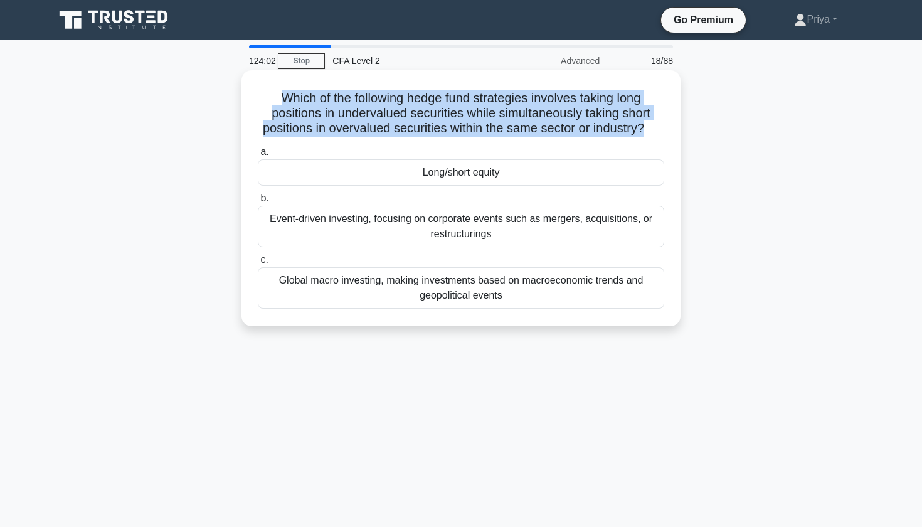
click at [424, 110] on h5 "Which of the following hedge fund strategies involves taking long positions in …" at bounding box center [460, 113] width 409 height 46
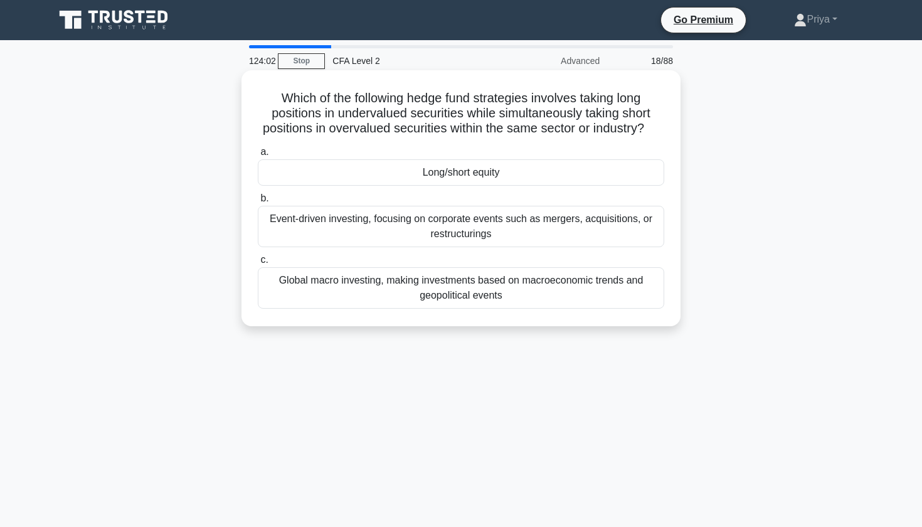
click at [424, 110] on h5 "Which of the following hedge fund strategies involves taking long positions in …" at bounding box center [460, 113] width 409 height 46
click at [372, 118] on h5 "Which of the following hedge fund strategies involves taking long positions in …" at bounding box center [460, 113] width 409 height 46
click at [370, 137] on h5 "Which of the following hedge fund strategies involves taking long positions in …" at bounding box center [460, 113] width 409 height 46
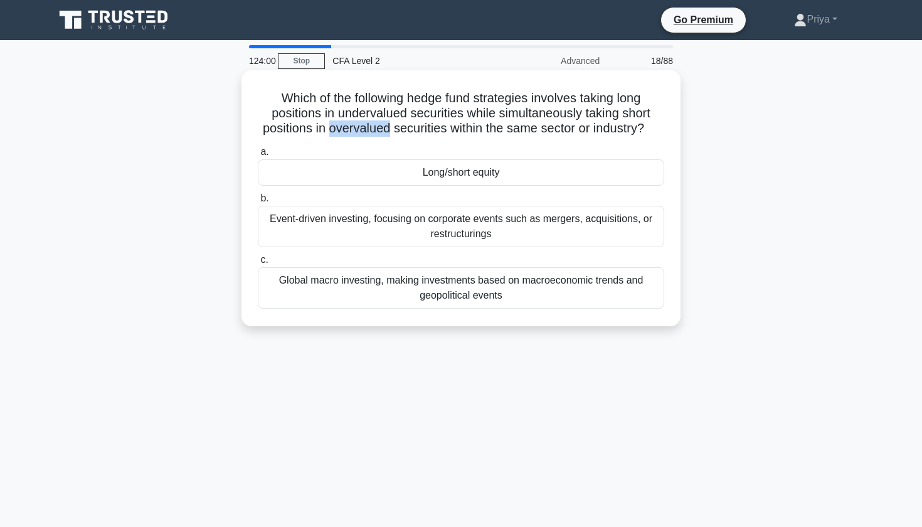
click at [397, 128] on h5 "Which of the following hedge fund strategies involves taking long positions in …" at bounding box center [460, 113] width 409 height 46
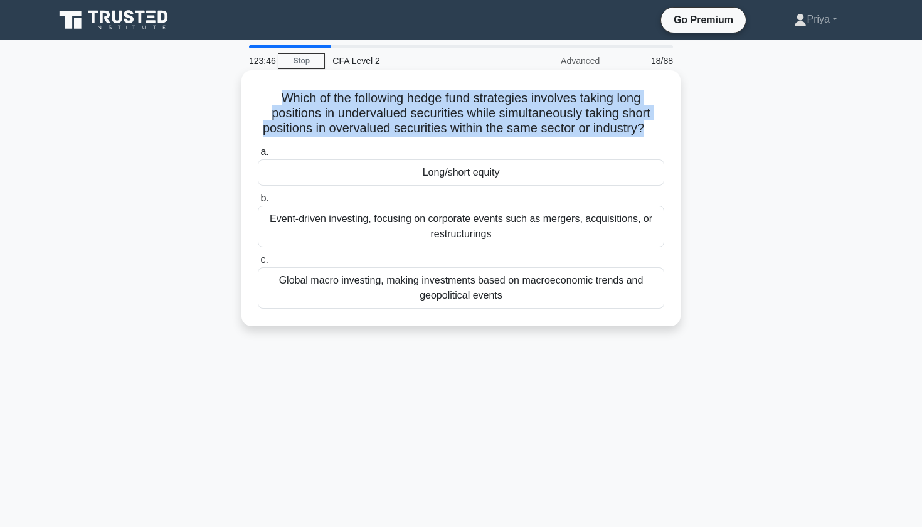
click at [438, 169] on div "Long/short equity" at bounding box center [461, 172] width 406 height 26
click at [258, 156] on input "a. Long/short equity" at bounding box center [258, 152] width 0 height 8
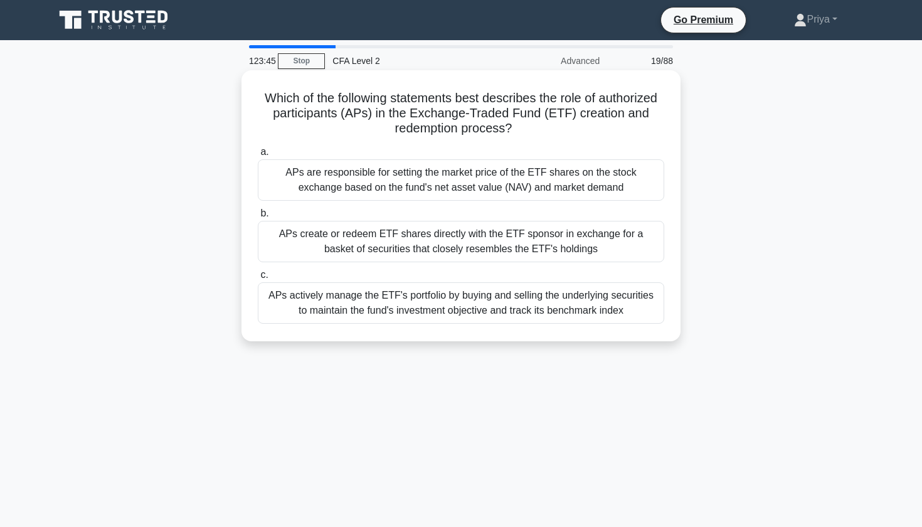
click at [466, 103] on h5 "Which of the following statements best describes the role of authorized partici…" at bounding box center [460, 113] width 409 height 46
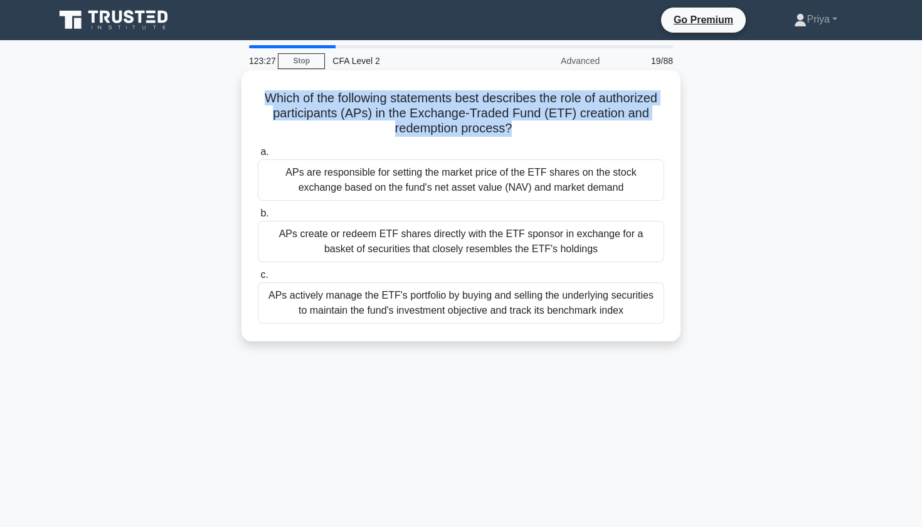
click at [464, 186] on div "APs are responsible for setting the market price of the ETF shares on the stock…" at bounding box center [461, 179] width 406 height 41
click at [258, 156] on input "a. APs are responsible for setting the market price of the ETF shares on the st…" at bounding box center [258, 152] width 0 height 8
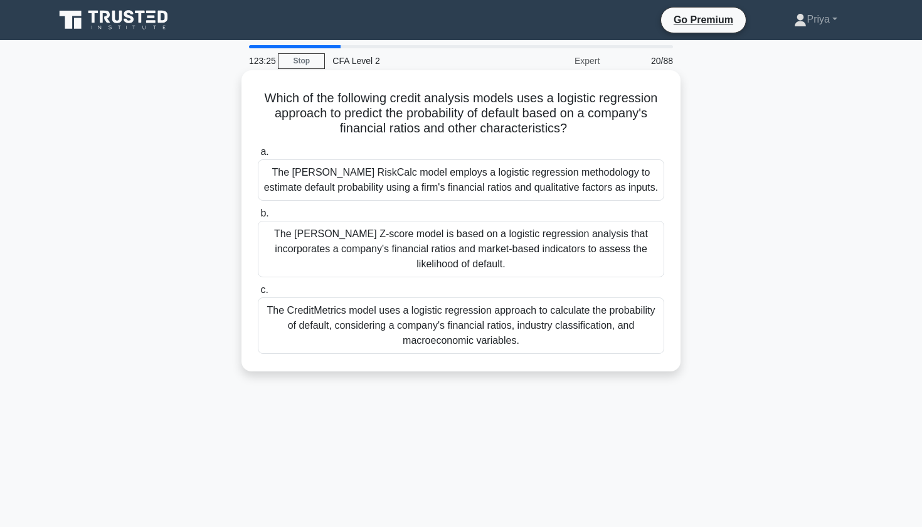
click at [495, 111] on h5 "Which of the following credit analysis models uses a logistic regression approa…" at bounding box center [460, 113] width 409 height 46
click at [483, 129] on h5 "Which of the following credit analysis models uses a logistic regression approa…" at bounding box center [460, 113] width 409 height 46
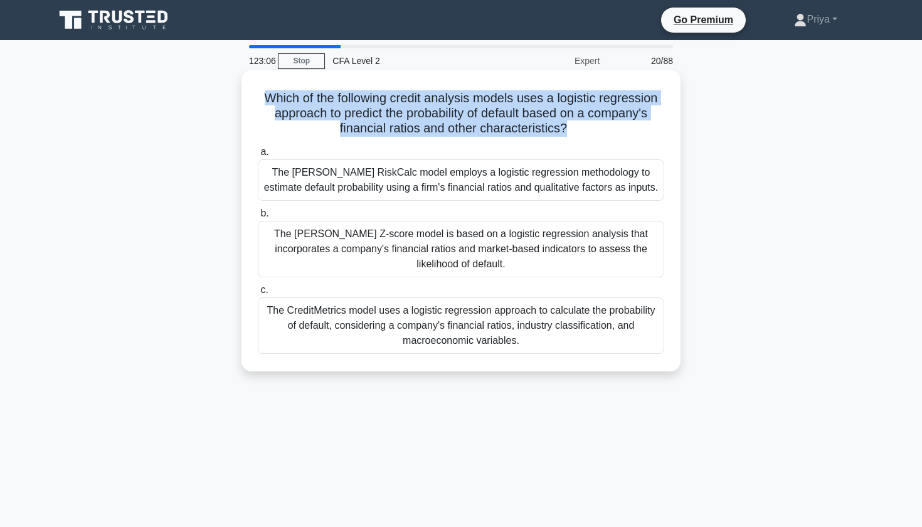
click at [474, 171] on div "The Moody's RiskCalc model employs a logistic regression methodology to estimat…" at bounding box center [461, 179] width 406 height 41
click at [258, 156] on input "a. The Moody's RiskCalc model employs a logistic regression methodology to esti…" at bounding box center [258, 152] width 0 height 8
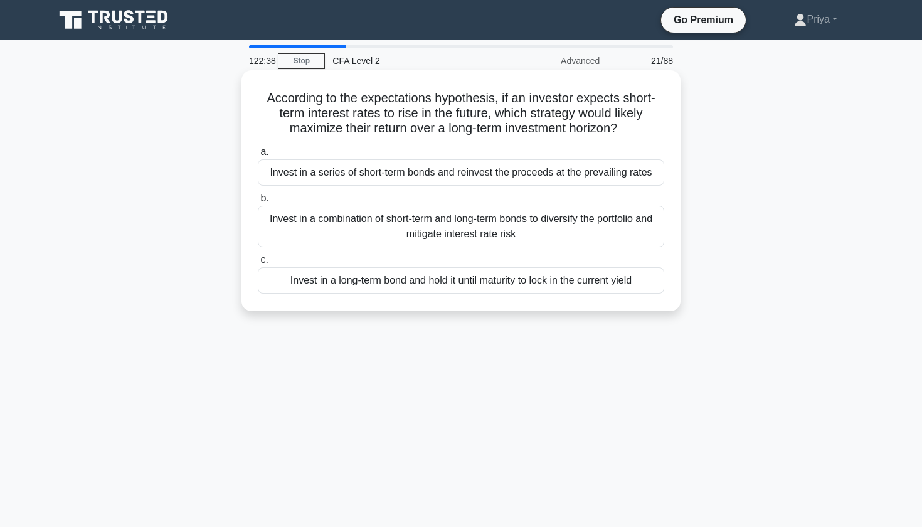
click at [448, 226] on div "Invest in a combination of short-term and long-term bonds to diversify the port…" at bounding box center [461, 226] width 406 height 41
click at [258, 202] on input "b. Invest in a combination of short-term and long-term bonds to diversify the p…" at bounding box center [258, 198] width 0 height 8
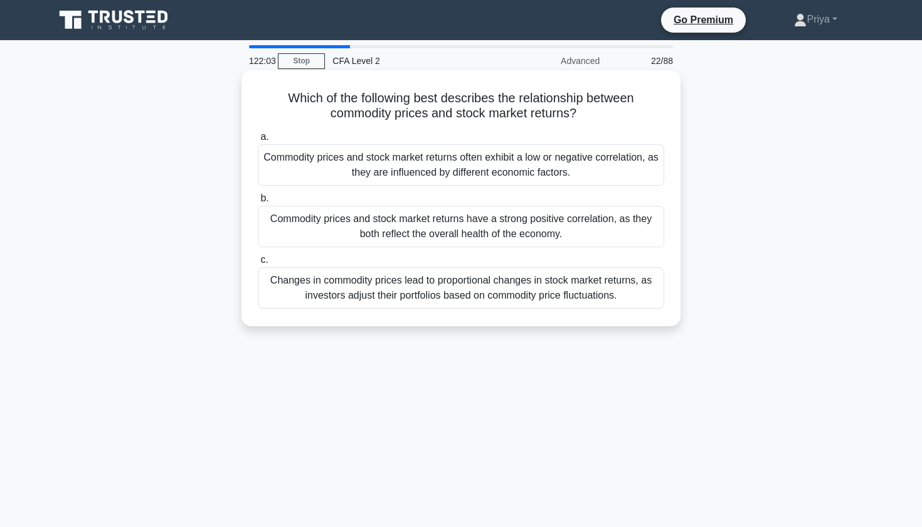
click at [466, 164] on div "Commodity prices and stock market returns often exhibit a low or negative corre…" at bounding box center [461, 164] width 406 height 41
click at [258, 141] on input "a. Commodity prices and stock market returns often exhibit a low or negative co…" at bounding box center [258, 137] width 0 height 8
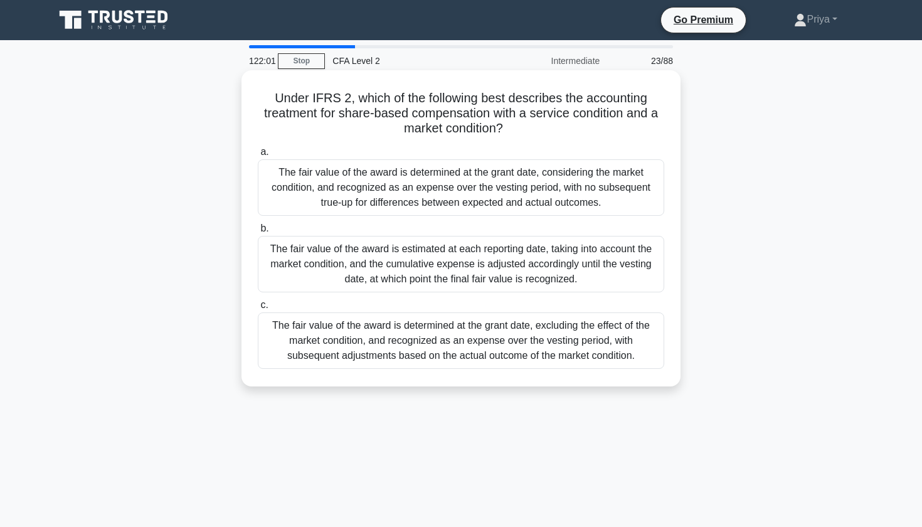
click at [384, 102] on h5 "Under IFRS 2, which of the following best describes the accounting treatment fo…" at bounding box center [460, 113] width 409 height 46
click at [442, 107] on h5 "Under IFRS 2, which of the following best describes the accounting treatment fo…" at bounding box center [460, 113] width 409 height 46
click at [439, 115] on h5 "Under IFRS 2, which of the following best describes the accounting treatment fo…" at bounding box center [460, 113] width 409 height 46
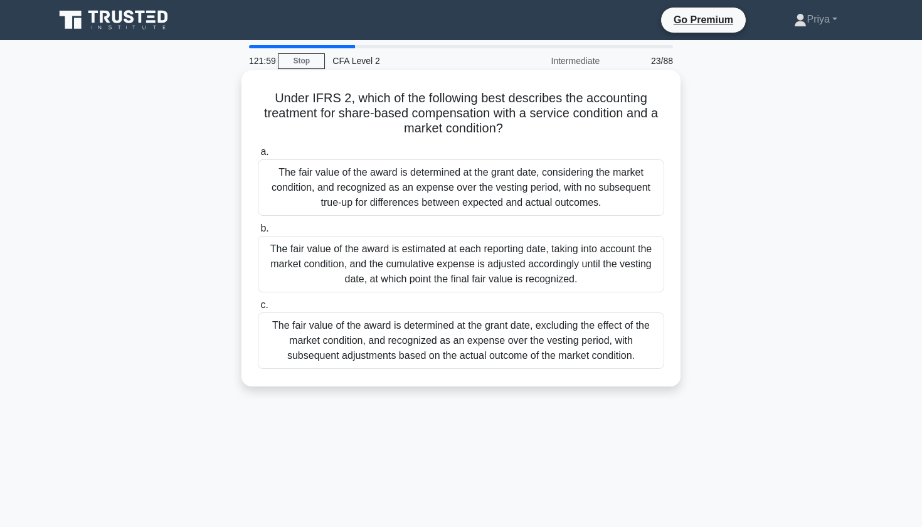
click at [439, 115] on h5 "Under IFRS 2, which of the following best describes the accounting treatment fo…" at bounding box center [460, 113] width 409 height 46
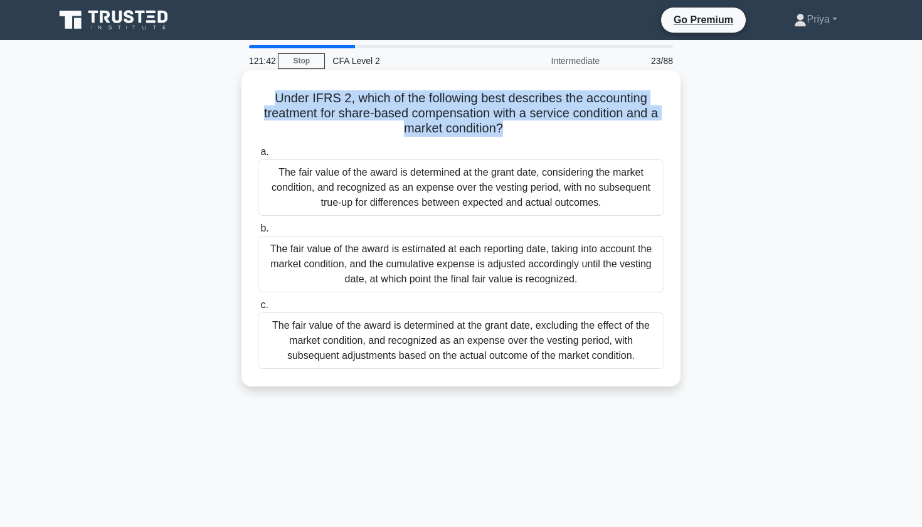
click at [466, 184] on div "The fair value of the award is determined at the grant date, considering the ma…" at bounding box center [461, 187] width 406 height 56
click at [258, 156] on input "a. The fair value of the award is determined at the grant date, considering the…" at bounding box center [258, 152] width 0 height 8
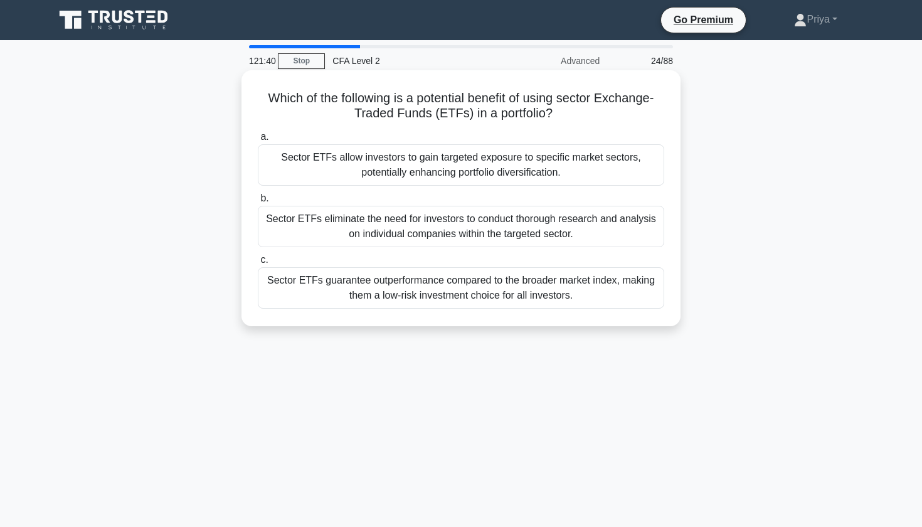
click at [481, 103] on h5 "Which of the following is a potential benefit of using sector Exchange-Traded F…" at bounding box center [460, 105] width 409 height 31
click at [449, 102] on h5 "Which of the following is a potential benefit of using sector Exchange-Traded F…" at bounding box center [460, 105] width 409 height 31
click at [508, 100] on h5 "Which of the following is a potential benefit of using sector Exchange-Traded F…" at bounding box center [460, 105] width 409 height 31
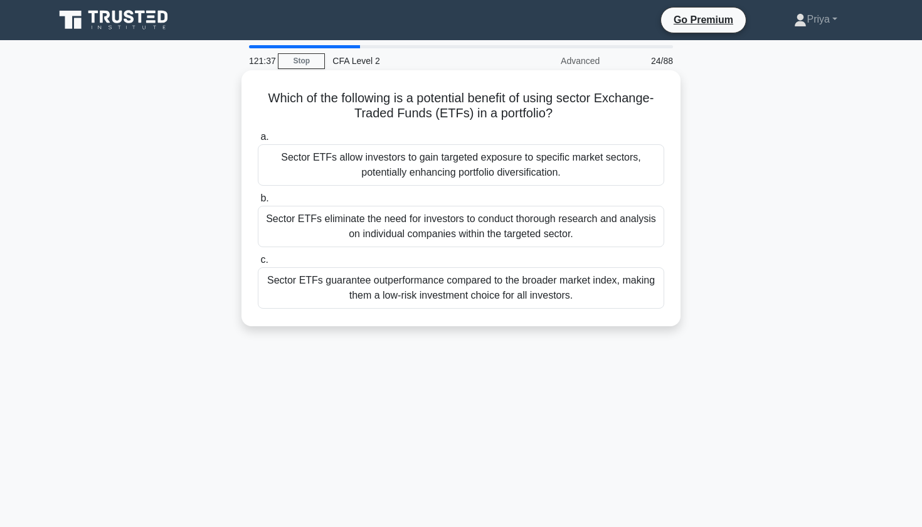
click at [508, 100] on h5 "Which of the following is a potential benefit of using sector Exchange-Traded F…" at bounding box center [460, 105] width 409 height 31
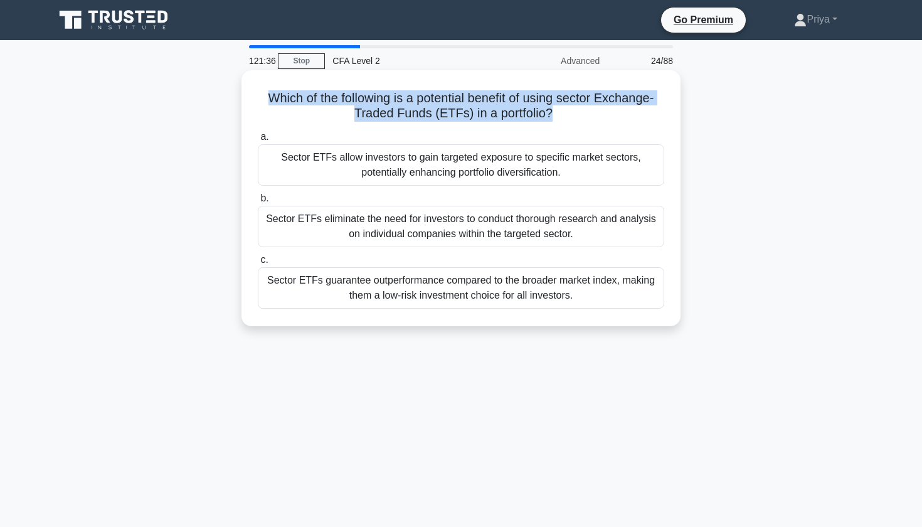
click at [488, 112] on h5 "Which of the following is a potential benefit of using sector Exchange-Traded F…" at bounding box center [460, 105] width 409 height 31
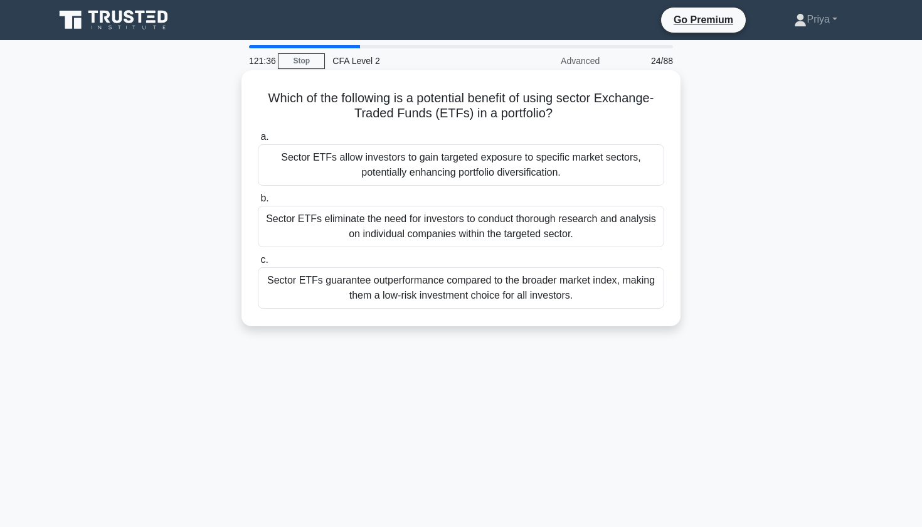
click at [488, 112] on h5 "Which of the following is a potential benefit of using sector Exchange-Traded F…" at bounding box center [460, 105] width 409 height 31
click at [574, 100] on h5 "Which of the following is a potential benefit of using sector Exchange-Traded F…" at bounding box center [460, 105] width 409 height 31
click at [540, 157] on div "Sector ETFs allow investors to gain targeted exposure to specific market sector…" at bounding box center [461, 164] width 406 height 41
click at [258, 141] on input "a. Sector ETFs allow investors to gain targeted exposure to specific market sec…" at bounding box center [258, 137] width 0 height 8
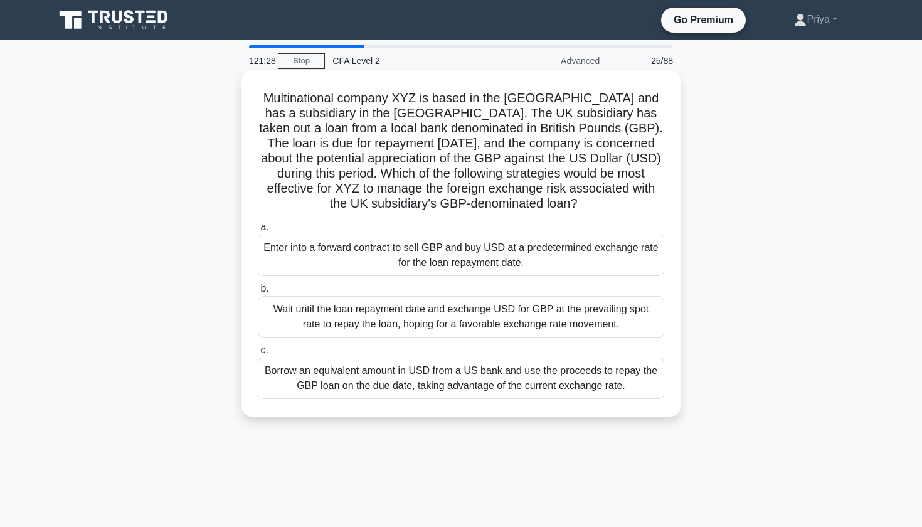
click at [503, 106] on h5 "Multinational company XYZ is based in the United States and has a subsidiary in…" at bounding box center [460, 151] width 409 height 122
click at [488, 132] on h5 "Multinational company XYZ is based in the United States and has a subsidiary in…" at bounding box center [460, 151] width 409 height 122
click at [473, 160] on h5 "Multinational company XYZ is based in the United States and has a subsidiary in…" at bounding box center [460, 151] width 409 height 122
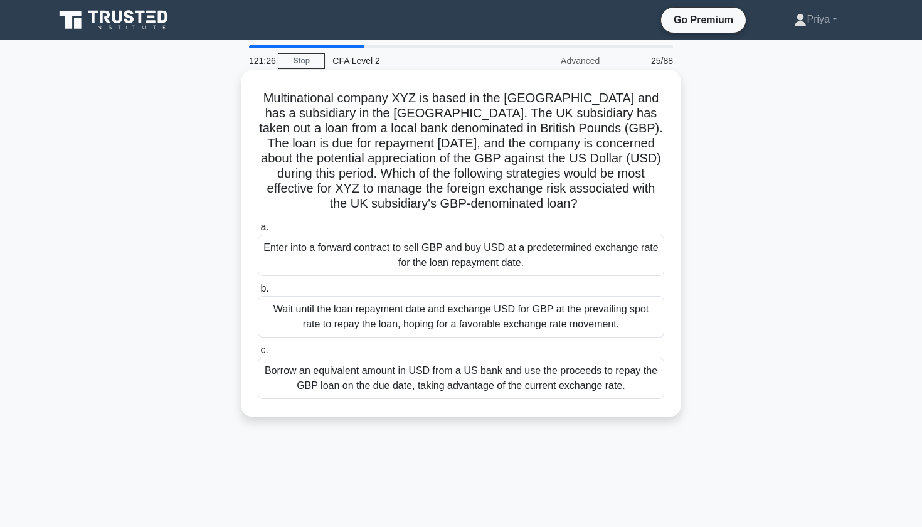
click at [473, 160] on h5 "Multinational company XYZ is based in the United States and has a subsidiary in…" at bounding box center [460, 151] width 409 height 122
click at [462, 182] on h5 "Multinational company XYZ is based in the United States and has a subsidiary in…" at bounding box center [460, 151] width 409 height 122
click at [480, 132] on h5 "Multinational company XYZ is based in the United States and has a subsidiary in…" at bounding box center [460, 151] width 409 height 122
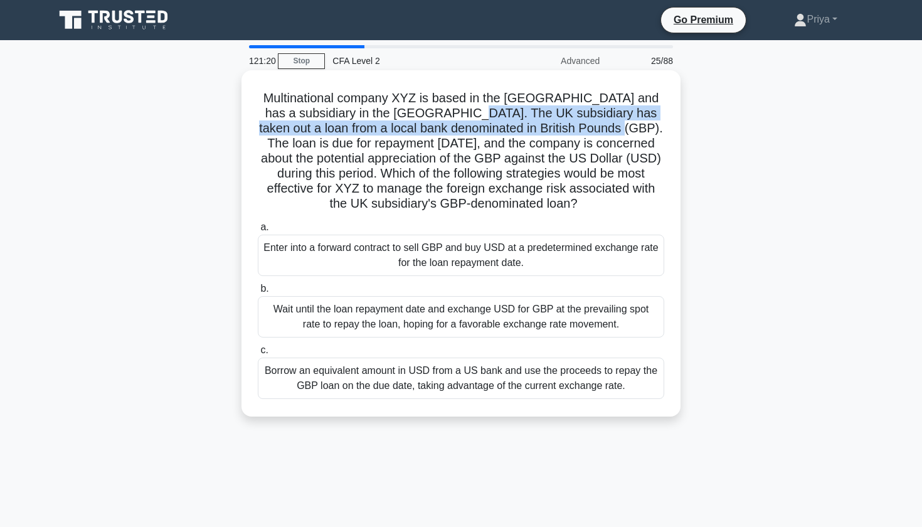
drag, startPoint x: 447, startPoint y: 118, endPoint x: 574, endPoint y: 127, distance: 126.9
click at [574, 127] on h5 "Multinational company XYZ is based in the United States and has a subsidiary in…" at bounding box center [460, 151] width 409 height 122
click at [525, 147] on h5 "Multinational company XYZ is based in the United States and has a subsidiary in…" at bounding box center [460, 151] width 409 height 122
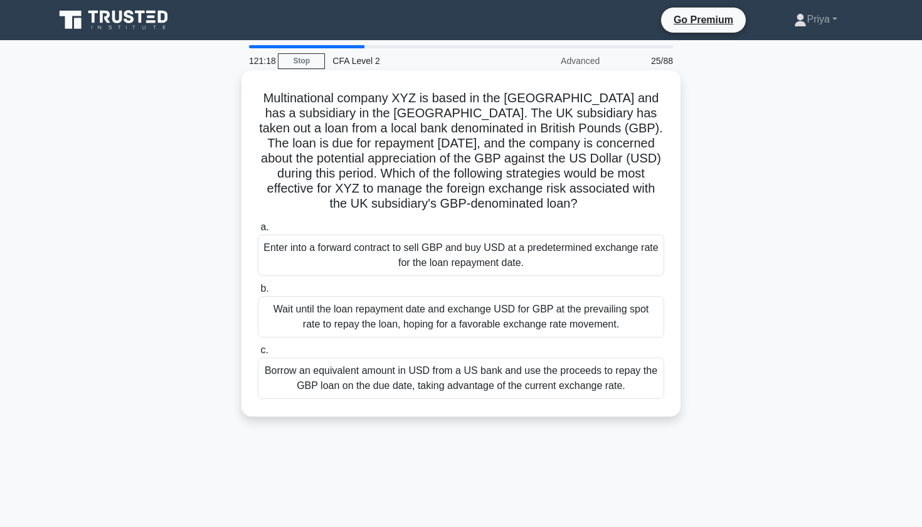
click at [525, 147] on h5 "Multinational company XYZ is based in the United States and has a subsidiary in…" at bounding box center [460, 151] width 409 height 122
click at [565, 149] on h5 "Multinational company XYZ is based in the United States and has a subsidiary in…" at bounding box center [460, 151] width 409 height 122
click at [424, 162] on h5 "Multinational company XYZ is based in the United States and has a subsidiary in…" at bounding box center [460, 151] width 409 height 122
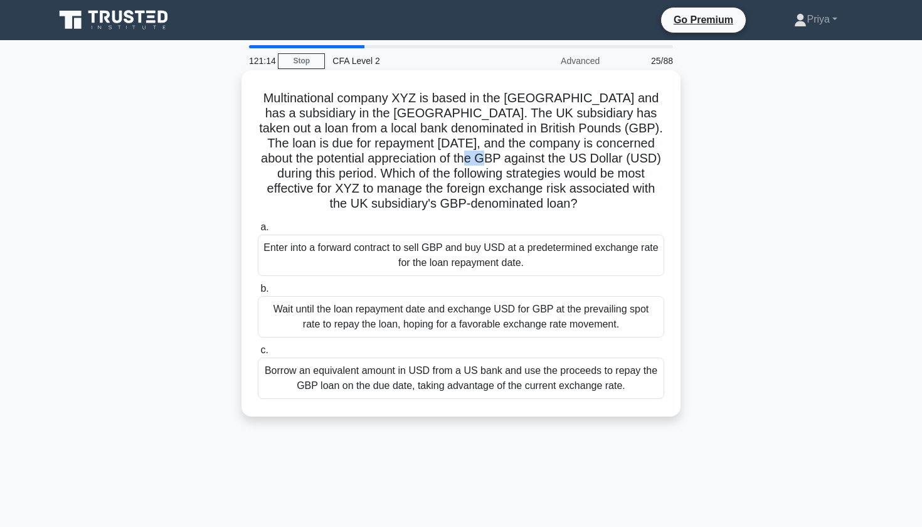
click at [424, 162] on h5 "Multinational company XYZ is based in the United States and has a subsidiary in…" at bounding box center [460, 151] width 409 height 122
drag, startPoint x: 456, startPoint y: 156, endPoint x: 381, endPoint y: 156, distance: 74.6
click at [454, 156] on h5 "Multinational company XYZ is based in the United States and has a subsidiary in…" at bounding box center [460, 151] width 409 height 122
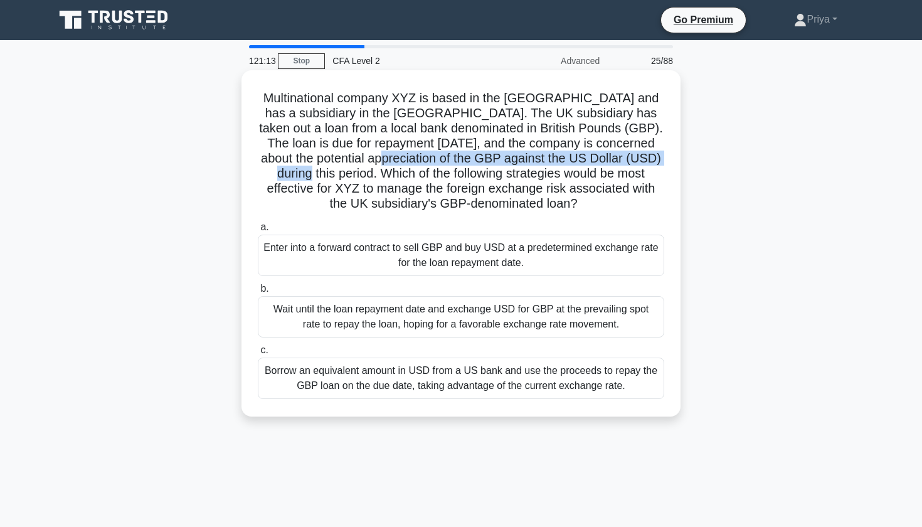
drag, startPoint x: 336, startPoint y: 156, endPoint x: 648, endPoint y: 157, distance: 311.6
click at [648, 157] on h5 "Multinational company XYZ is based in the United States and has a subsidiary in…" at bounding box center [460, 151] width 409 height 122
drag, startPoint x: 648, startPoint y: 157, endPoint x: 581, endPoint y: 157, distance: 67.1
click at [647, 157] on h5 "Multinational company XYZ is based in the United States and has a subsidiary in…" at bounding box center [460, 151] width 409 height 122
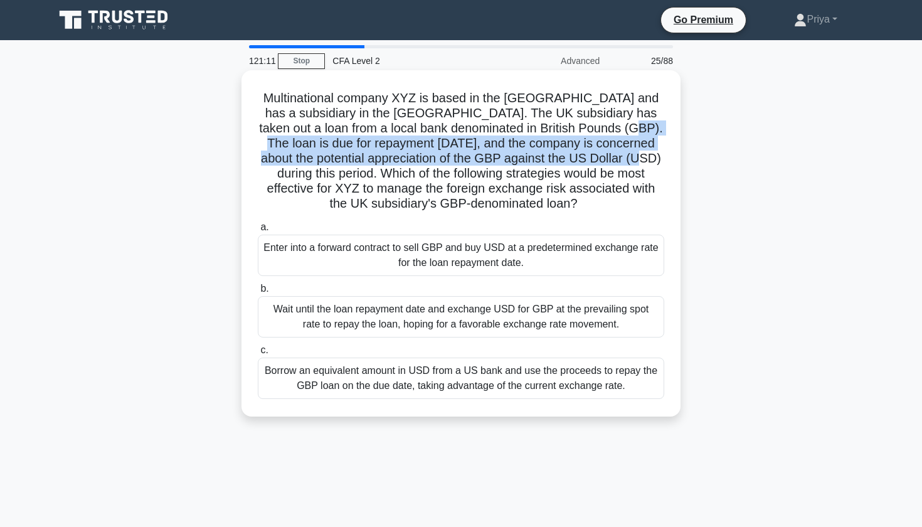
drag, startPoint x: 589, startPoint y: 132, endPoint x: 596, endPoint y: 160, distance: 29.0
click at [596, 161] on h5 "Multinational company XYZ is based in the United States and has a subsidiary in…" at bounding box center [460, 151] width 409 height 122
click at [474, 246] on div "Enter into a forward contract to sell GBP and buy USD at a predetermined exchan…" at bounding box center [461, 254] width 406 height 41
click at [258, 231] on input "a. Enter into a forward contract to sell GBP and buy USD at a predetermined exc…" at bounding box center [258, 227] width 0 height 8
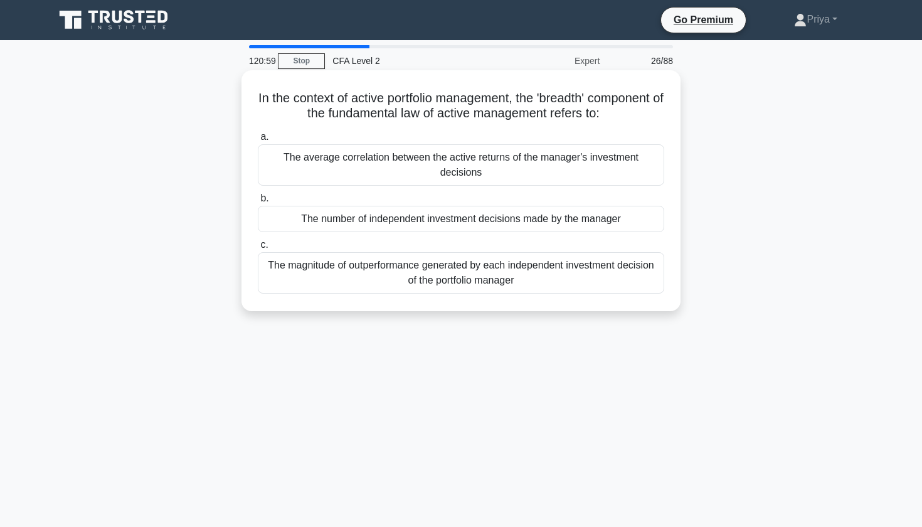
click at [479, 107] on h5 "In the context of active portfolio management, the 'breadth' component of the f…" at bounding box center [460, 105] width 409 height 31
click at [475, 115] on h5 "In the context of active portfolio management, the 'breadth' component of the f…" at bounding box center [460, 105] width 409 height 31
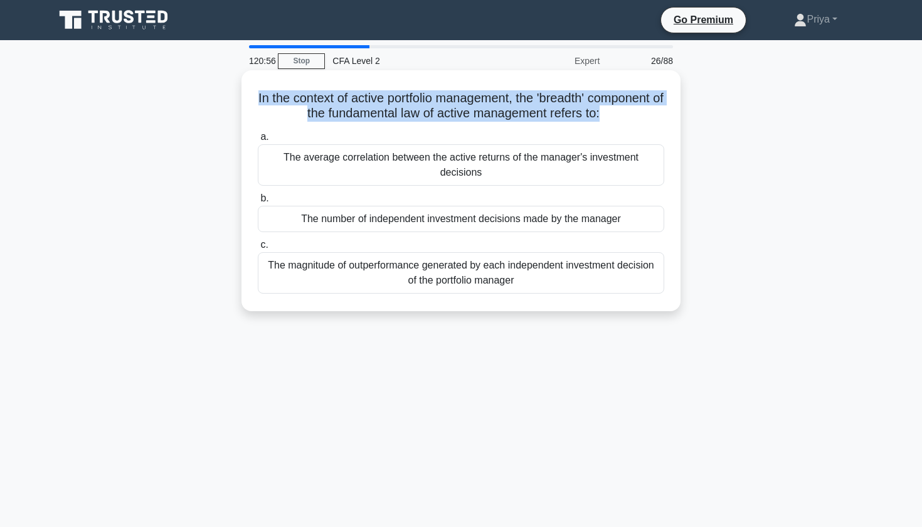
click at [426, 216] on div "The number of independent investment decisions made by the manager" at bounding box center [461, 219] width 406 height 26
click at [258, 202] on input "b. The number of independent investment decisions made by the manager" at bounding box center [258, 198] width 0 height 8
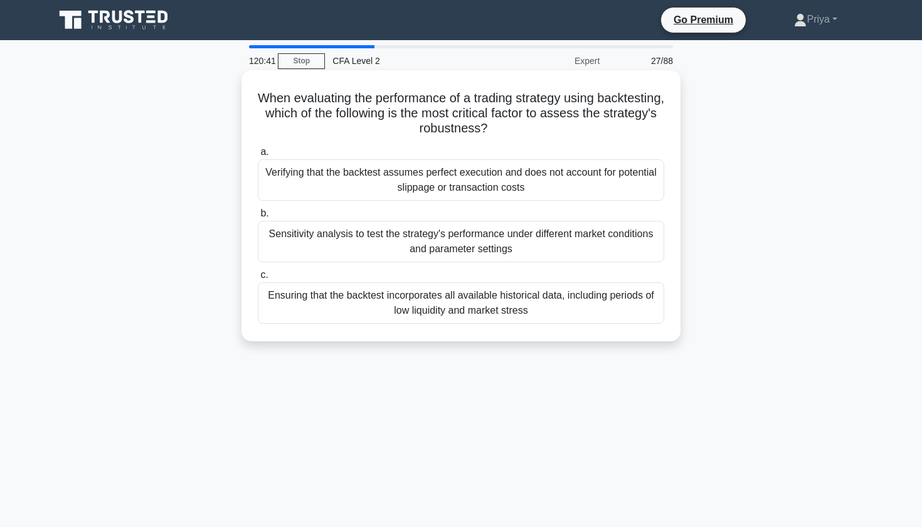
click at [407, 246] on div "Sensitivity analysis to test the strategy's performance under different market …" at bounding box center [461, 241] width 406 height 41
click at [258, 218] on input "b. Sensitivity analysis to test the strategy's performance under different mark…" at bounding box center [258, 213] width 0 height 8
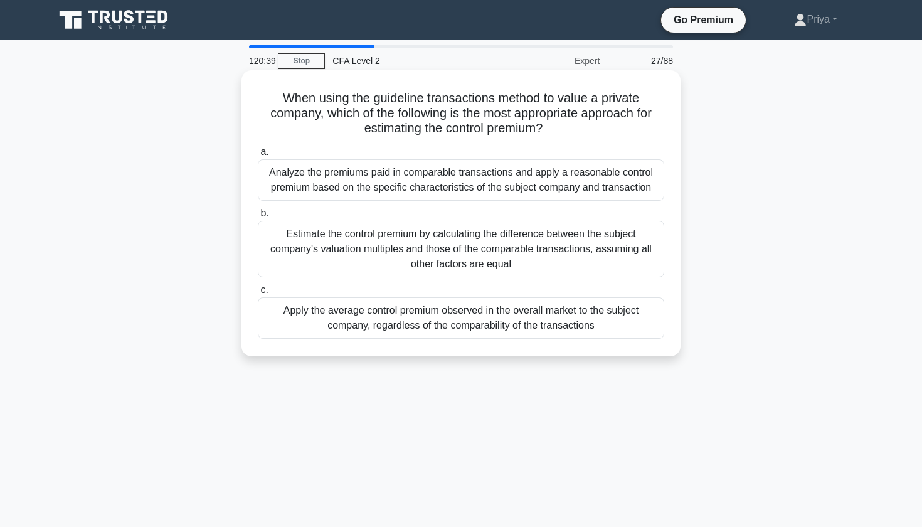
click at [449, 97] on h5 "When using the guideline transactions method to value a private company, which …" at bounding box center [460, 113] width 409 height 46
click at [427, 121] on h5 "When using the guideline transactions method to value a private company, which …" at bounding box center [460, 113] width 409 height 46
click at [494, 116] on h5 "When using the guideline transactions method to value a private company, which …" at bounding box center [460, 113] width 409 height 46
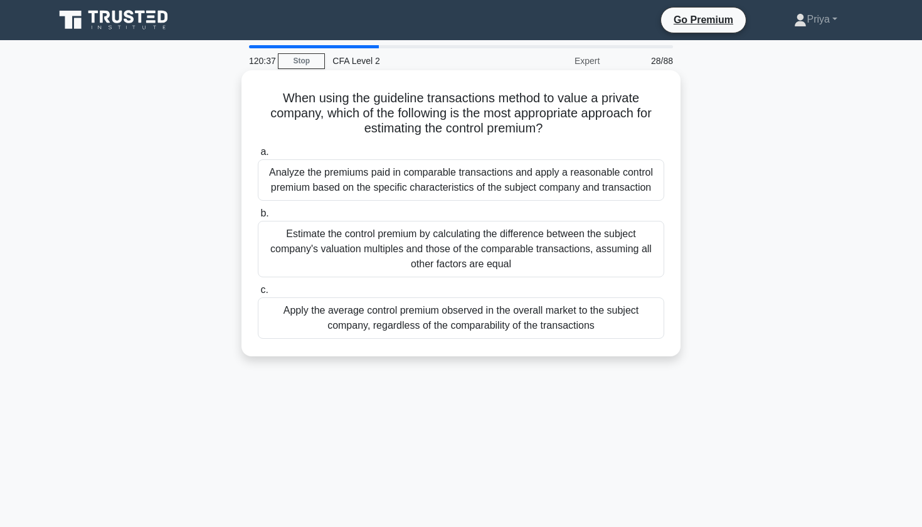
click at [494, 116] on h5 "When using the guideline transactions method to value a private company, which …" at bounding box center [460, 113] width 409 height 46
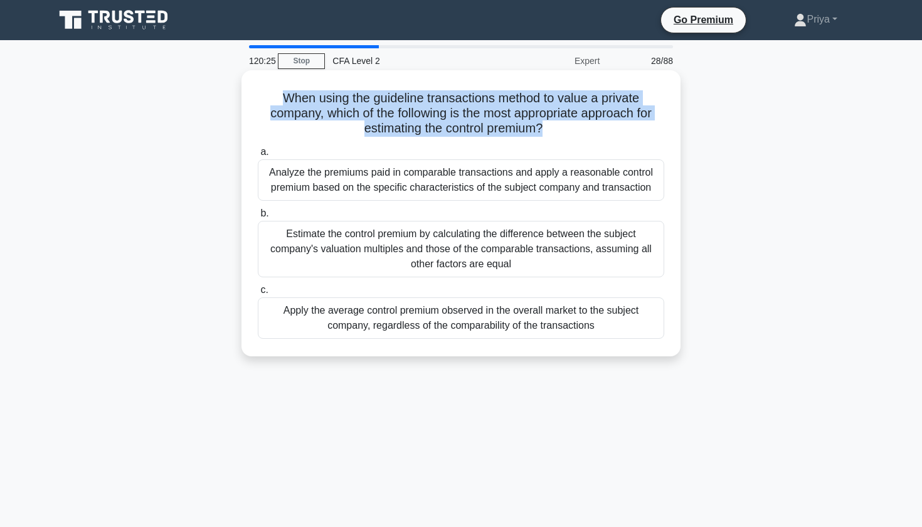
click at [432, 174] on div "Analyze the premiums paid in comparable transactions and apply a reasonable con…" at bounding box center [461, 179] width 406 height 41
click at [258, 156] on input "a. Analyze the premiums paid in comparable transactions and apply a reasonable …" at bounding box center [258, 152] width 0 height 8
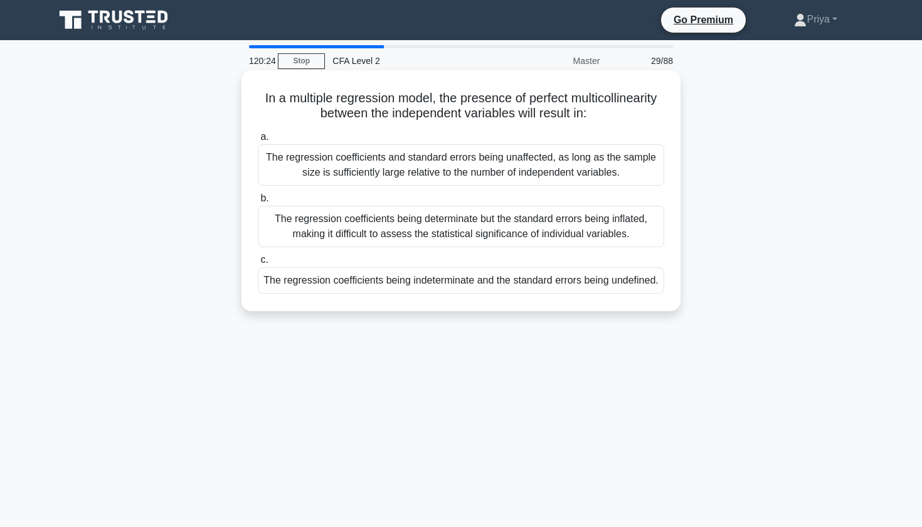
click at [319, 99] on h5 "In a multiple regression model, the presence of perfect multicollinearity betwe…" at bounding box center [460, 105] width 409 height 31
click at [496, 99] on h5 "In a multiple regression model, the presence of perfect multicollinearity betwe…" at bounding box center [460, 105] width 409 height 31
click at [590, 97] on h5 "In a multiple regression model, the presence of perfect multicollinearity betwe…" at bounding box center [460, 105] width 409 height 31
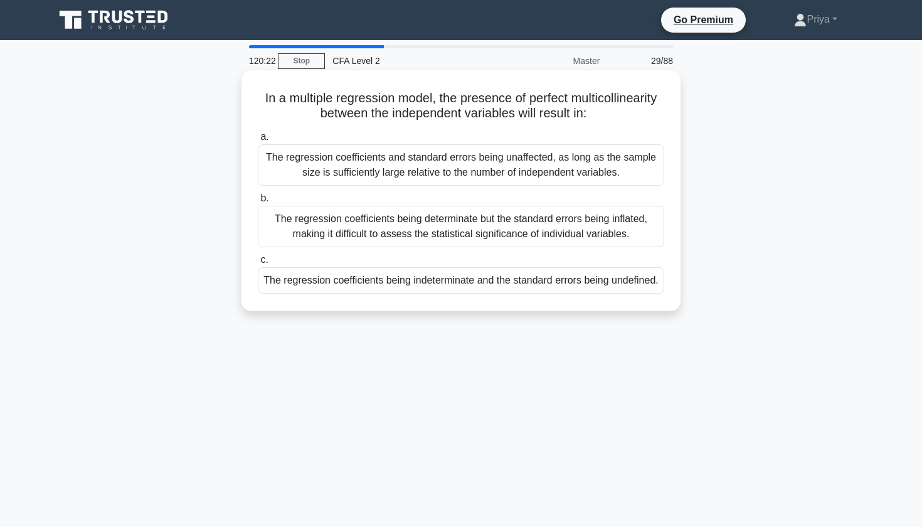
click at [590, 97] on h5 "In a multiple regression model, the presence of perfect multicollinearity betwe…" at bounding box center [460, 105] width 409 height 31
click at [436, 115] on h5 "In a multiple regression model, the presence of perfect multicollinearity betwe…" at bounding box center [460, 105] width 409 height 31
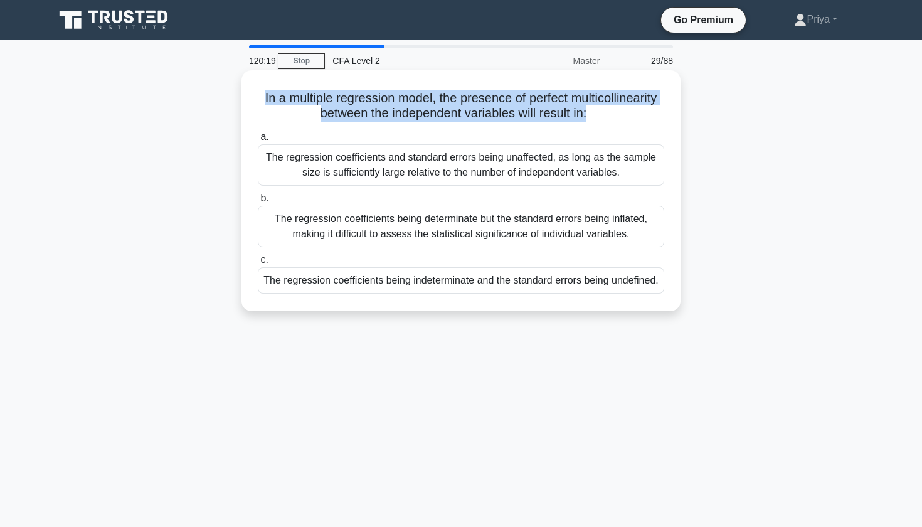
click at [453, 102] on h5 "In a multiple regression model, the presence of perfect multicollinearity betwe…" at bounding box center [460, 105] width 409 height 31
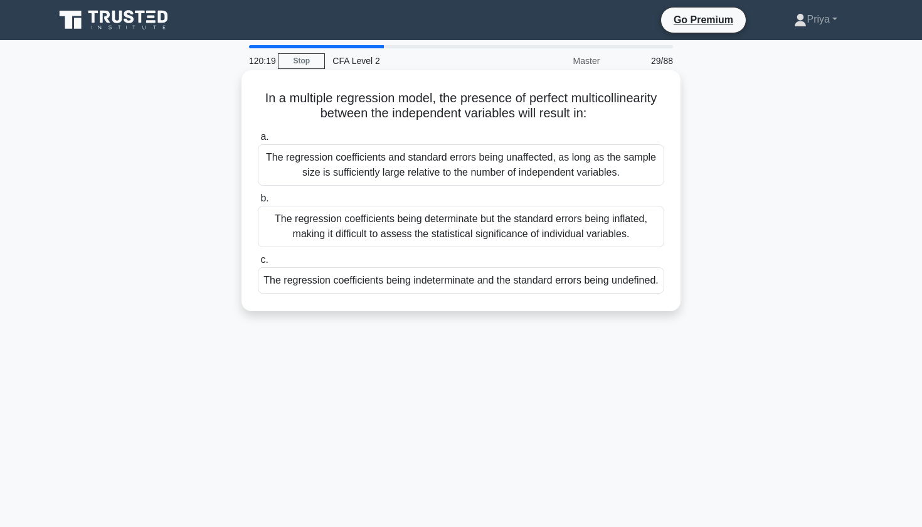
click at [453, 102] on h5 "In a multiple regression model, the presence of perfect multicollinearity betwe…" at bounding box center [460, 105] width 409 height 31
click at [444, 117] on h5 "In a multiple regression model, the presence of perfect multicollinearity betwe…" at bounding box center [460, 105] width 409 height 31
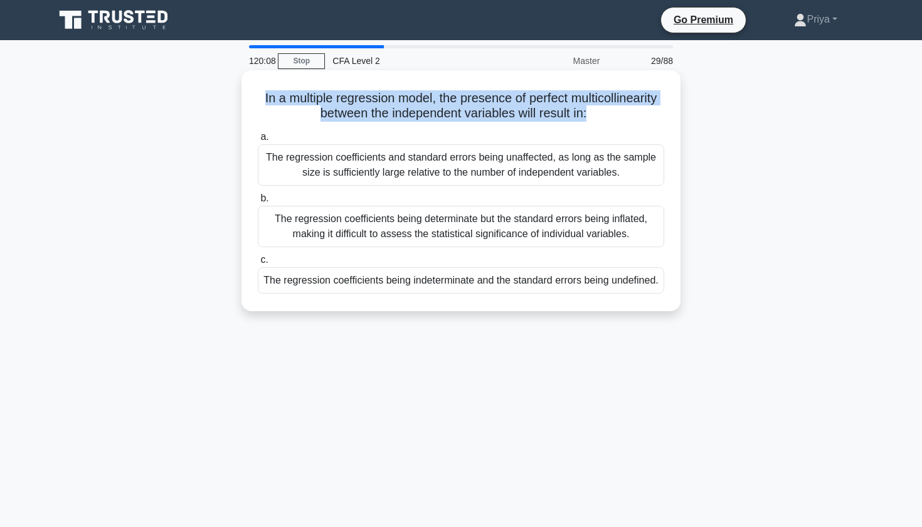
click at [377, 287] on div "The regression coefficients being indeterminate and the standard errors being u…" at bounding box center [461, 280] width 406 height 26
click at [258, 264] on input "c. The regression coefficients being indeterminate and the standard errors bein…" at bounding box center [258, 260] width 0 height 8
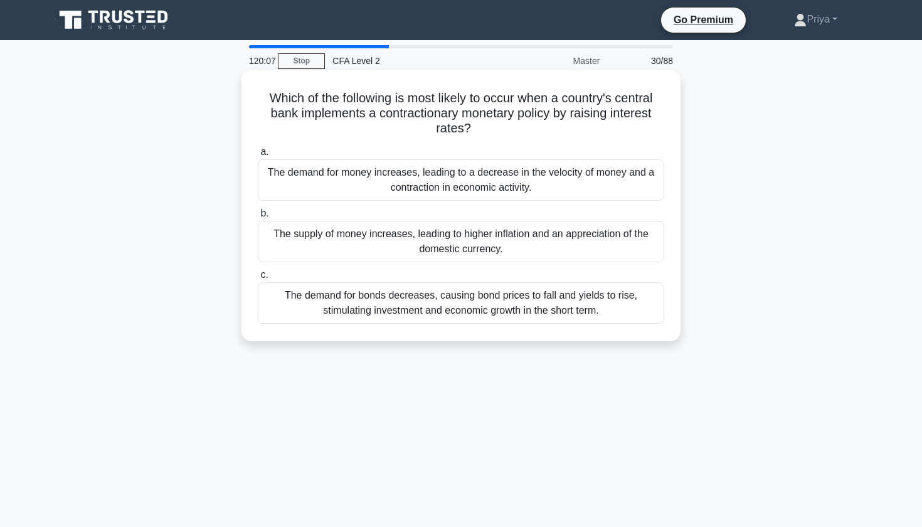
click at [421, 105] on h5 "Which of the following is most likely to occur when a country's central bank im…" at bounding box center [460, 113] width 409 height 46
click at [460, 105] on h5 "Which of the following is most likely to occur when a country's central bank im…" at bounding box center [460, 113] width 409 height 46
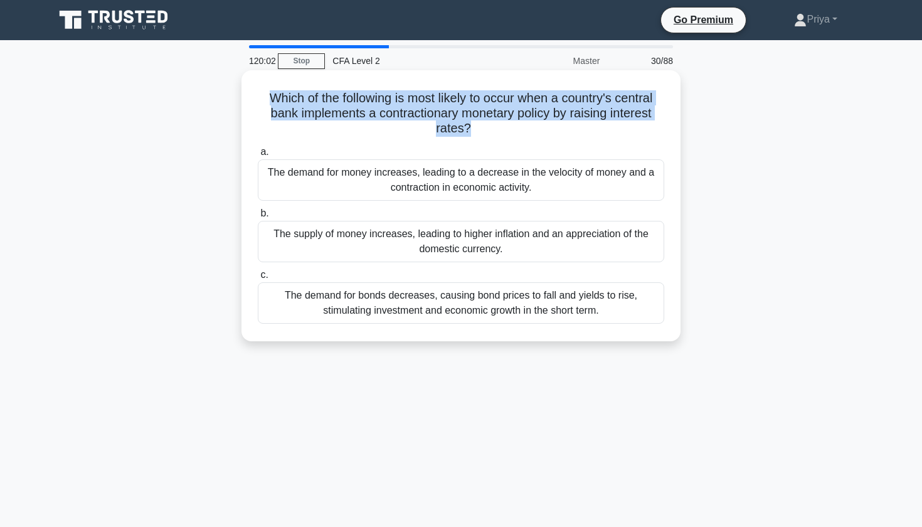
click at [421, 117] on h5 "Which of the following is most likely to occur when a country's central bank im…" at bounding box center [460, 113] width 409 height 46
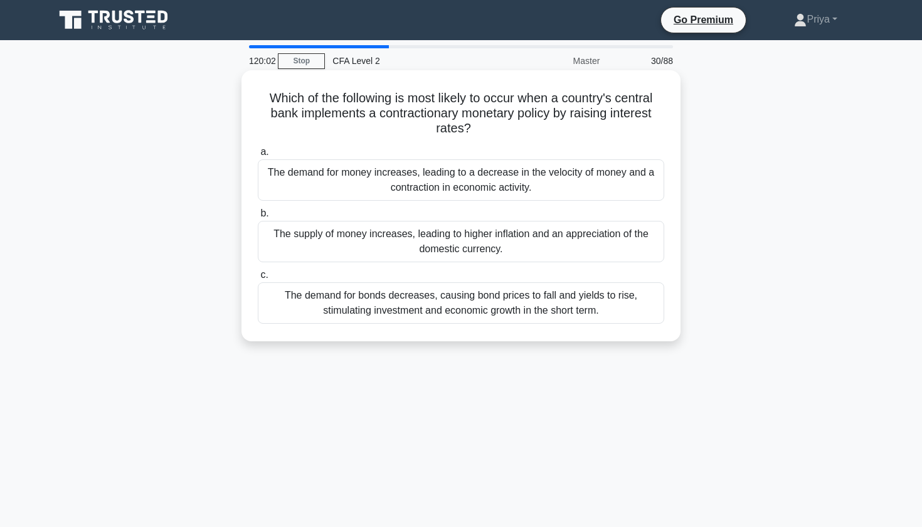
click at [421, 117] on h5 "Which of the following is most likely to occur when a country's central bank im…" at bounding box center [460, 113] width 409 height 46
click at [455, 137] on h5 "Which of the following is most likely to occur when a country's central bank im…" at bounding box center [460, 113] width 409 height 46
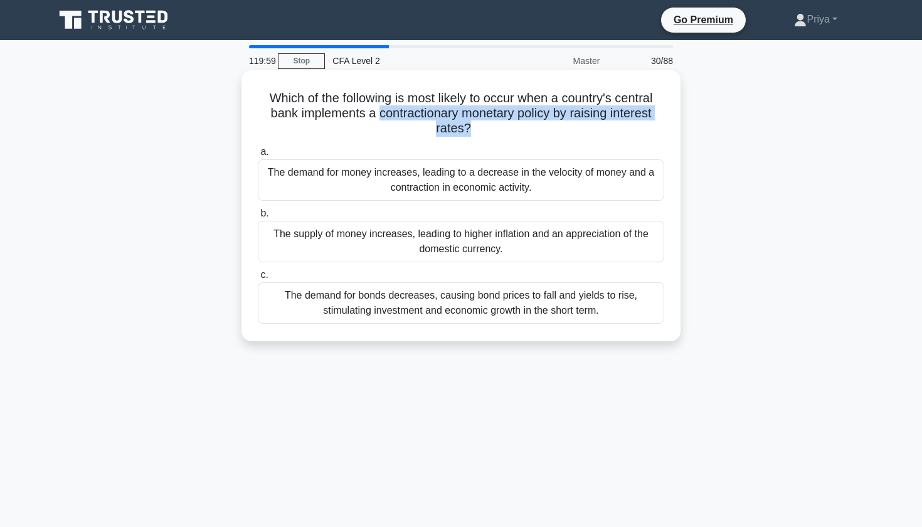
drag, startPoint x: 470, startPoint y: 128, endPoint x: 379, endPoint y: 112, distance: 92.2
click at [379, 113] on h5 "Which of the following is most likely to occur when a country's central bank im…" at bounding box center [460, 113] width 409 height 46
click at [423, 112] on h5 "Which of the following is most likely to occur when a country's central bank im…" at bounding box center [460, 113] width 409 height 46
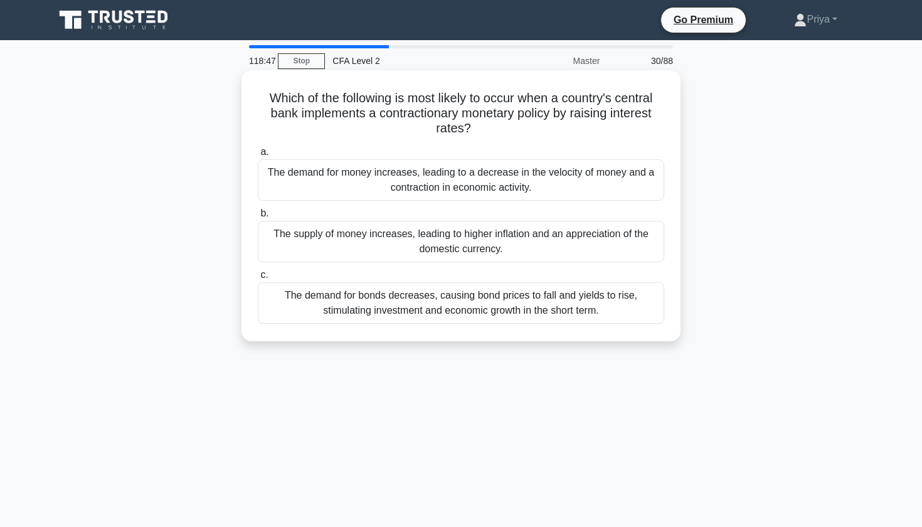
click at [423, 112] on h5 "Which of the following is most likely to occur when a country's central bank im…" at bounding box center [460, 113] width 409 height 46
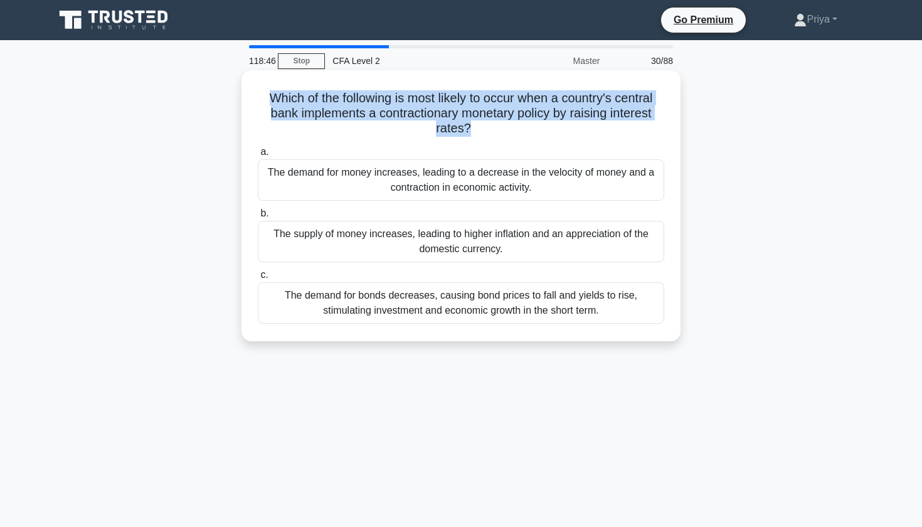
click at [461, 112] on h5 "Which of the following is most likely to occur when a country's central bank im…" at bounding box center [460, 113] width 409 height 46
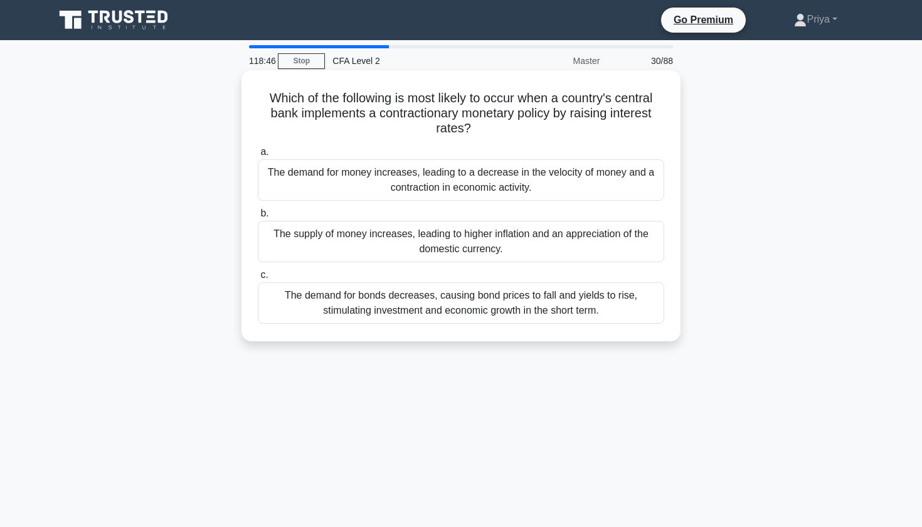
click at [461, 112] on h5 "Which of the following is most likely to occur when a country's central bank im…" at bounding box center [460, 113] width 409 height 46
click at [377, 138] on div "Which of the following is most likely to occur when a country's central bank im…" at bounding box center [460, 205] width 429 height 261
drag, startPoint x: 372, startPoint y: 119, endPoint x: 451, endPoint y: 126, distance: 79.3
click at [451, 126] on h5 "Which of the following is most likely to occur when a country's central bank im…" at bounding box center [460, 113] width 409 height 46
click at [451, 125] on h5 "Which of the following is most likely to occur when a country's central bank im…" at bounding box center [460, 113] width 409 height 46
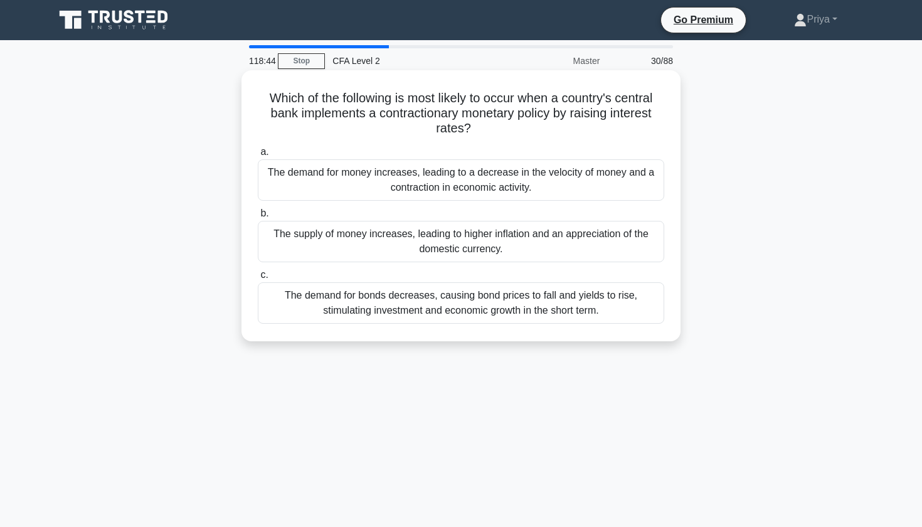
drag, startPoint x: 470, startPoint y: 129, endPoint x: 347, endPoint y: 120, distance: 123.9
click at [347, 120] on h5 "Which of the following is most likely to occur when a country's central bank im…" at bounding box center [460, 113] width 409 height 46
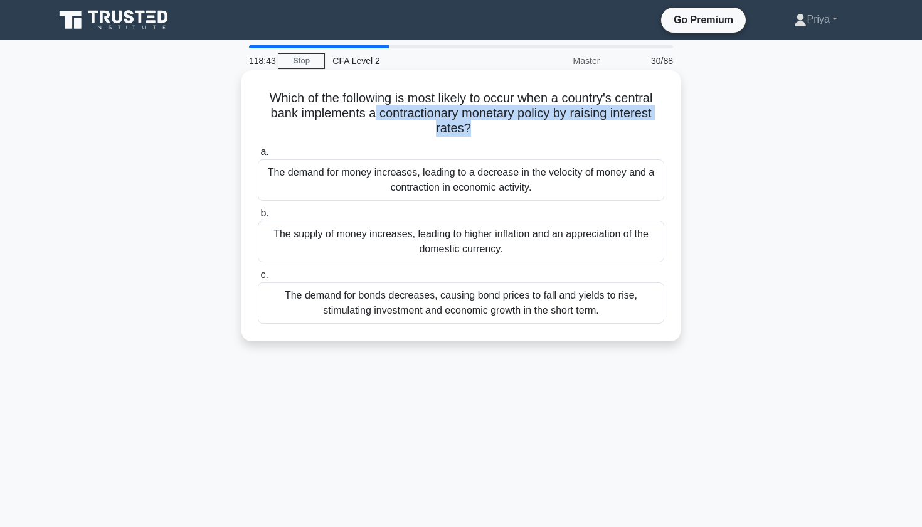
drag, startPoint x: 372, startPoint y: 112, endPoint x: 470, endPoint y: 135, distance: 100.4
click at [470, 135] on h5 "Which of the following is most likely to occur when a country's central bank im…" at bounding box center [460, 113] width 409 height 46
click at [439, 118] on h5 "Which of the following is most likely to occur when a country's central bank im…" at bounding box center [460, 113] width 409 height 46
drag, startPoint x: 374, startPoint y: 114, endPoint x: 561, endPoint y: 115, distance: 186.8
click at [561, 116] on h5 "Which of the following is most likely to occur when a country's central bank im…" at bounding box center [460, 113] width 409 height 46
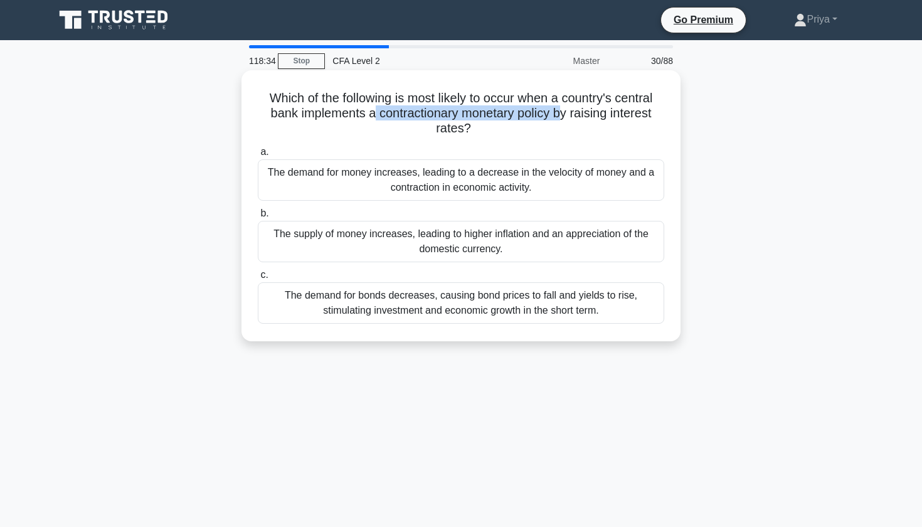
click at [561, 115] on h5 "Which of the following is most likely to occur when a country's central bank im…" at bounding box center [460, 113] width 409 height 46
click at [444, 115] on h5 "Which of the following is most likely to occur when a country's central bank im…" at bounding box center [460, 113] width 409 height 46
click at [443, 115] on h5 "Which of the following is most likely to occur when a country's central bank im…" at bounding box center [460, 113] width 409 height 46
click at [456, 115] on h5 "Which of the following is most likely to occur when a country's central bank im…" at bounding box center [460, 113] width 409 height 46
drag, startPoint x: 556, startPoint y: 110, endPoint x: 550, endPoint y: 129, distance: 20.2
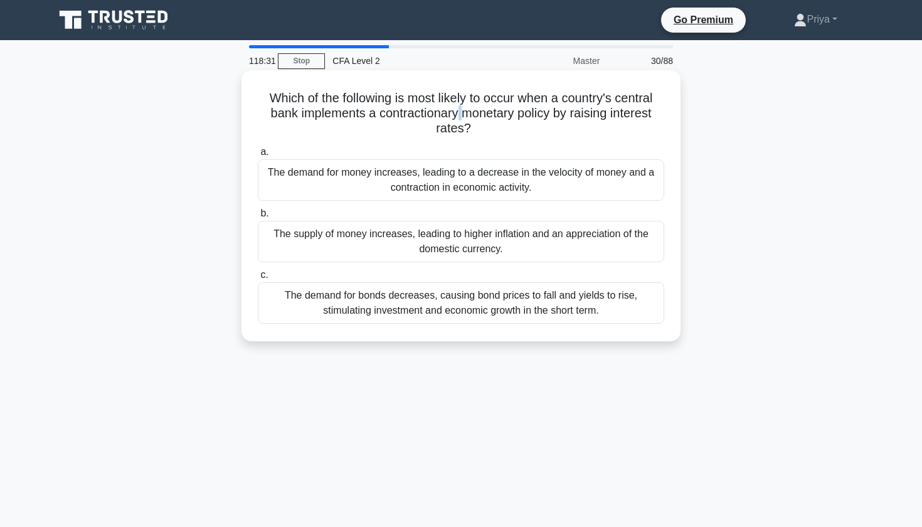
click at [550, 129] on h5 "Which of the following is most likely to occur when a country's central bank im…" at bounding box center [460, 113] width 409 height 46
click at [413, 307] on div "The demand for bonds decreases, causing bond prices to fall and yields to rise,…" at bounding box center [461, 302] width 406 height 41
click at [258, 279] on input "c. The demand for bonds decreases, causing bond prices to fall and yields to ri…" at bounding box center [258, 275] width 0 height 8
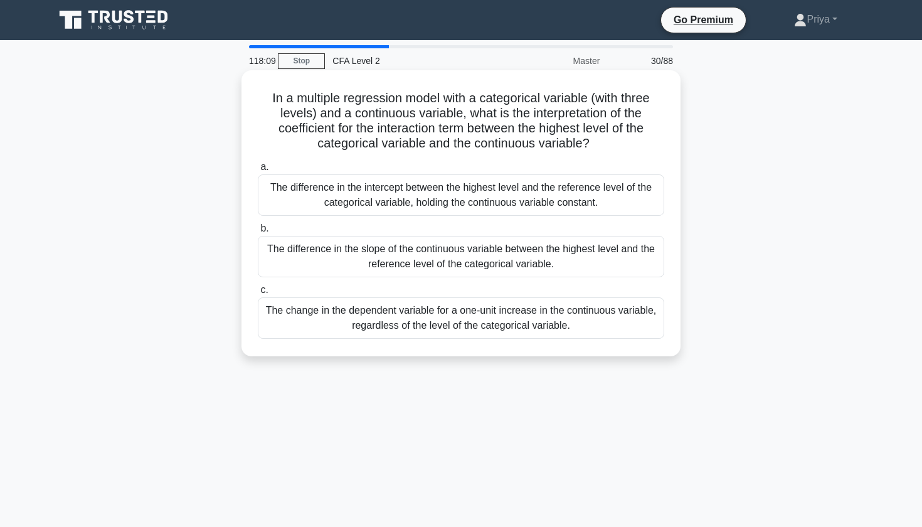
click at [384, 95] on h5 "In a multiple regression model with a categorical variable (with three levels) …" at bounding box center [460, 120] width 409 height 61
click at [355, 108] on h5 "In a multiple regression model with a categorical variable (with three levels) …" at bounding box center [460, 120] width 409 height 61
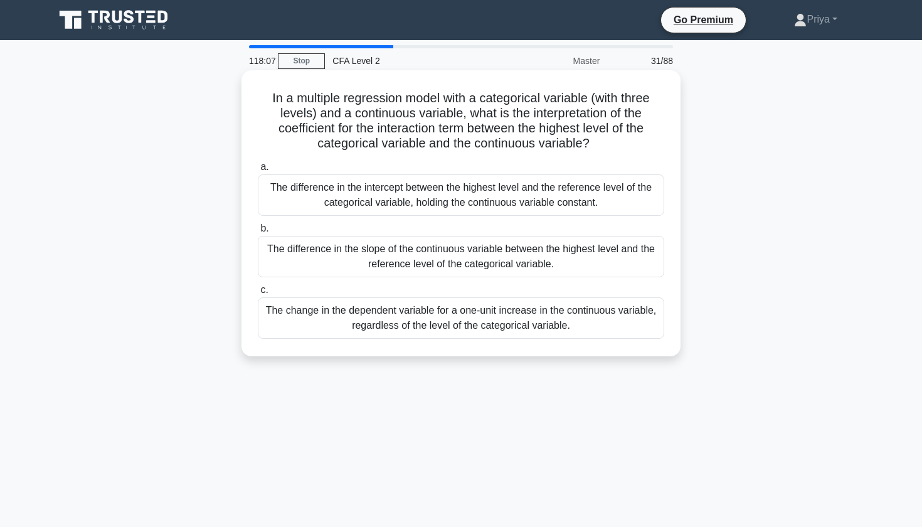
click at [424, 105] on h5 "In a multiple regression model with a categorical variable (with three levels) …" at bounding box center [460, 120] width 409 height 61
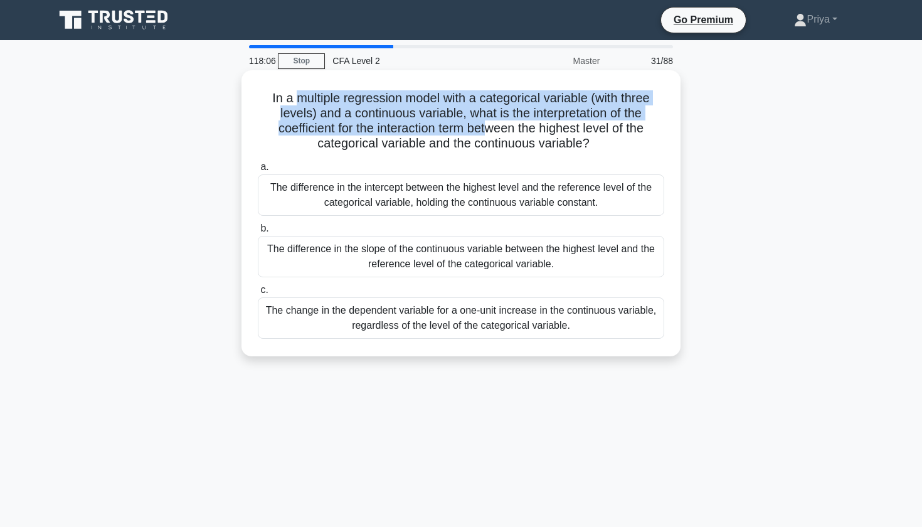
drag, startPoint x: 300, startPoint y: 93, endPoint x: 484, endPoint y: 130, distance: 187.4
click at [485, 130] on h5 "In a multiple regression model with a categorical variable (with three levels) …" at bounding box center [460, 120] width 409 height 61
click at [532, 120] on h5 "In a multiple regression model with a categorical variable (with three levels) …" at bounding box center [460, 120] width 409 height 61
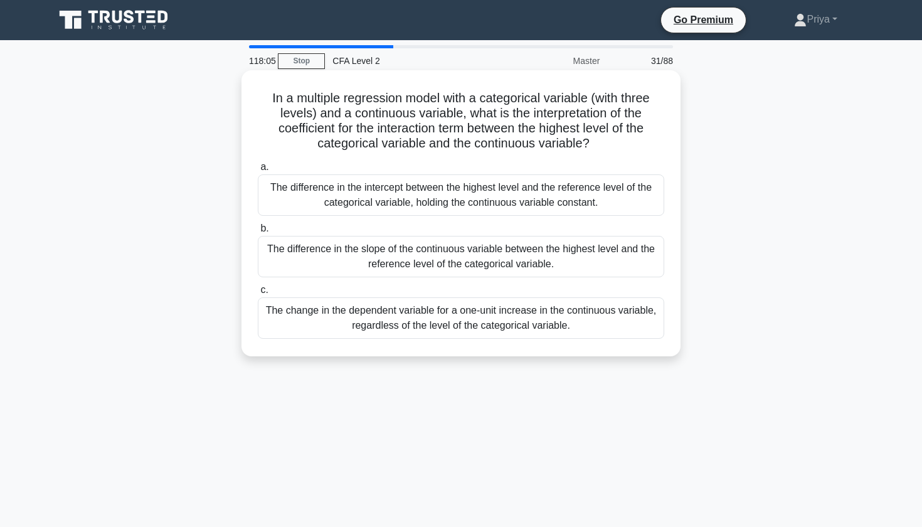
click at [413, 132] on h5 "In a multiple regression model with a categorical variable (with three levels) …" at bounding box center [460, 120] width 409 height 61
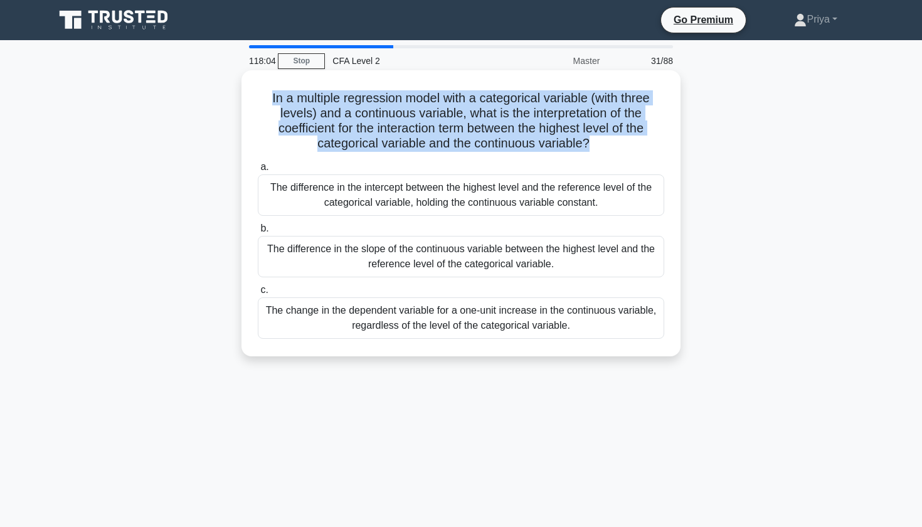
click at [410, 133] on h5 "In a multiple regression model with a categorical variable (with three levels) …" at bounding box center [460, 120] width 409 height 61
drag, startPoint x: 357, startPoint y: 127, endPoint x: 591, endPoint y: 145, distance: 234.0
click at [591, 145] on h5 "In a multiple regression model with a categorical variable (with three levels) …" at bounding box center [460, 120] width 409 height 61
click at [591, 145] on icon ".spinner_0XTQ{transform-origin:center;animation:spinner_y6GP .75s linear infini…" at bounding box center [596, 144] width 15 height 15
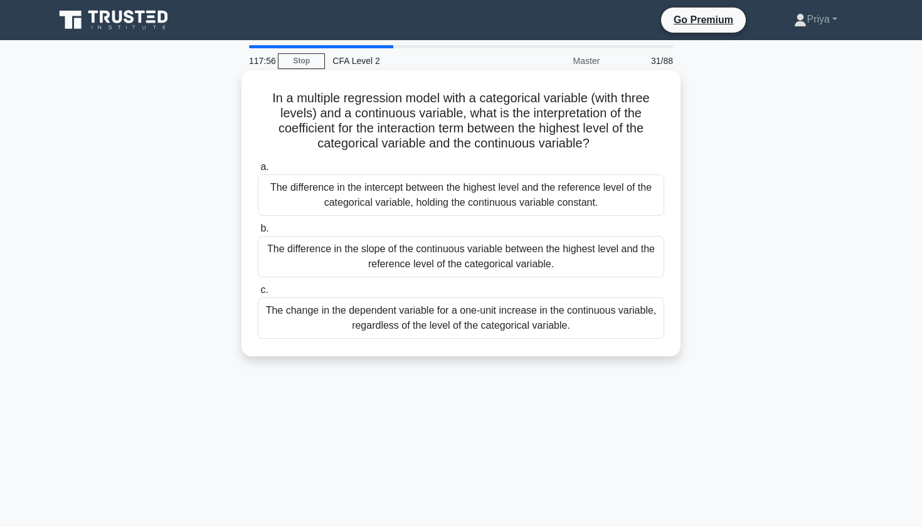
click at [496, 103] on h5 "In a multiple regression model with a categorical variable (with three levels) …" at bounding box center [460, 120] width 409 height 61
click at [463, 107] on h5 "In a multiple regression model with a categorical variable (with three levels) …" at bounding box center [460, 120] width 409 height 61
drag, startPoint x: 401, startPoint y: 94, endPoint x: 592, endPoint y: 93, distance: 191.2
click at [592, 93] on h5 "In a multiple regression model with a categorical variable (with three levels) …" at bounding box center [460, 120] width 409 height 61
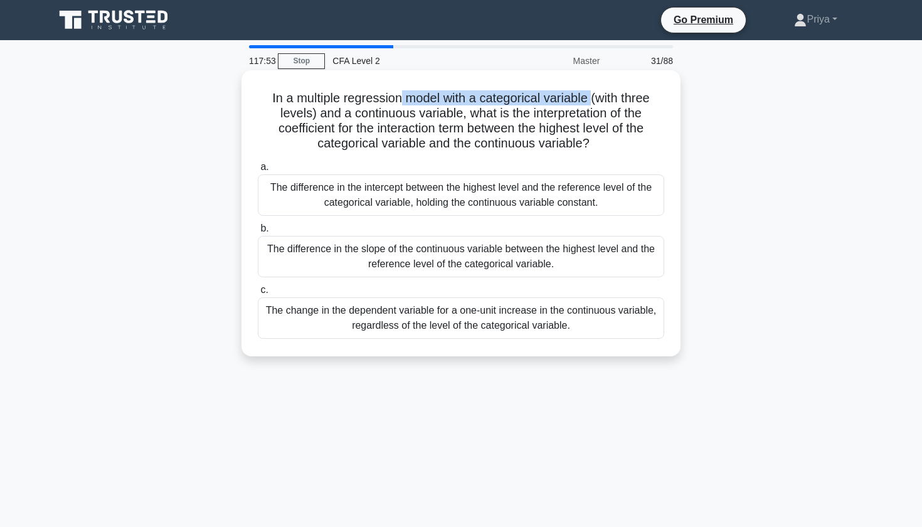
click at [592, 93] on h5 "In a multiple regression model with a categorical variable (with three levels) …" at bounding box center [460, 120] width 409 height 61
click at [504, 93] on h5 "In a multiple regression model with a categorical variable (with three levels) …" at bounding box center [460, 120] width 409 height 61
click at [404, 135] on h5 "In a multiple regression model with a categorical variable (with three levels) …" at bounding box center [460, 120] width 409 height 61
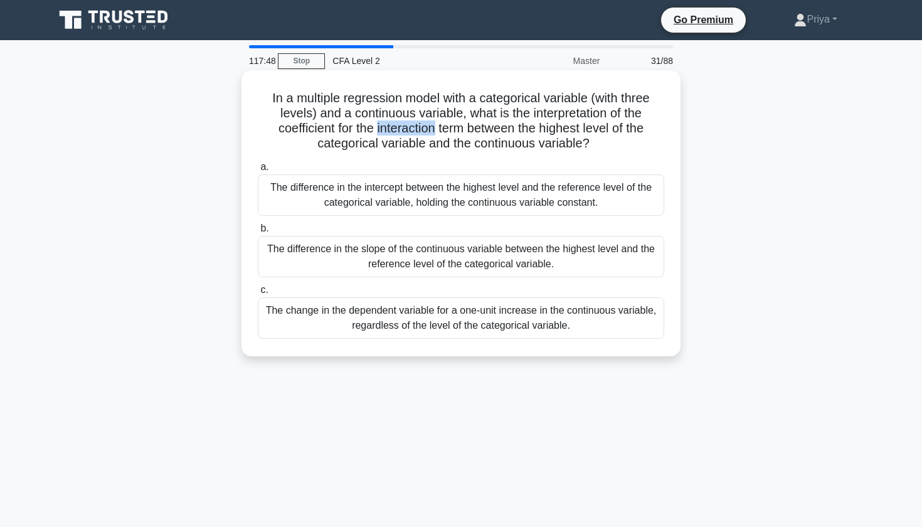
click at [414, 141] on h5 "In a multiple regression model with a categorical variable (with three levels) …" at bounding box center [460, 120] width 409 height 61
click at [340, 312] on div "The change in the dependent variable for a one-unit increase in the continuous …" at bounding box center [461, 317] width 406 height 41
click at [258, 294] on input "c. The change in the dependent variable for a one-unit increase in the continuo…" at bounding box center [258, 290] width 0 height 8
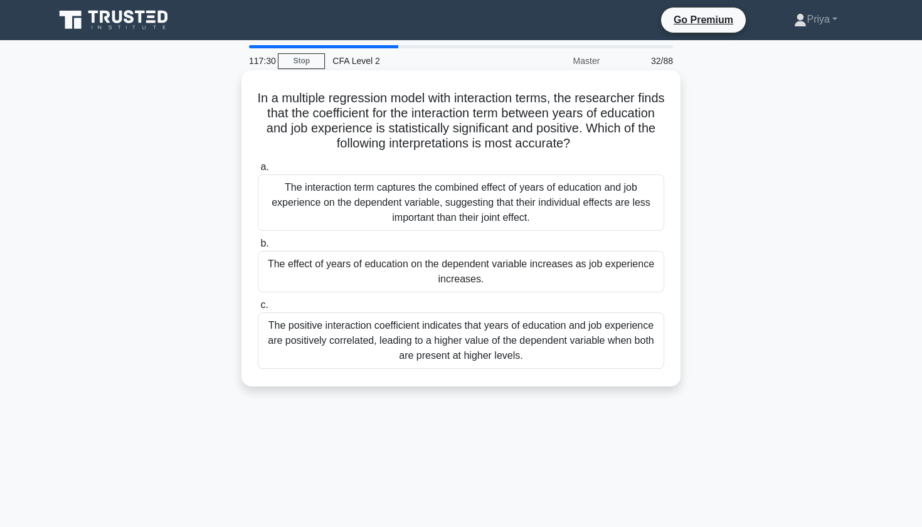
click at [403, 104] on h5 "In a multiple regression model with interaction terms, the researcher finds tha…" at bounding box center [460, 120] width 409 height 61
click at [392, 122] on h5 "In a multiple regression model with interaction terms, the researcher finds tha…" at bounding box center [460, 120] width 409 height 61
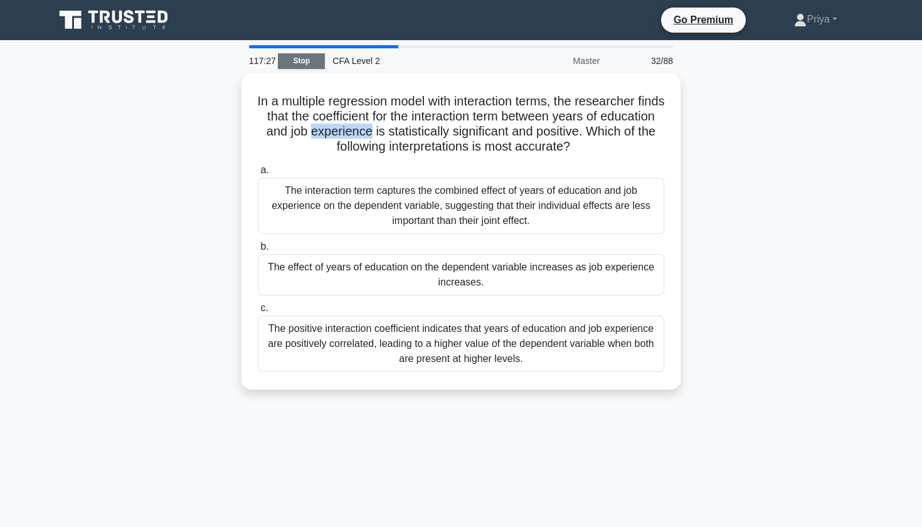
click at [306, 62] on link "Stop" at bounding box center [301, 61] width 47 height 16
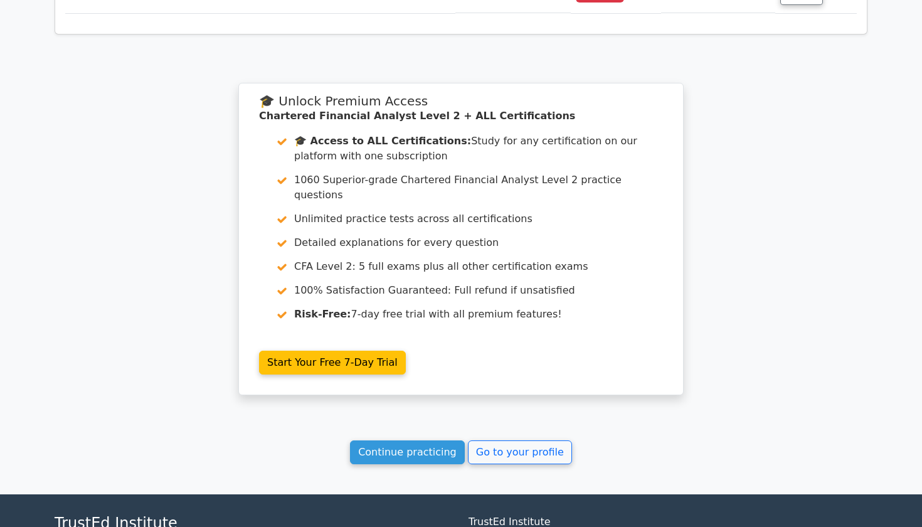
scroll to position [2830, 0]
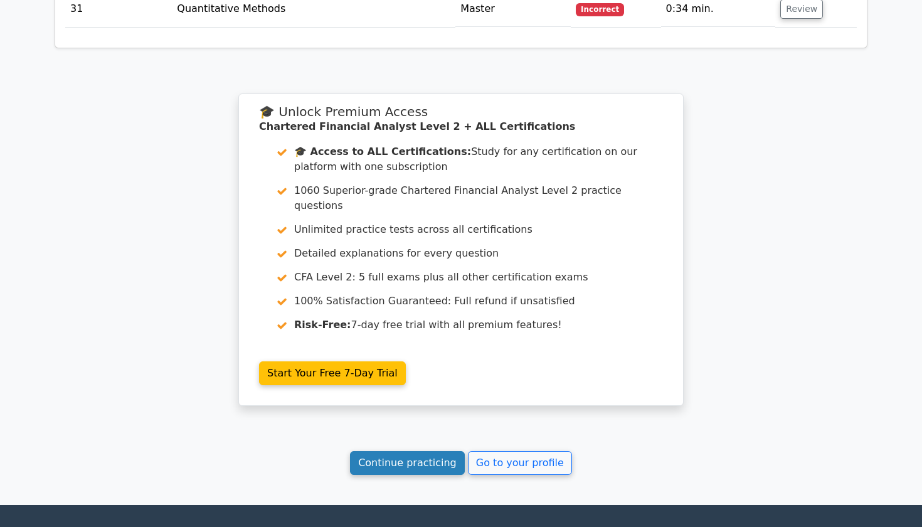
click at [392, 451] on link "Continue practicing" at bounding box center [407, 463] width 115 height 24
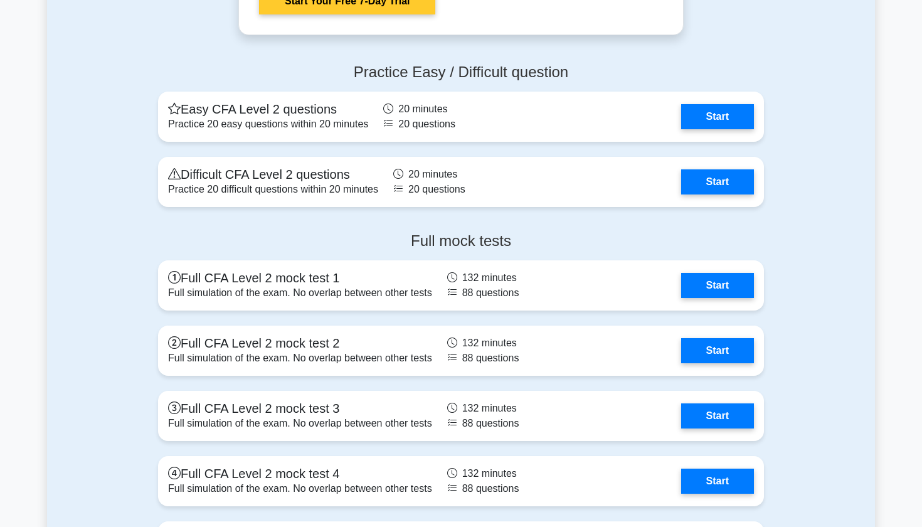
scroll to position [2041, 0]
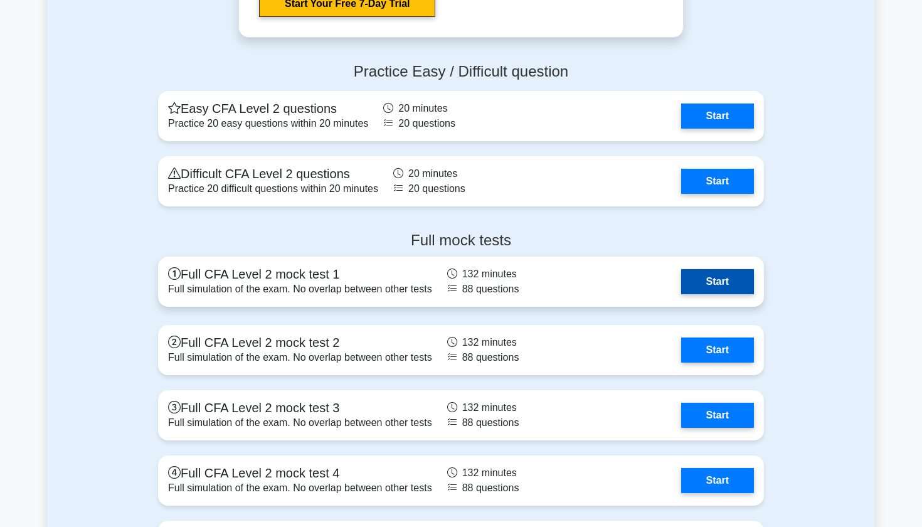
click at [681, 274] on link "Start" at bounding box center [717, 281] width 73 height 25
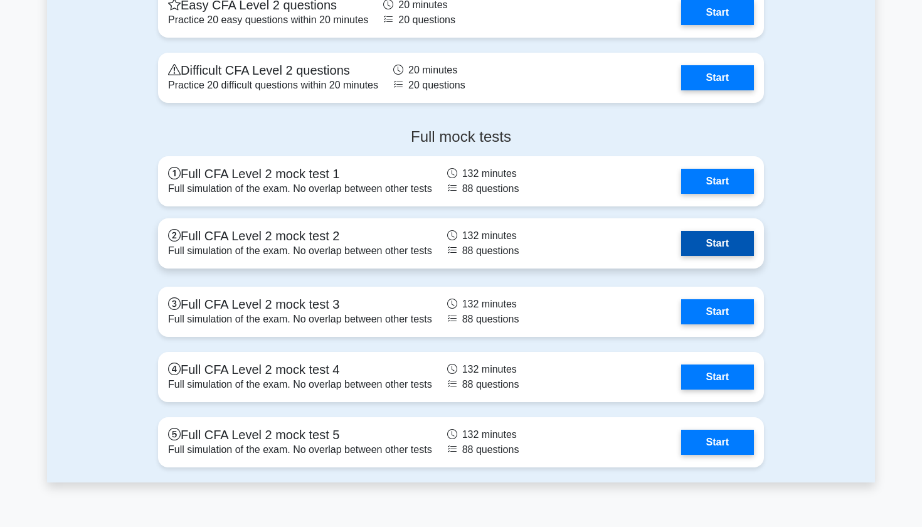
scroll to position [2145, 0]
